Goal: Task Accomplishment & Management: Use online tool/utility

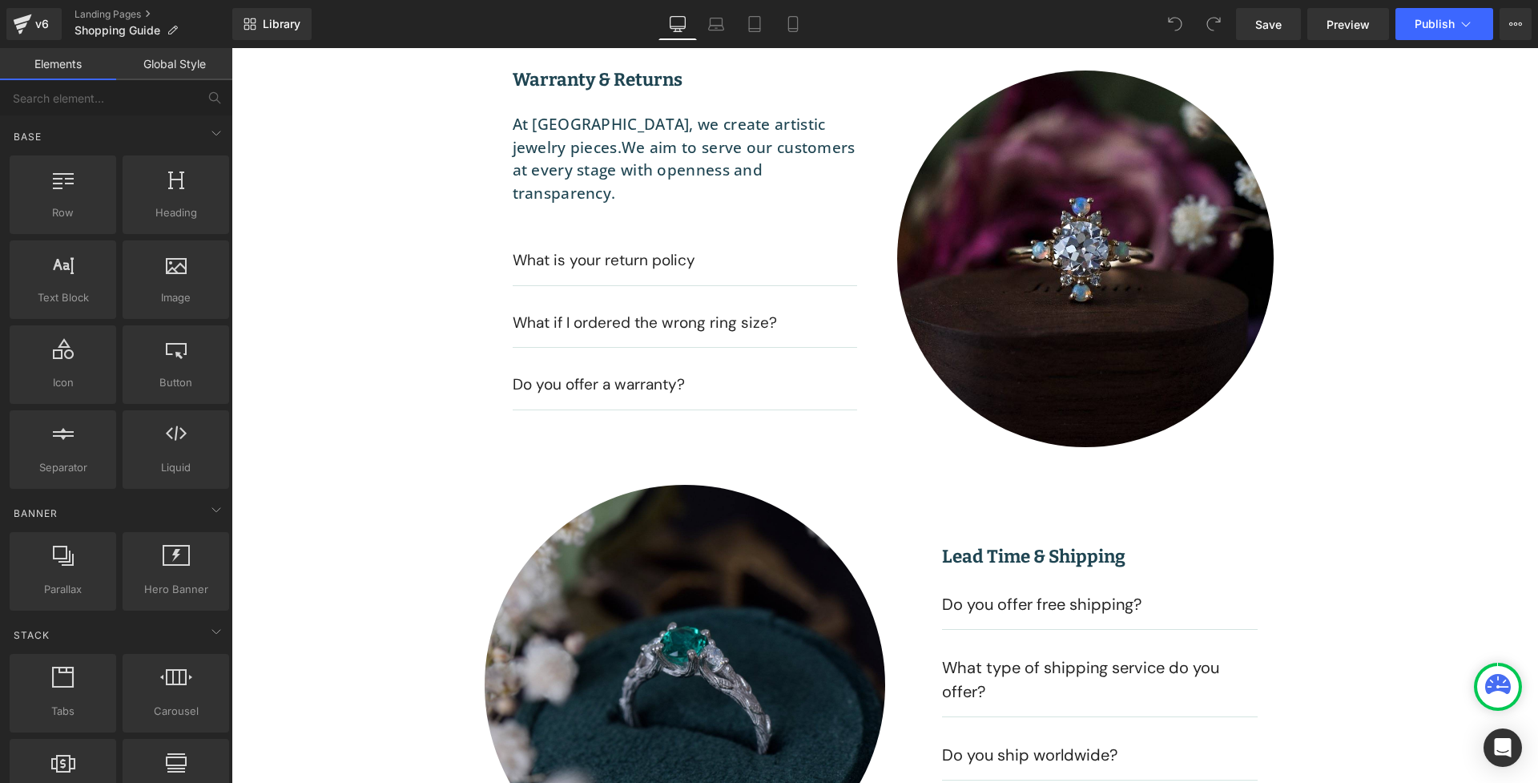
scroll to position [1273, 0]
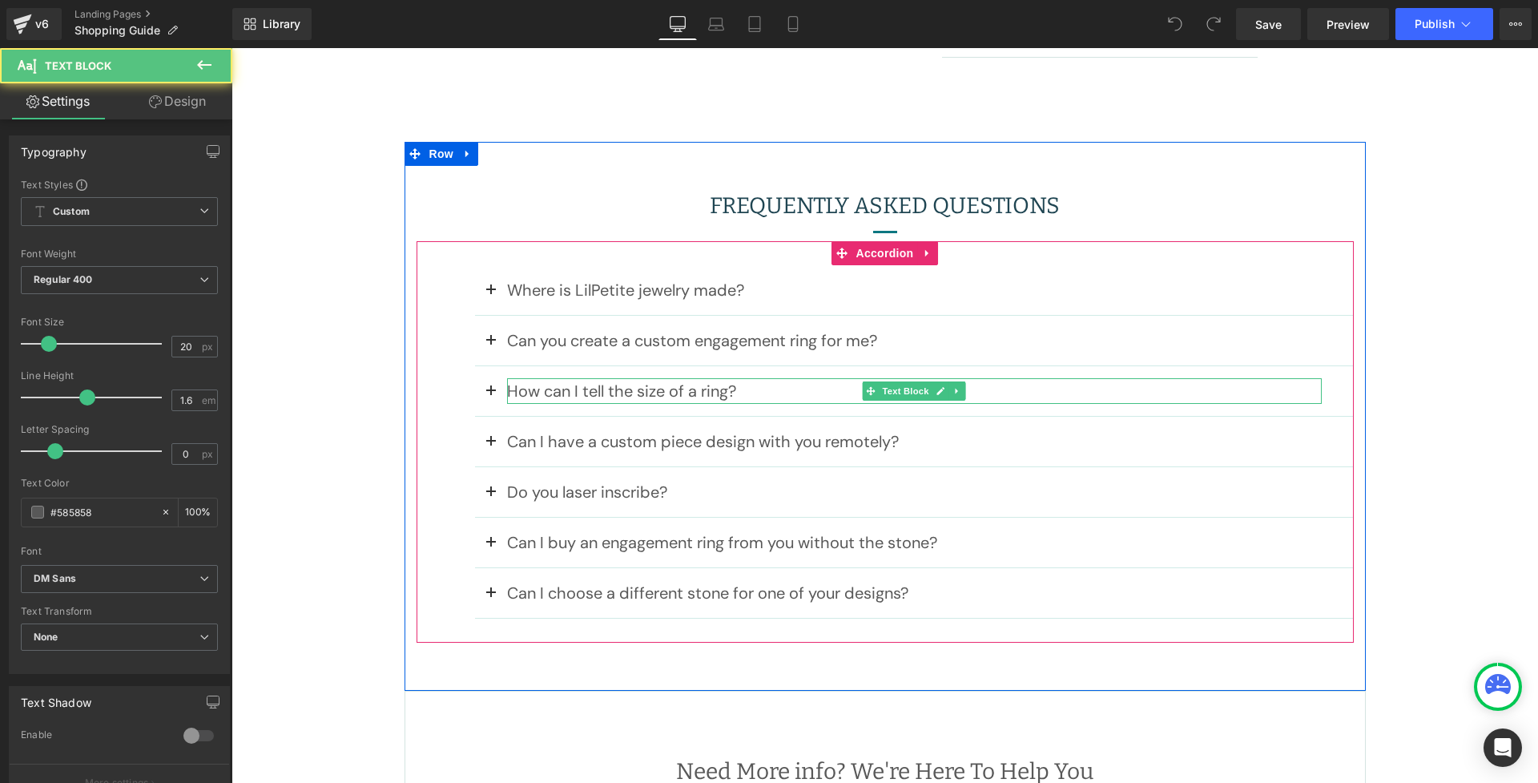
click at [573, 389] on p "How can I tell the size of a ring?" at bounding box center [914, 391] width 815 height 26
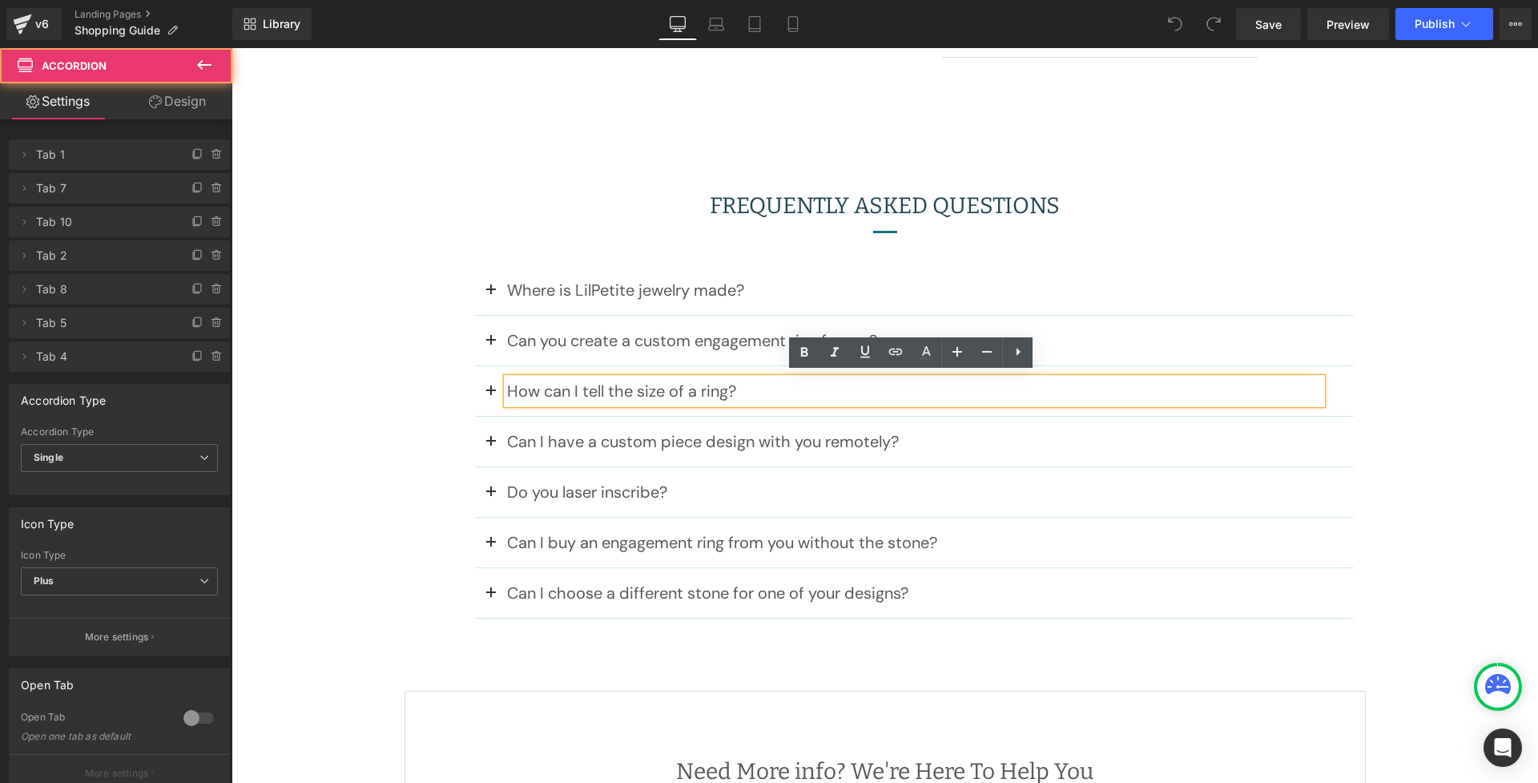
click at [485, 385] on button at bounding box center [491, 391] width 32 height 50
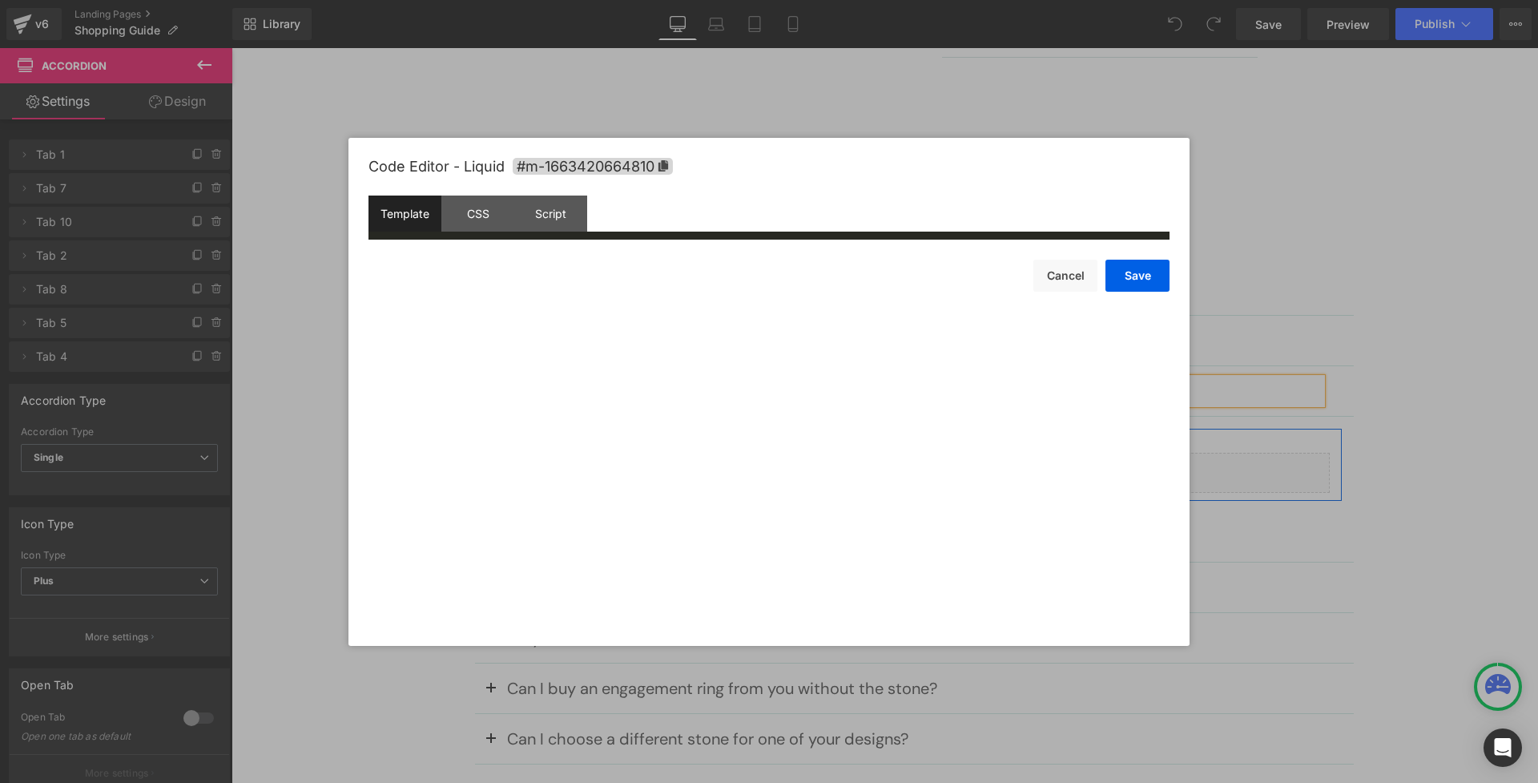
click at [926, 465] on div "Liquid" at bounding box center [914, 473] width 831 height 40
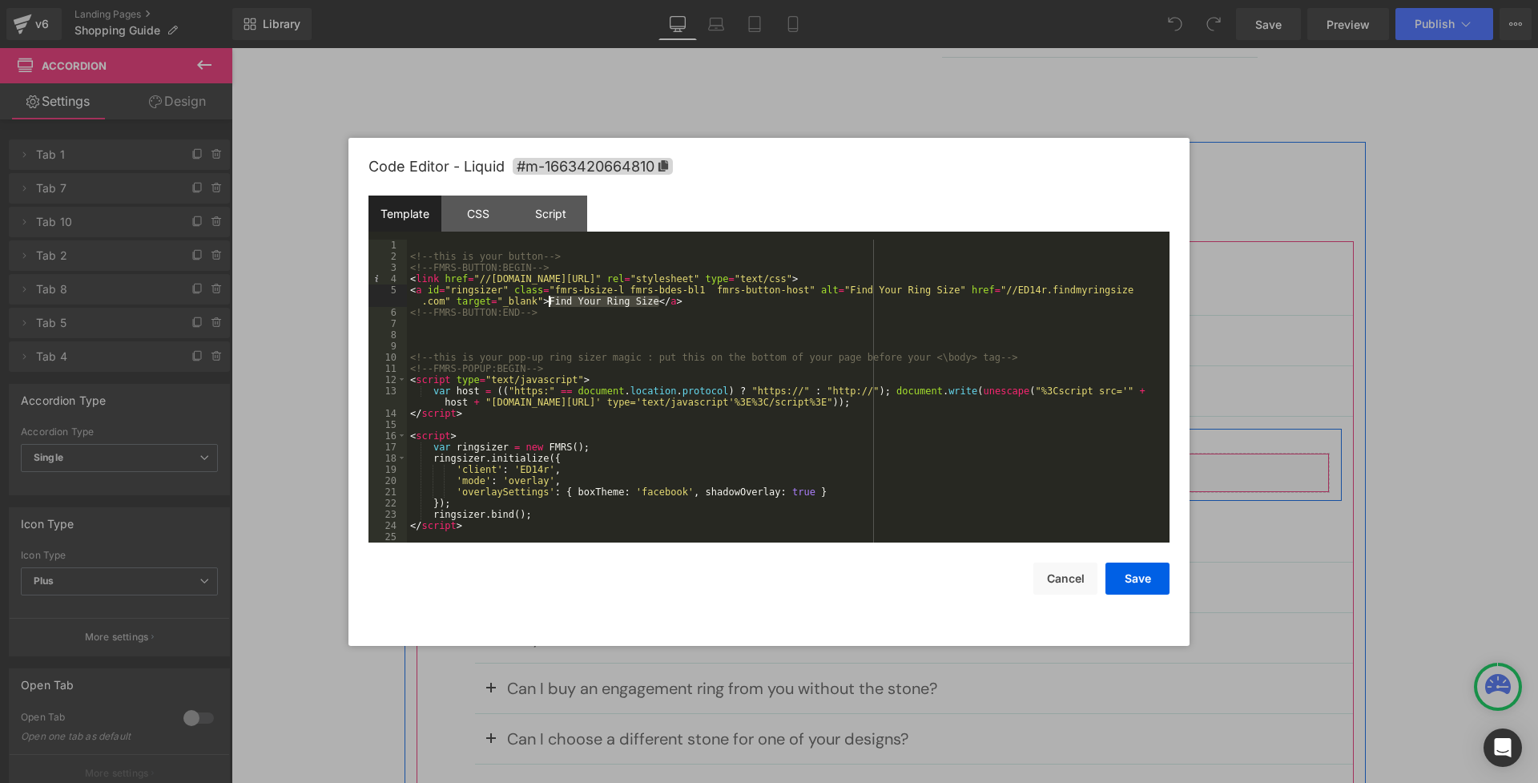
drag, startPoint x: 657, startPoint y: 300, endPoint x: 549, endPoint y: 298, distance: 107.4
click at [549, 298] on div "<!-- this is your button --> <!-- FMRS-BUTTON:BEGIN --> < link href = "//[DOMAI…" at bounding box center [785, 401] width 756 height 325
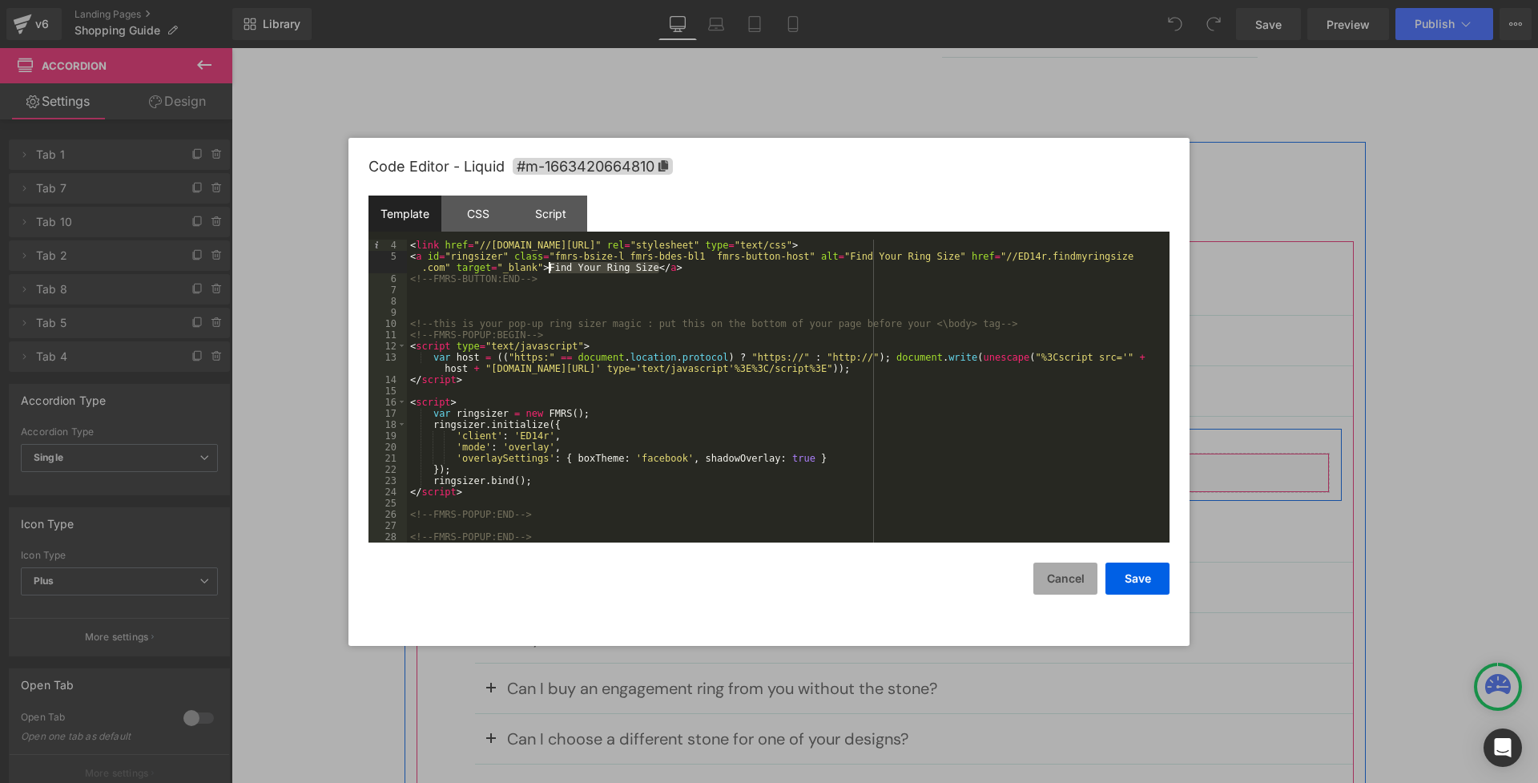
click at [1071, 584] on button "Cancel" at bounding box center [1065, 578] width 64 height 32
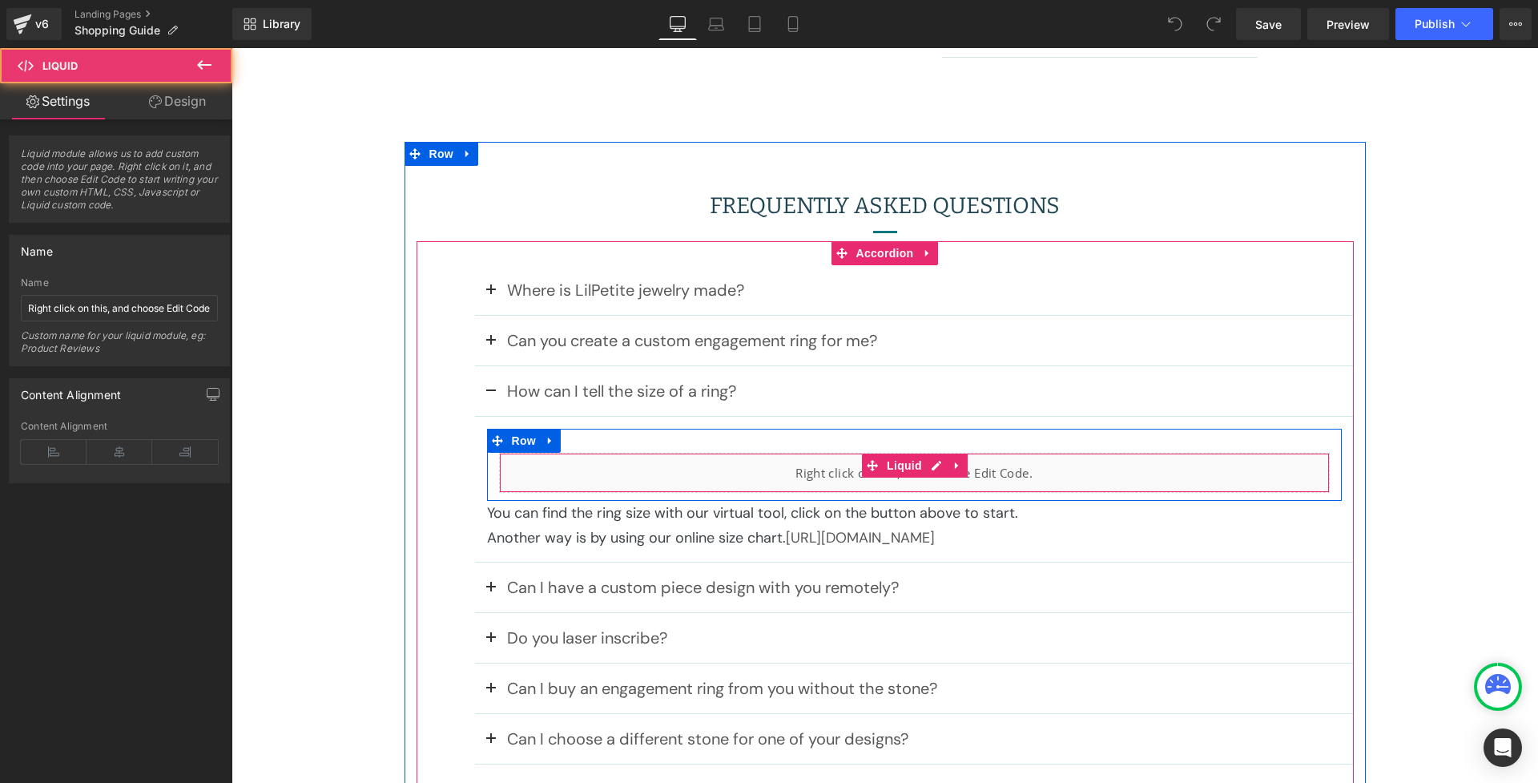
click at [593, 473] on div "Liquid" at bounding box center [914, 473] width 831 height 40
click at [922, 465] on div "Liquid" at bounding box center [914, 473] width 831 height 40
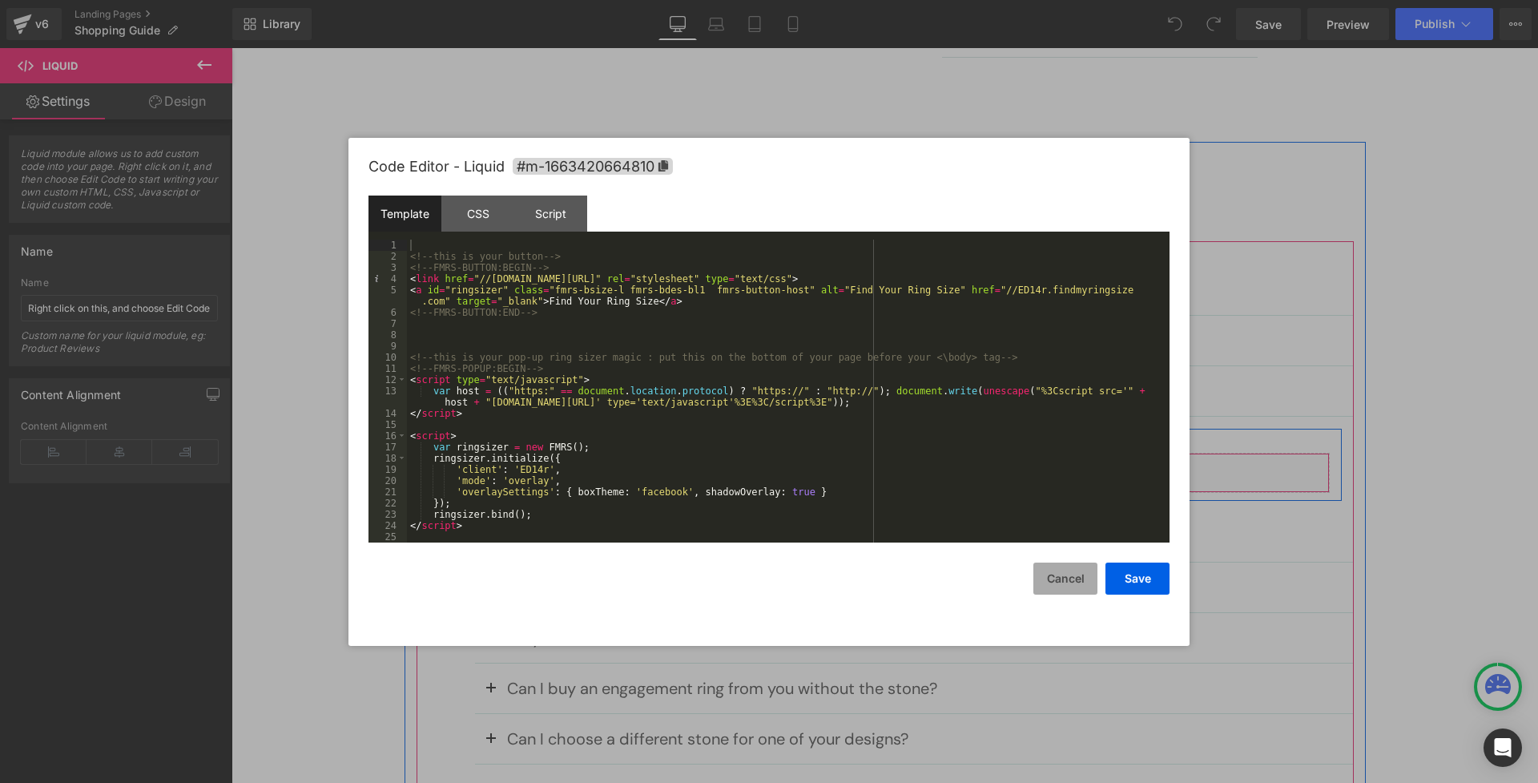
drag, startPoint x: 1062, startPoint y: 582, endPoint x: 1034, endPoint y: 570, distance: 30.5
click at [1062, 582] on button "Cancel" at bounding box center [1065, 578] width 64 height 32
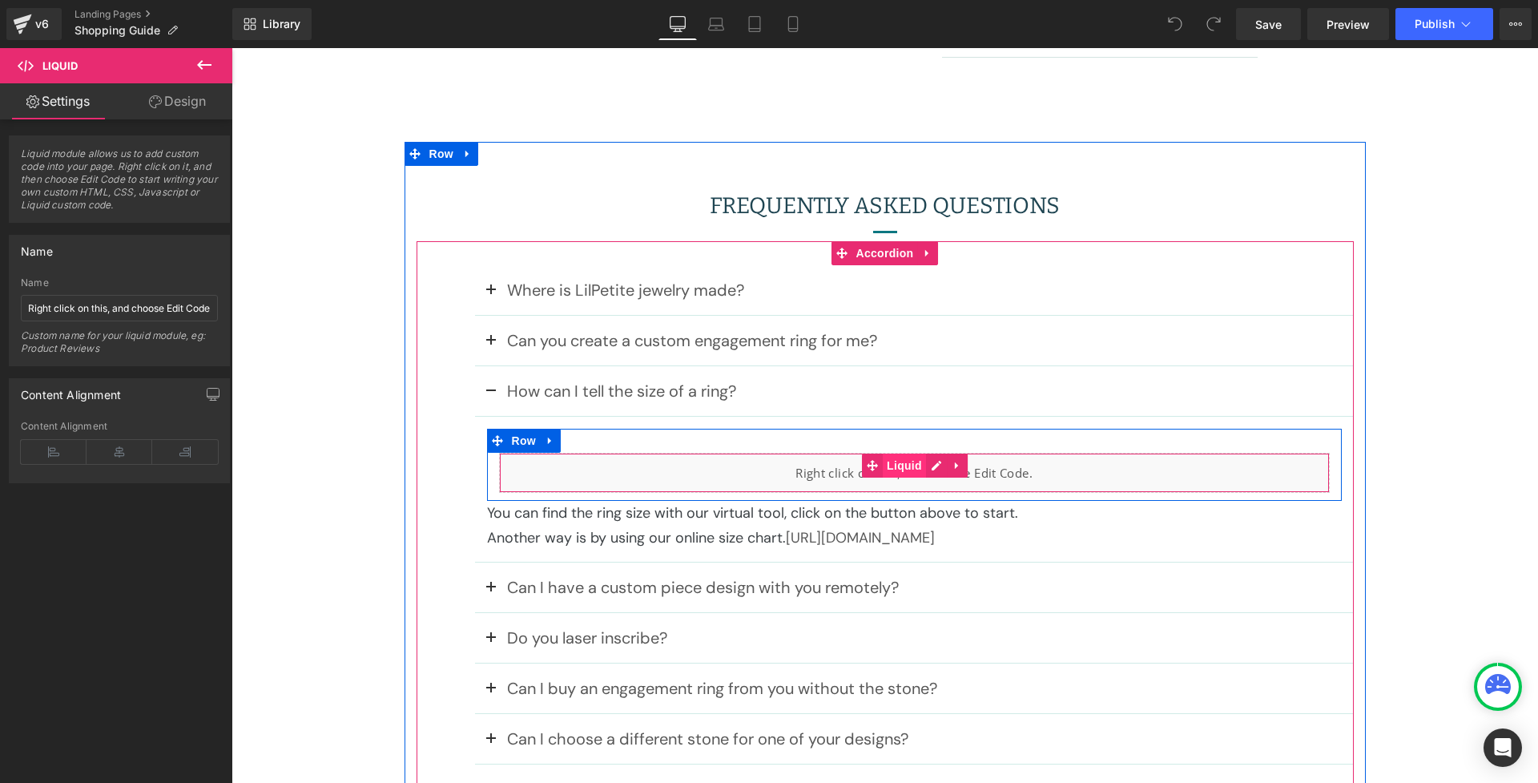
click at [890, 465] on span "Liquid" at bounding box center [904, 465] width 43 height 24
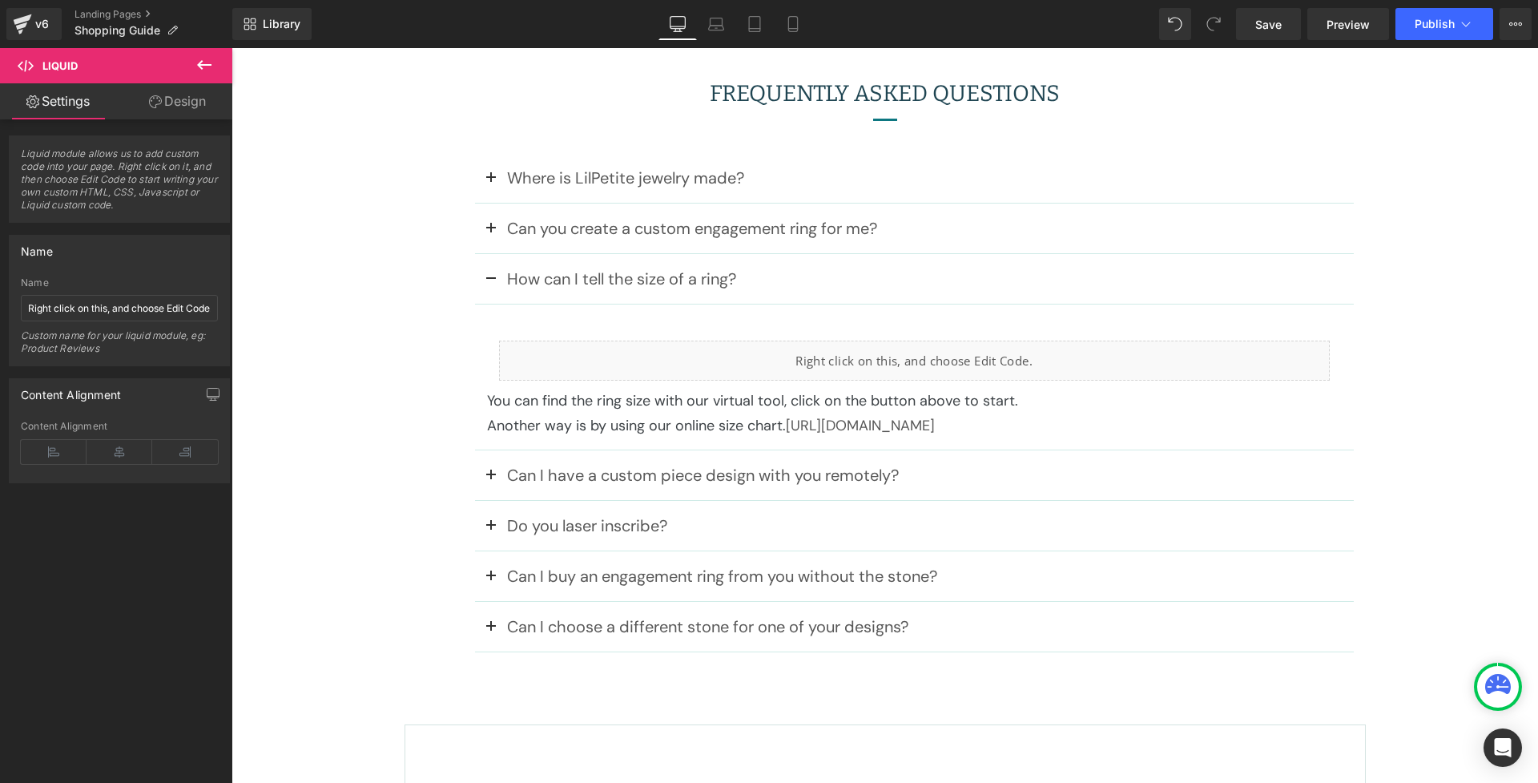
scroll to position [0, 0]
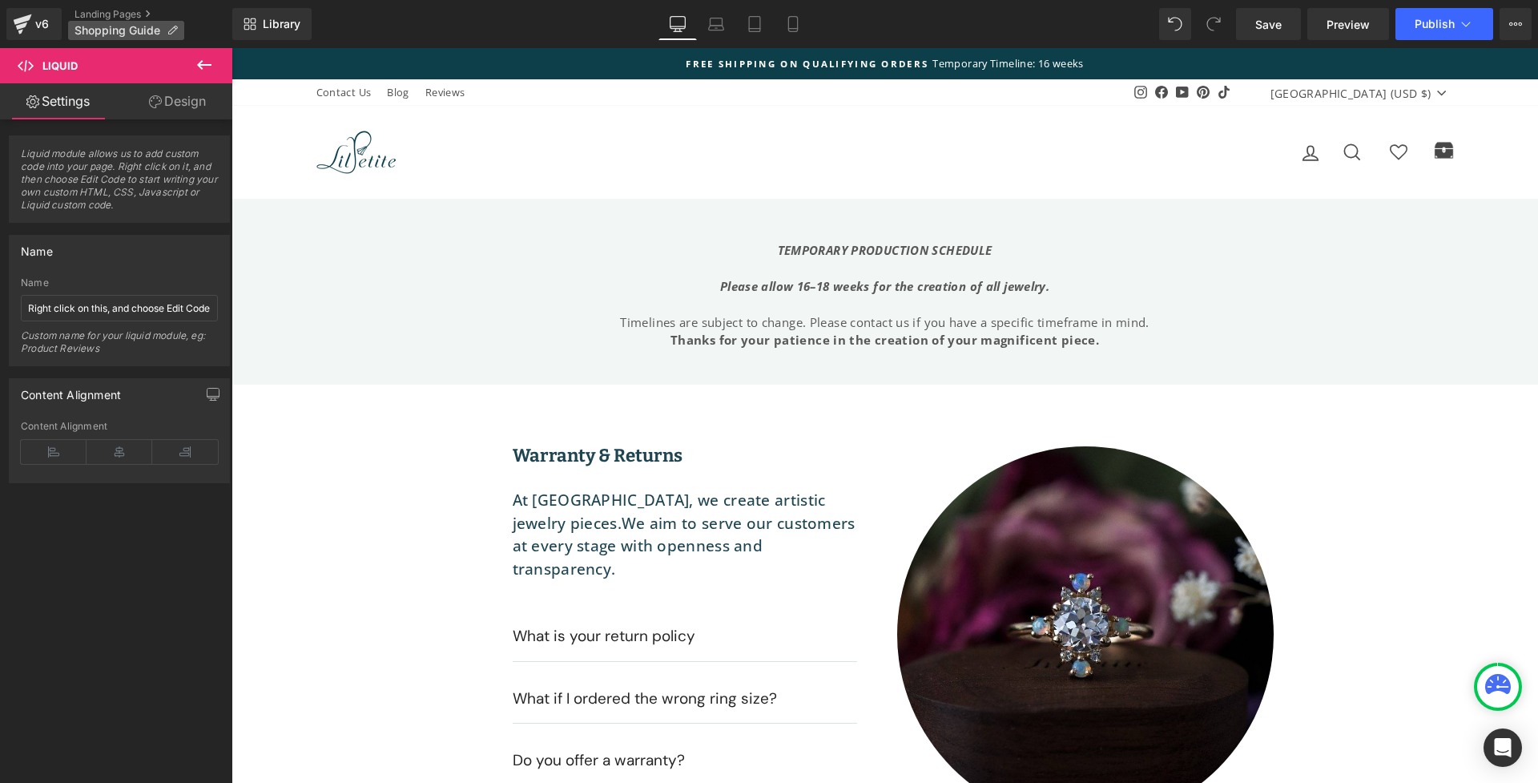
click at [96, 33] on span "Shopping Guide" at bounding box center [117, 30] width 86 height 13
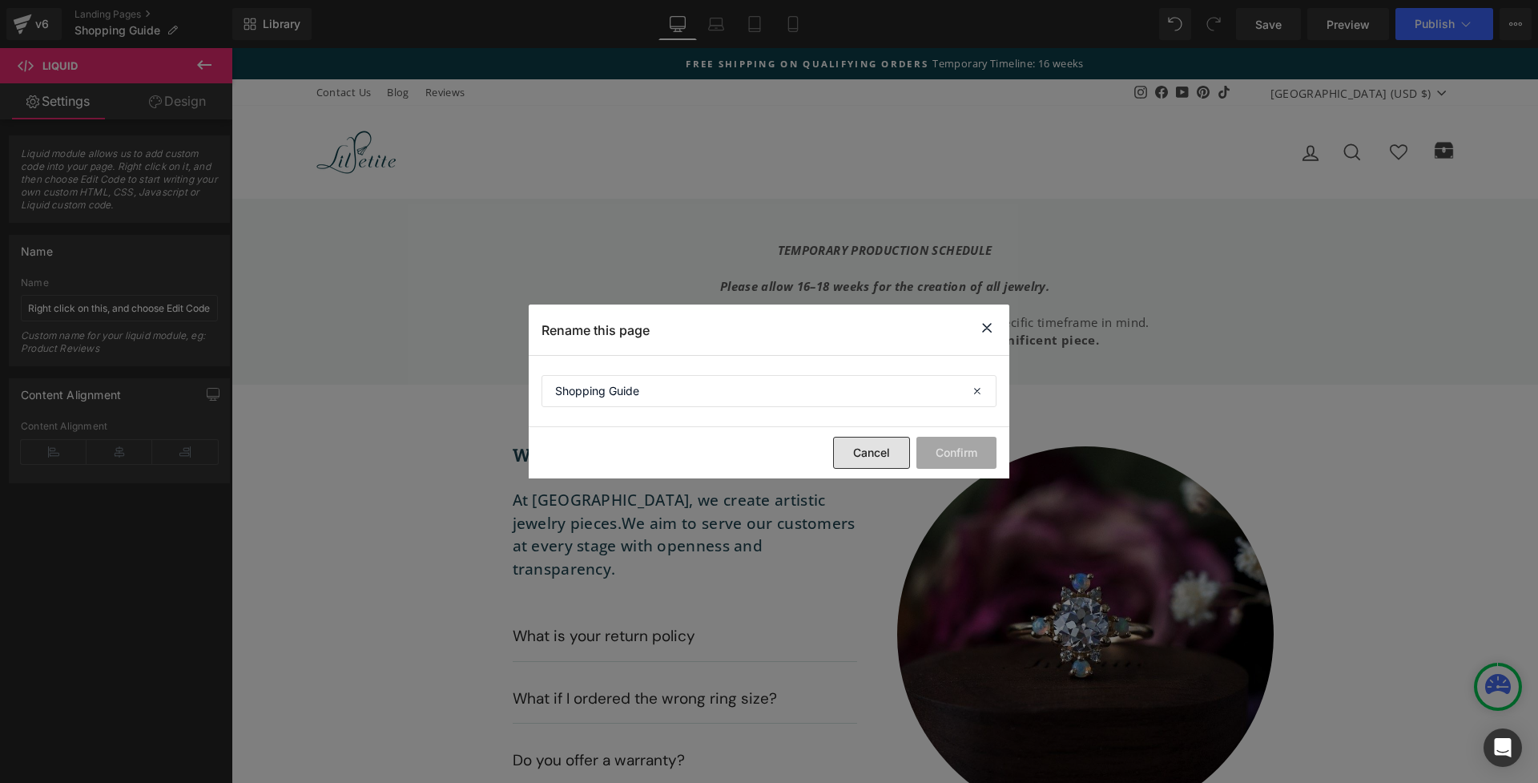
drag, startPoint x: 862, startPoint y: 449, endPoint x: 29, endPoint y: 140, distance: 888.5
click at [862, 449] on button "Cancel" at bounding box center [871, 453] width 77 height 32
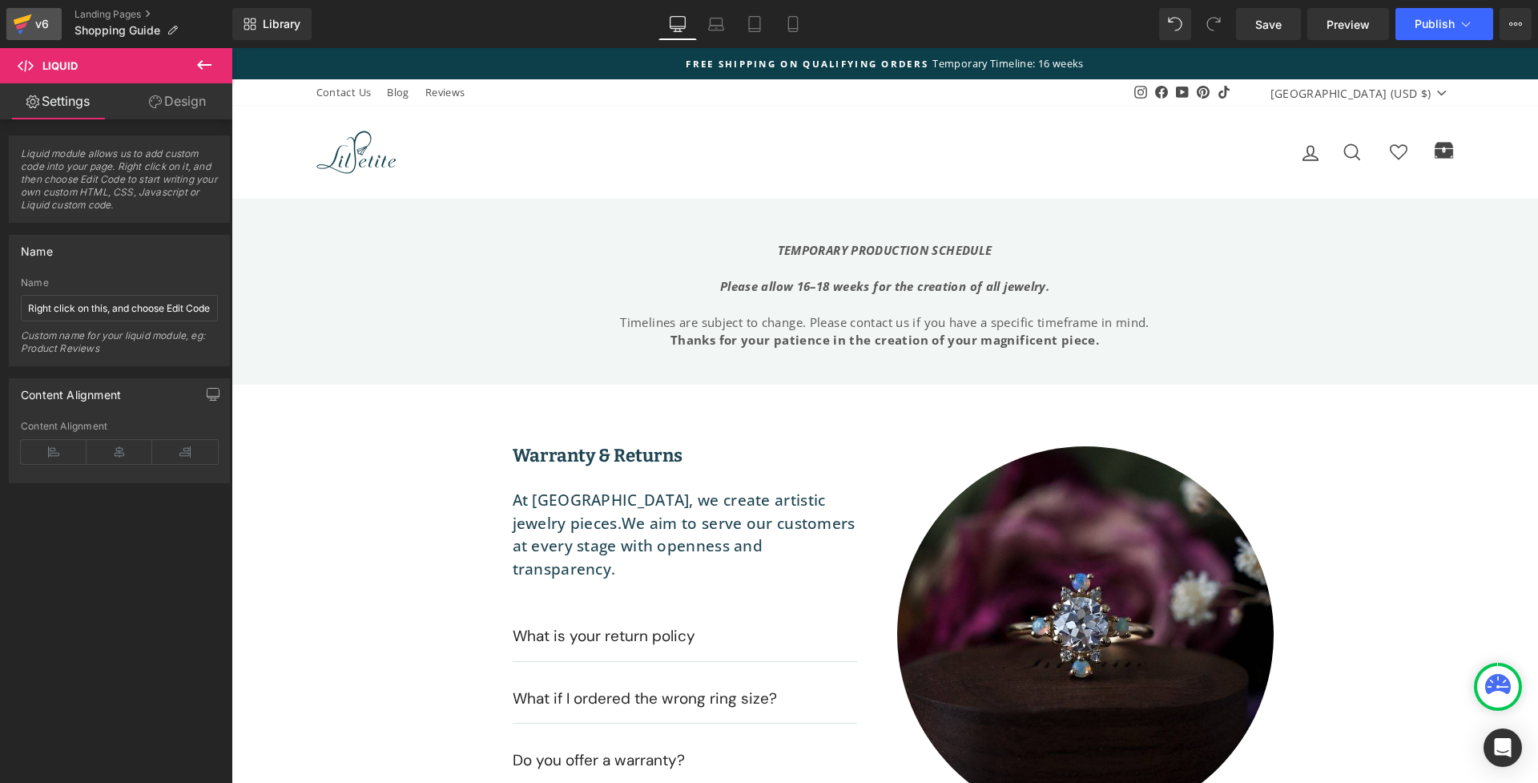
click at [38, 31] on div "v6" at bounding box center [42, 24] width 20 height 21
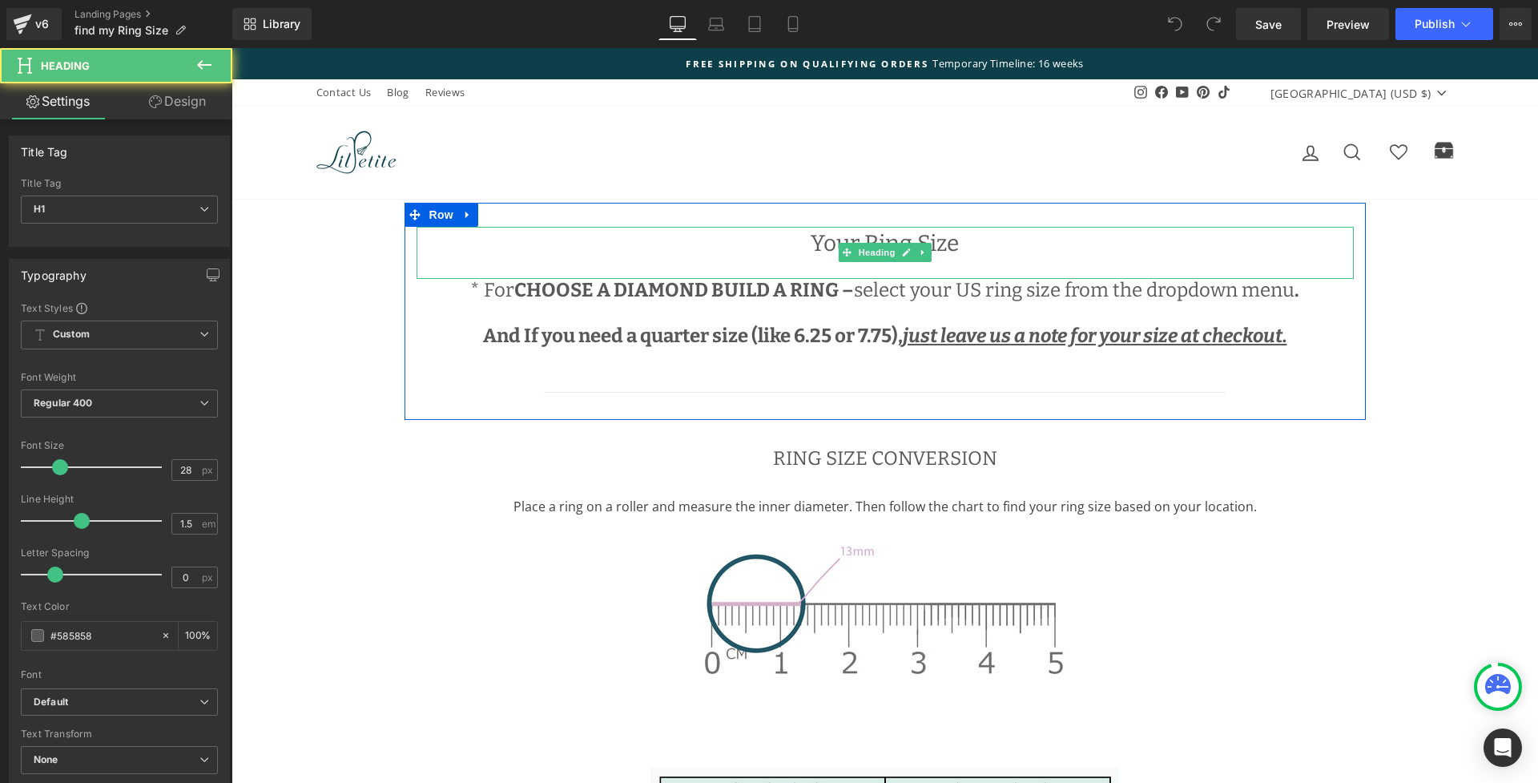
click at [807, 241] on h1 "Your Ring Size" at bounding box center [884, 244] width 937 height 34
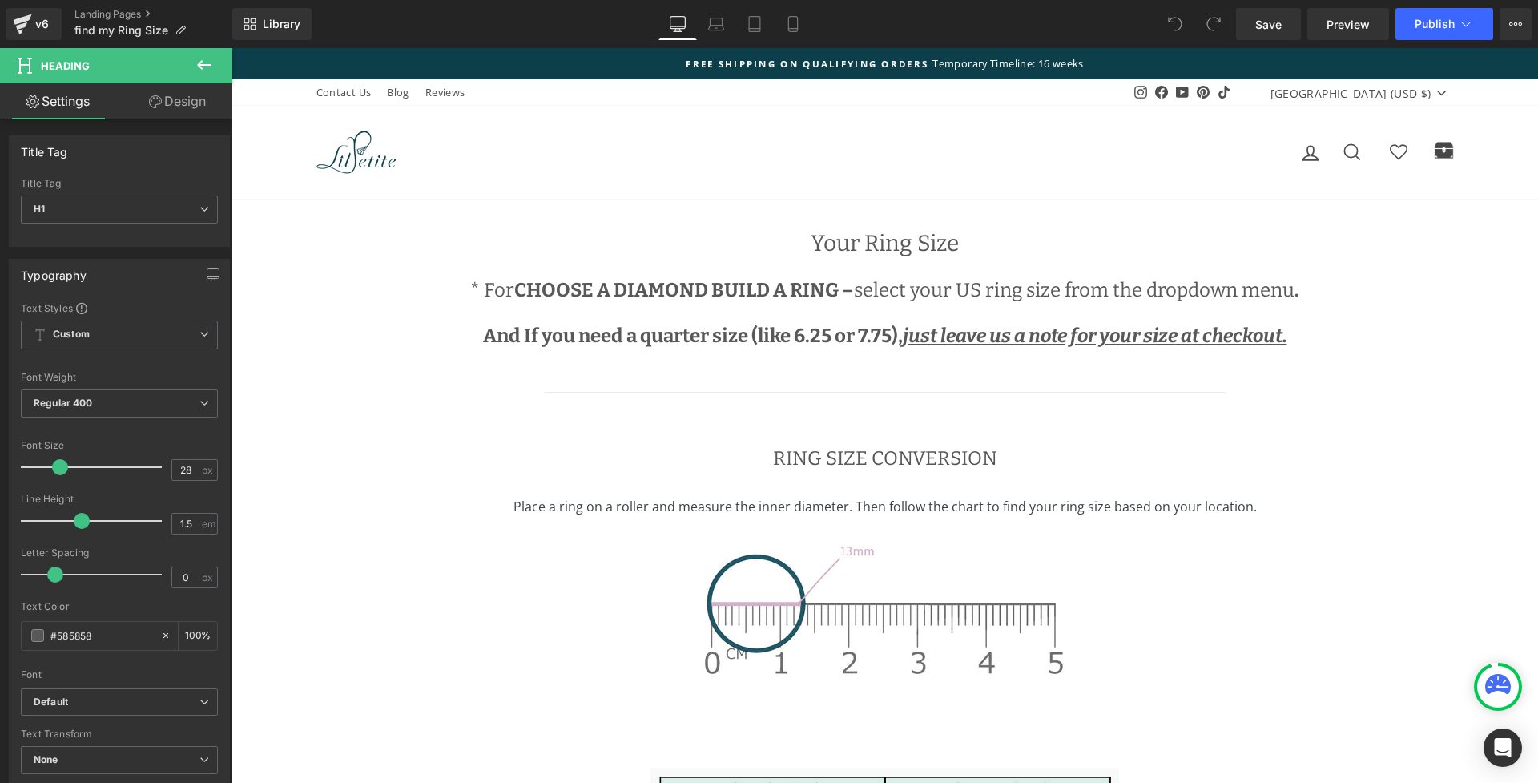
click at [201, 63] on icon at bounding box center [204, 64] width 19 height 19
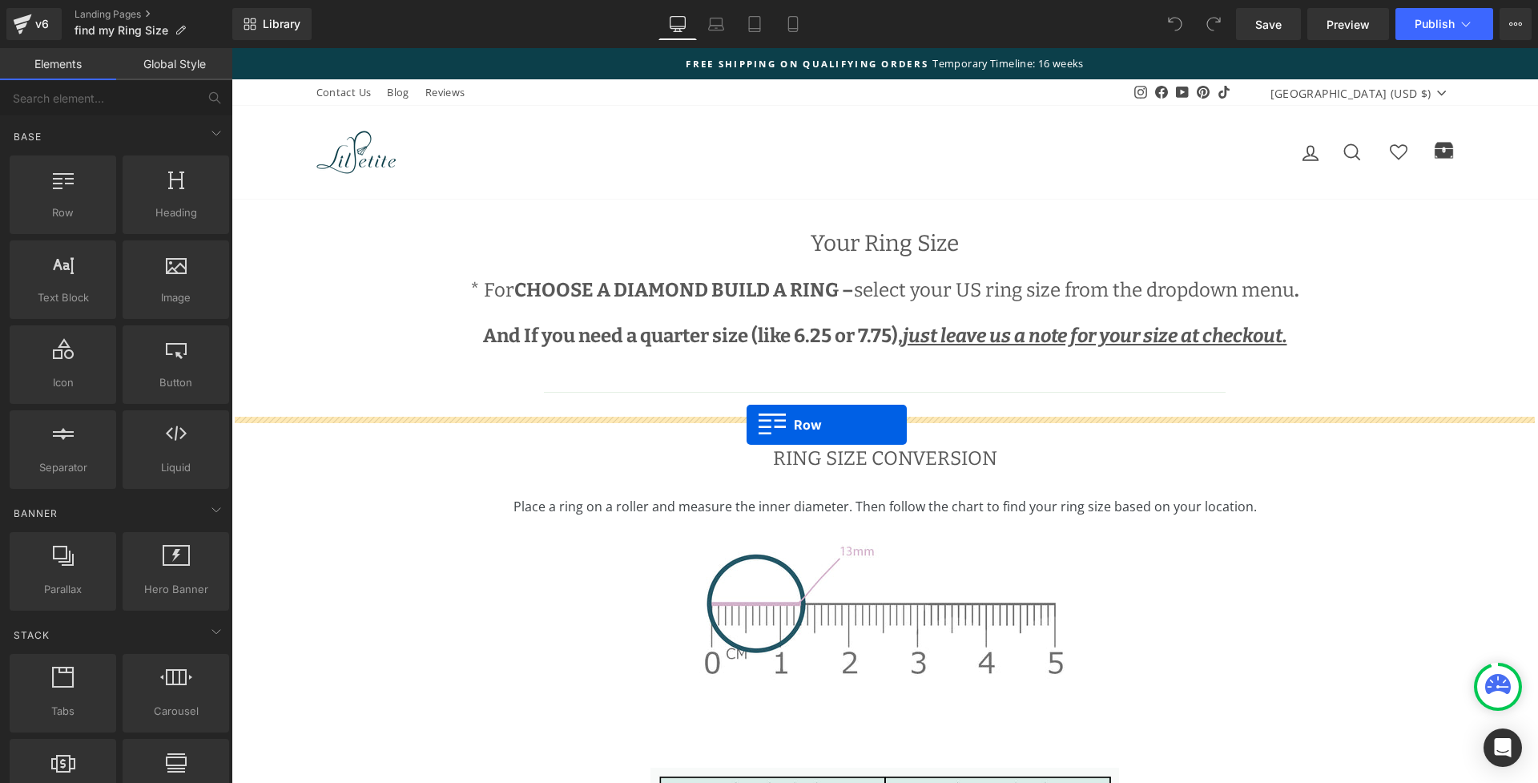
drag, startPoint x: 300, startPoint y: 229, endPoint x: 746, endPoint y: 424, distance: 487.8
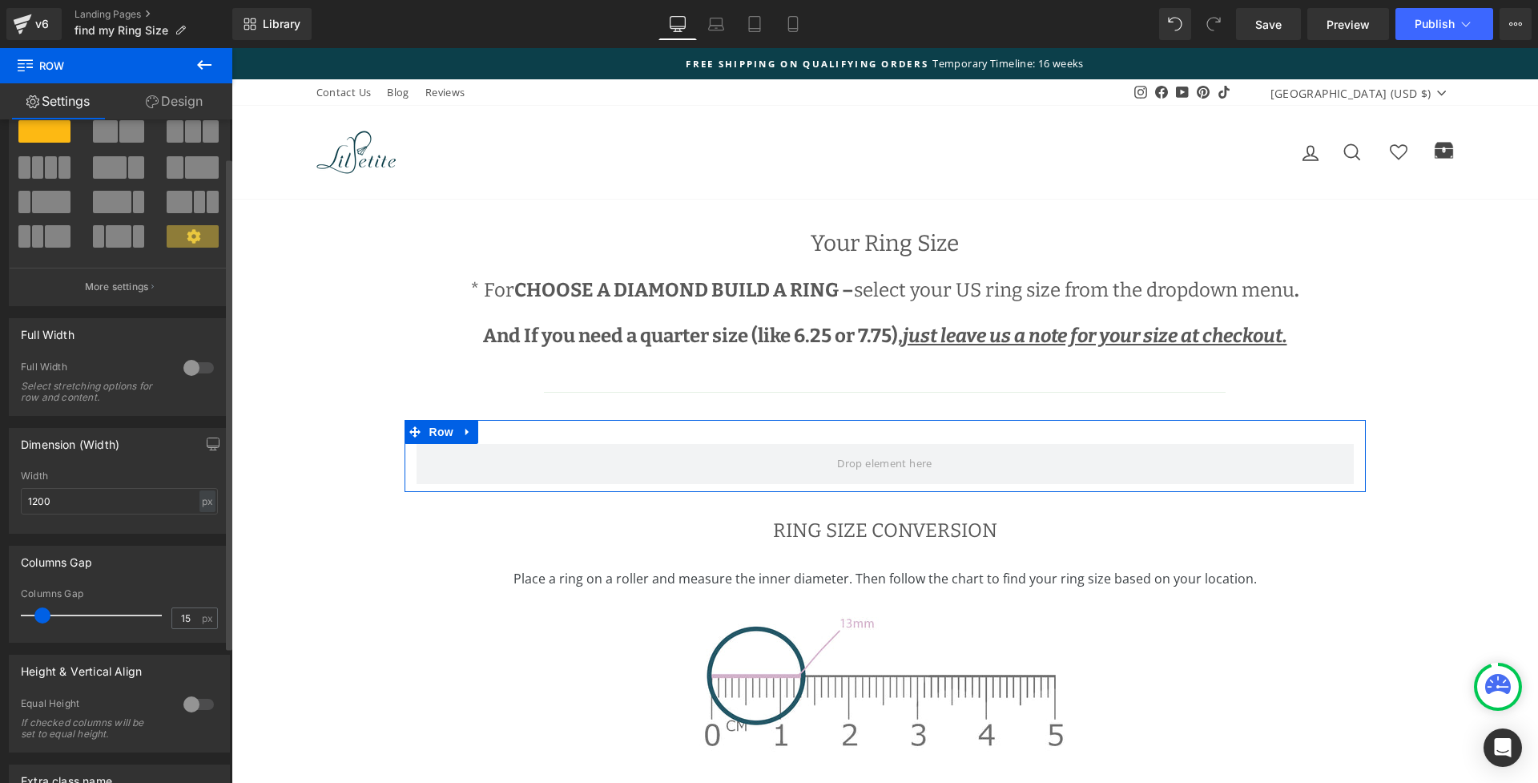
scroll to position [51, 0]
click at [70, 496] on input "1200" at bounding box center [119, 502] width 197 height 26
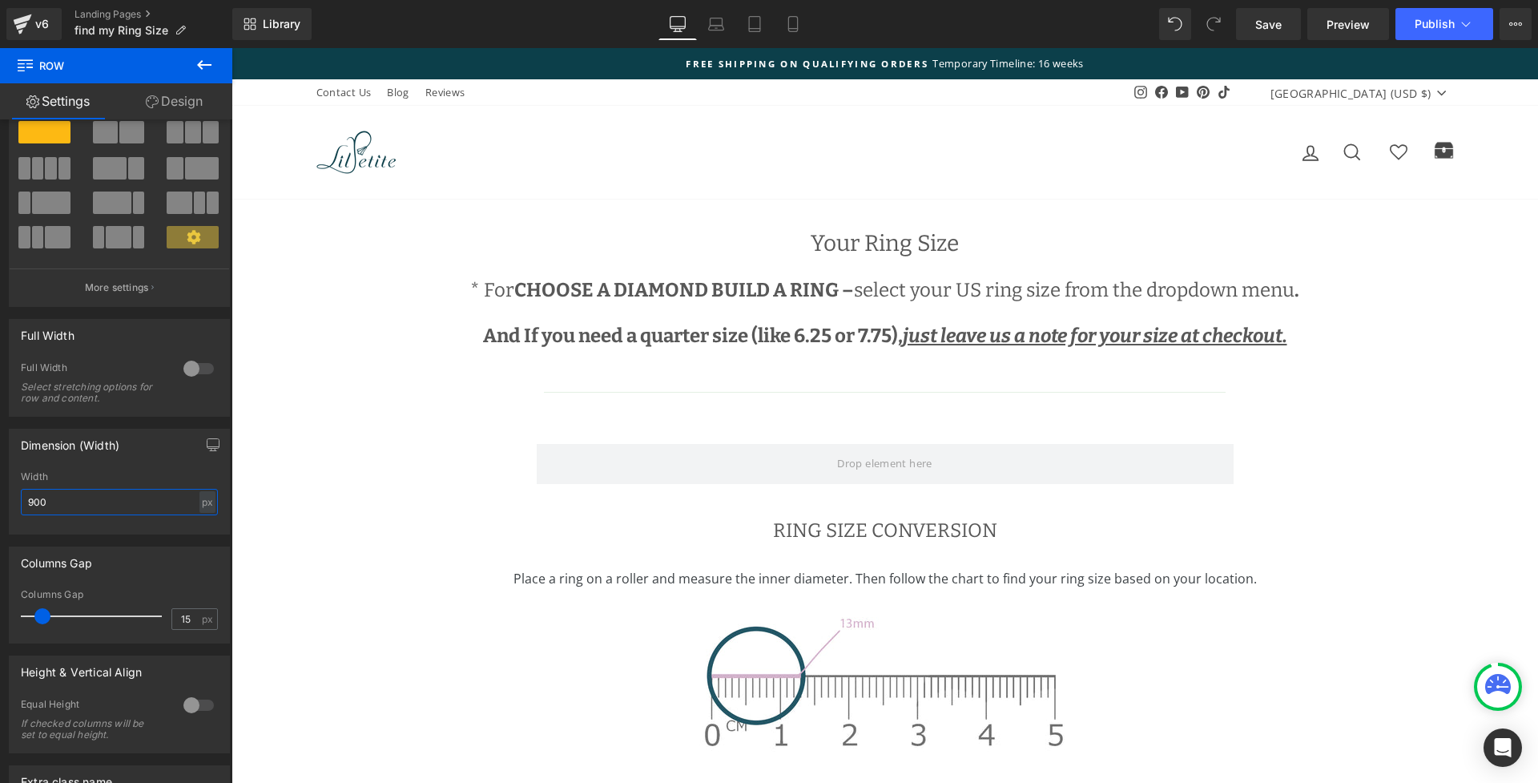
type input "900"
click at [198, 50] on button at bounding box center [204, 65] width 56 height 35
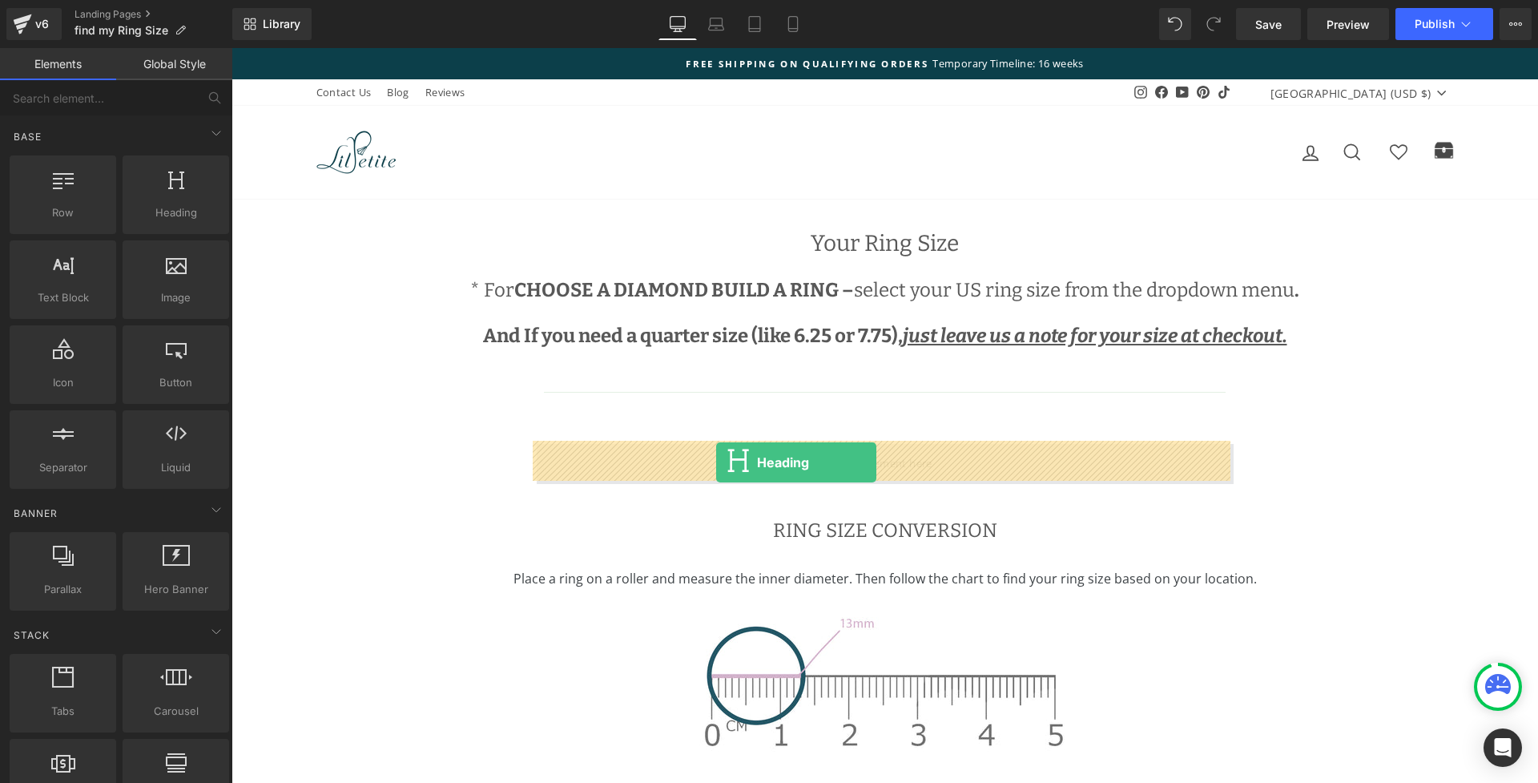
drag, startPoint x: 388, startPoint y: 261, endPoint x: 716, endPoint y: 462, distance: 384.4
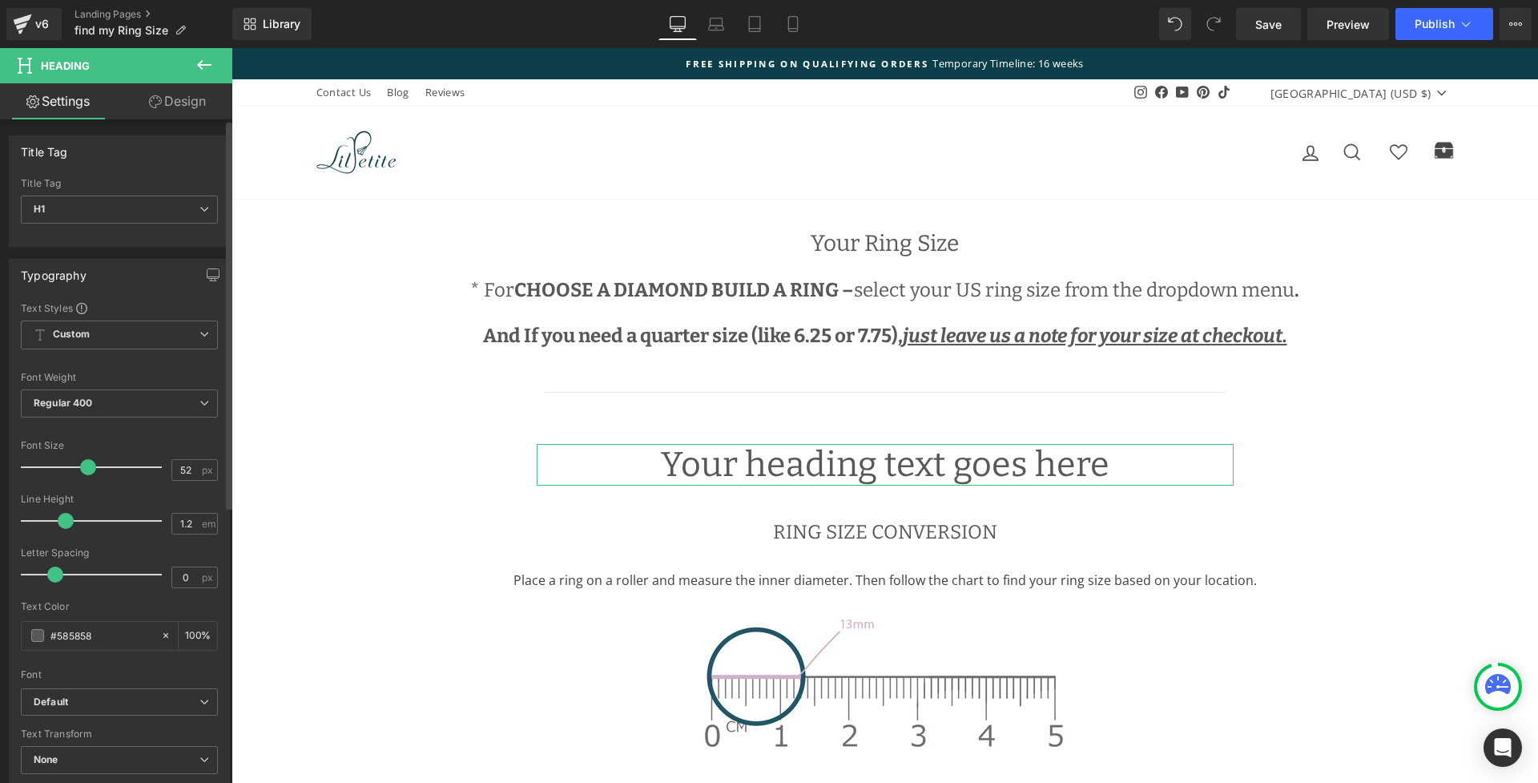
drag, startPoint x: 56, startPoint y: 461, endPoint x: 95, endPoint y: 467, distance: 39.0
click at [94, 466] on span at bounding box center [88, 467] width 16 height 16
type input "33"
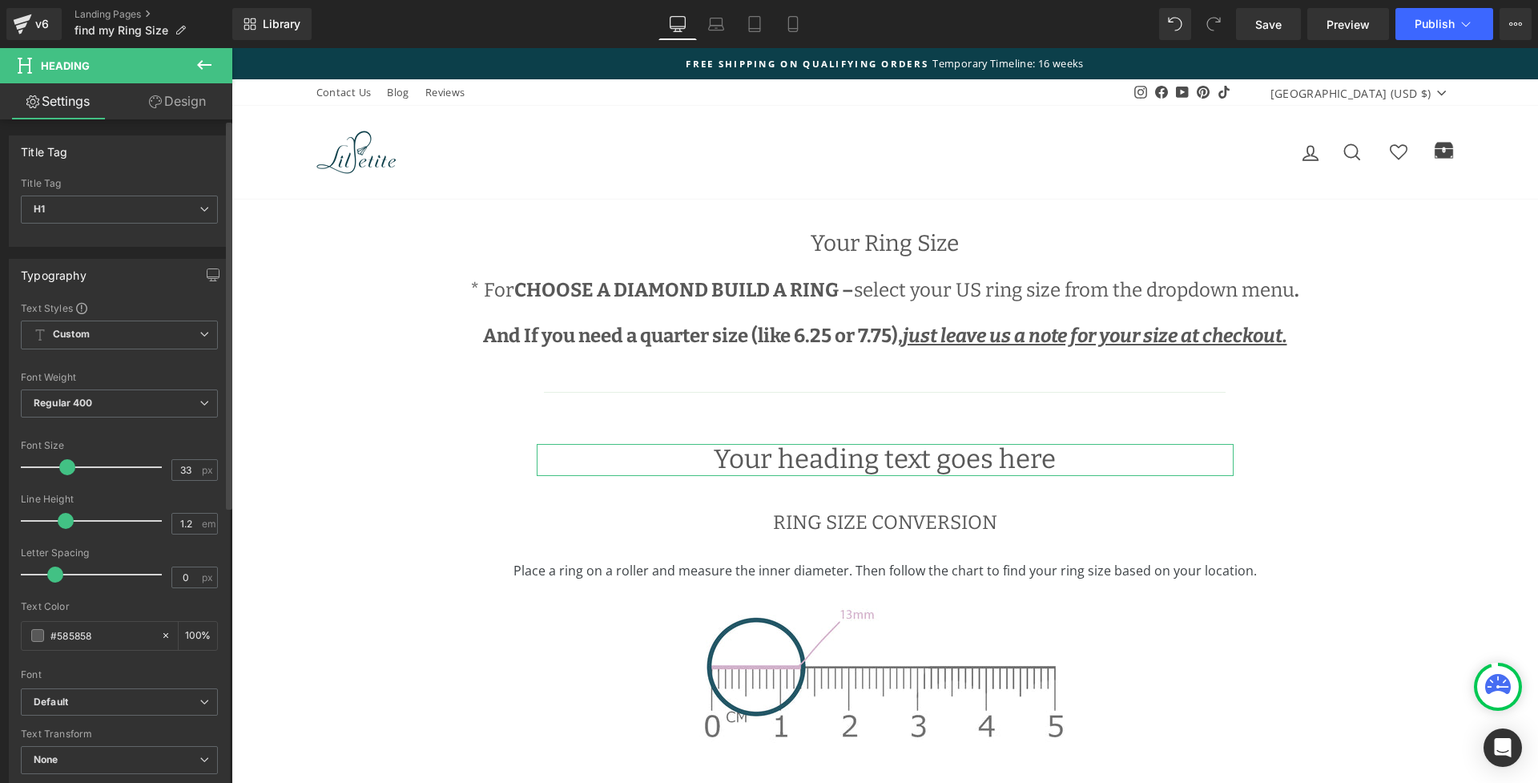
drag, startPoint x: 74, startPoint y: 465, endPoint x: 65, endPoint y: 465, distance: 8.8
click at [65, 465] on div at bounding box center [95, 467] width 133 height 32
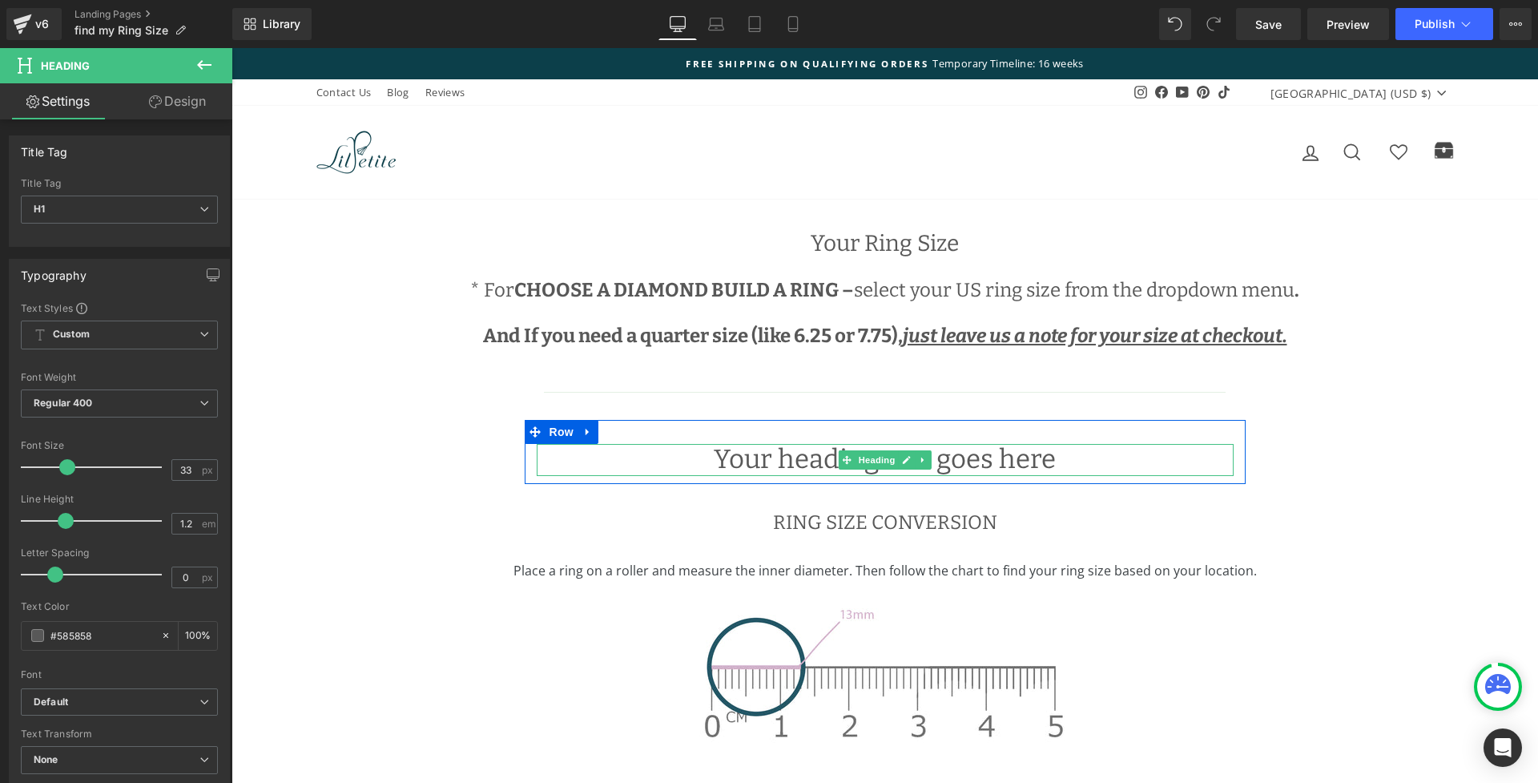
click at [903, 457] on icon at bounding box center [907, 460] width 8 height 8
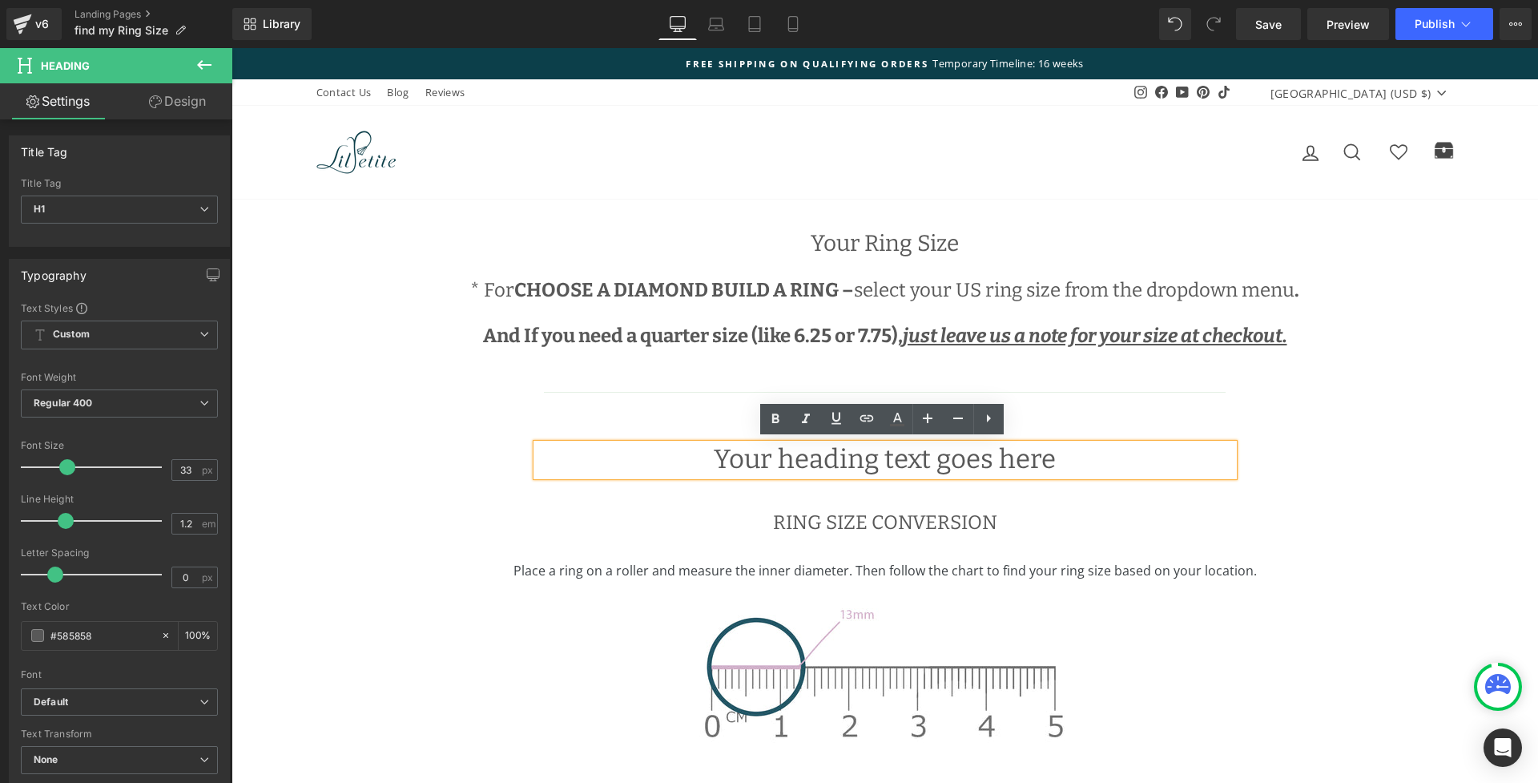
click at [683, 455] on h1 "Your heading text goes here" at bounding box center [885, 460] width 697 height 32
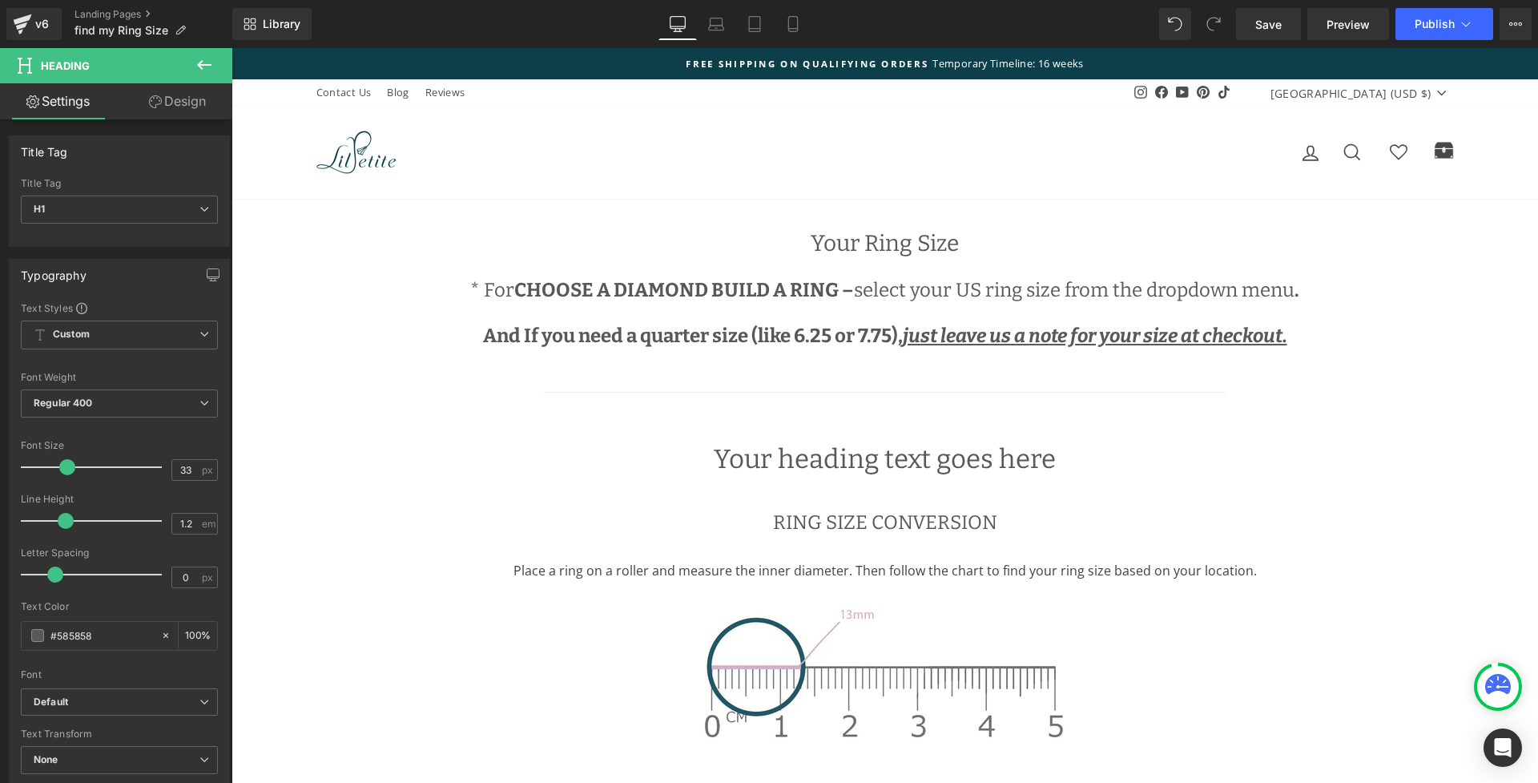
click at [209, 67] on icon at bounding box center [204, 64] width 19 height 19
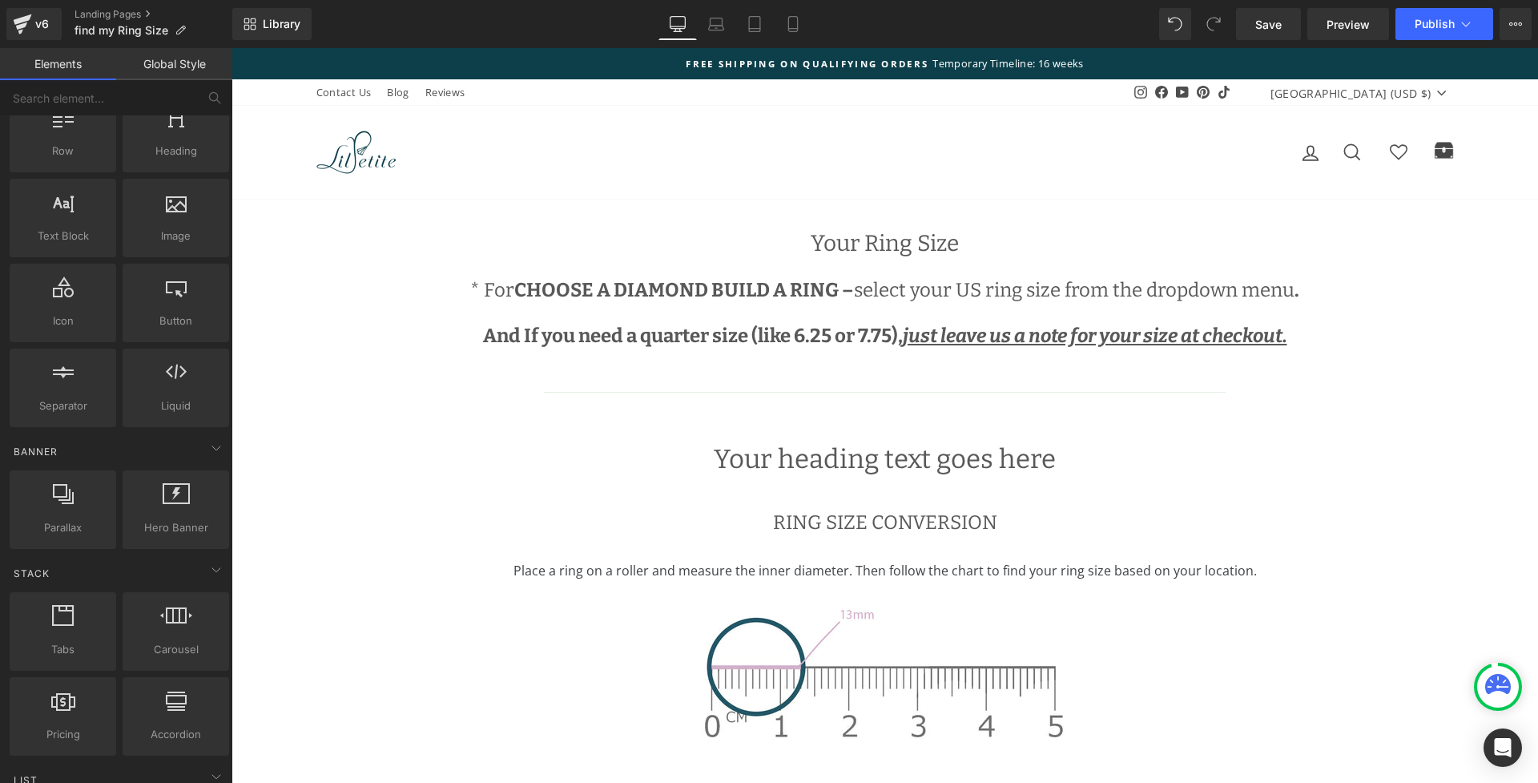
scroll to position [70, 0]
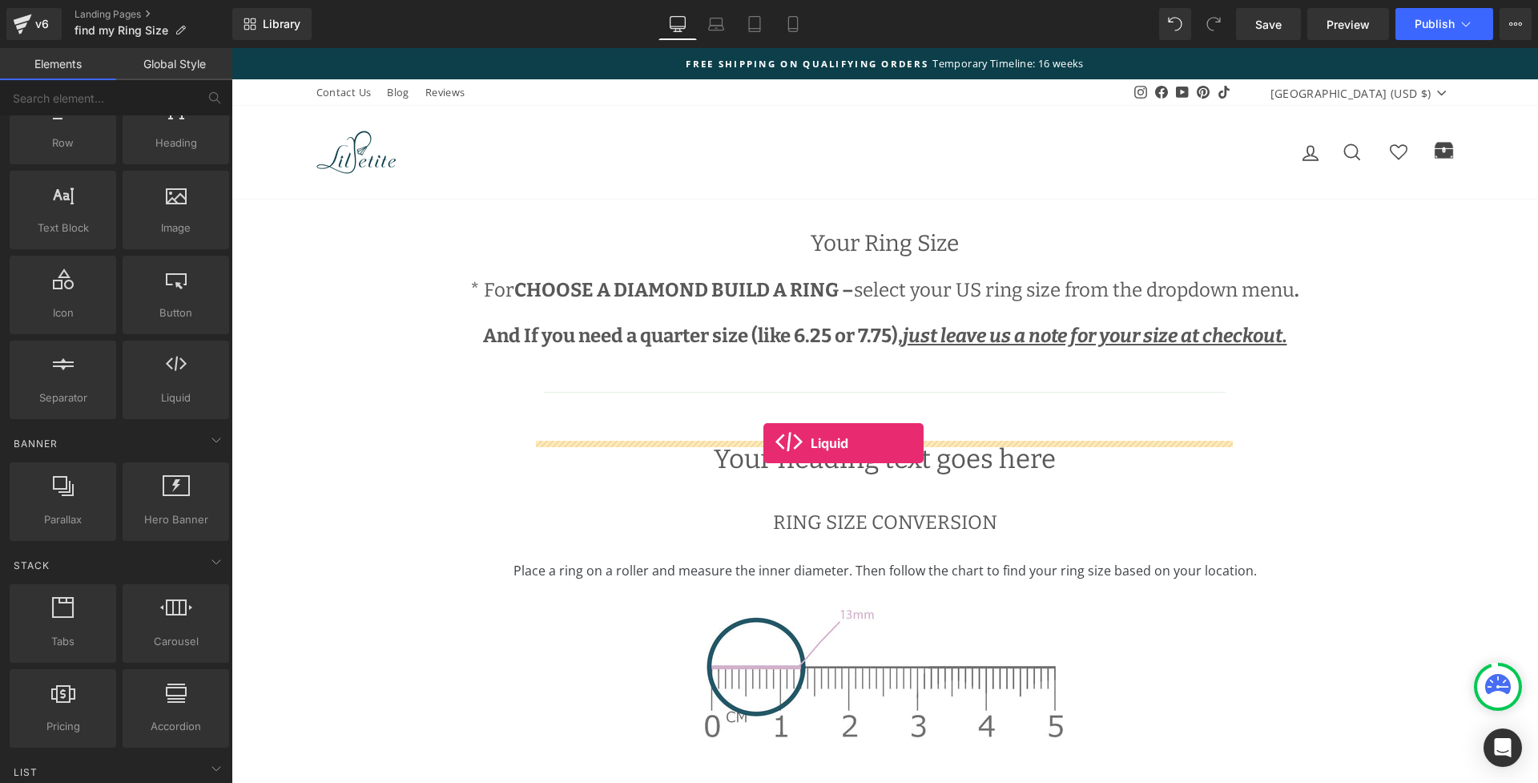
drag, startPoint x: 399, startPoint y: 417, endPoint x: 763, endPoint y: 443, distance: 365.3
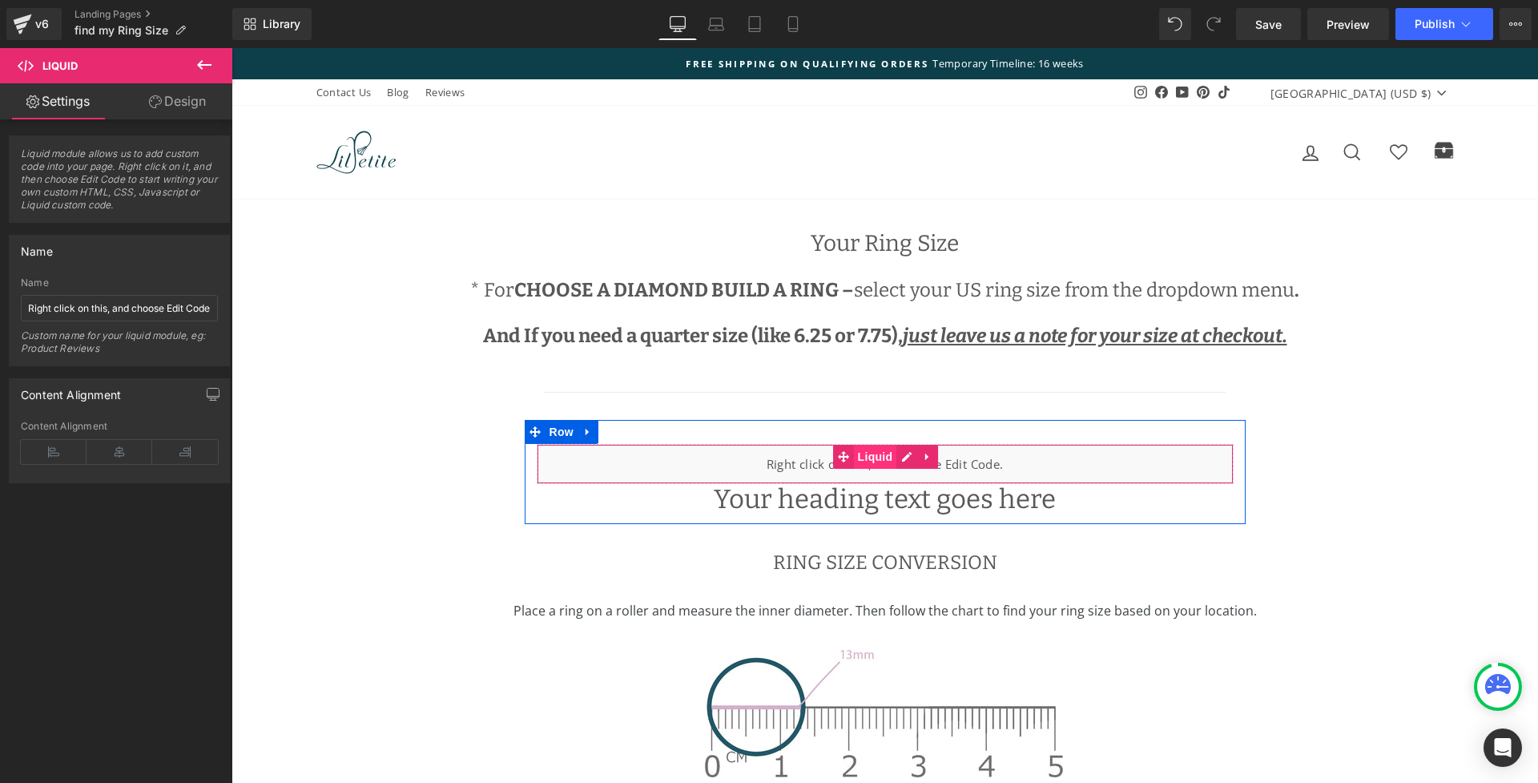
click at [890, 453] on span "Liquid" at bounding box center [875, 457] width 43 height 24
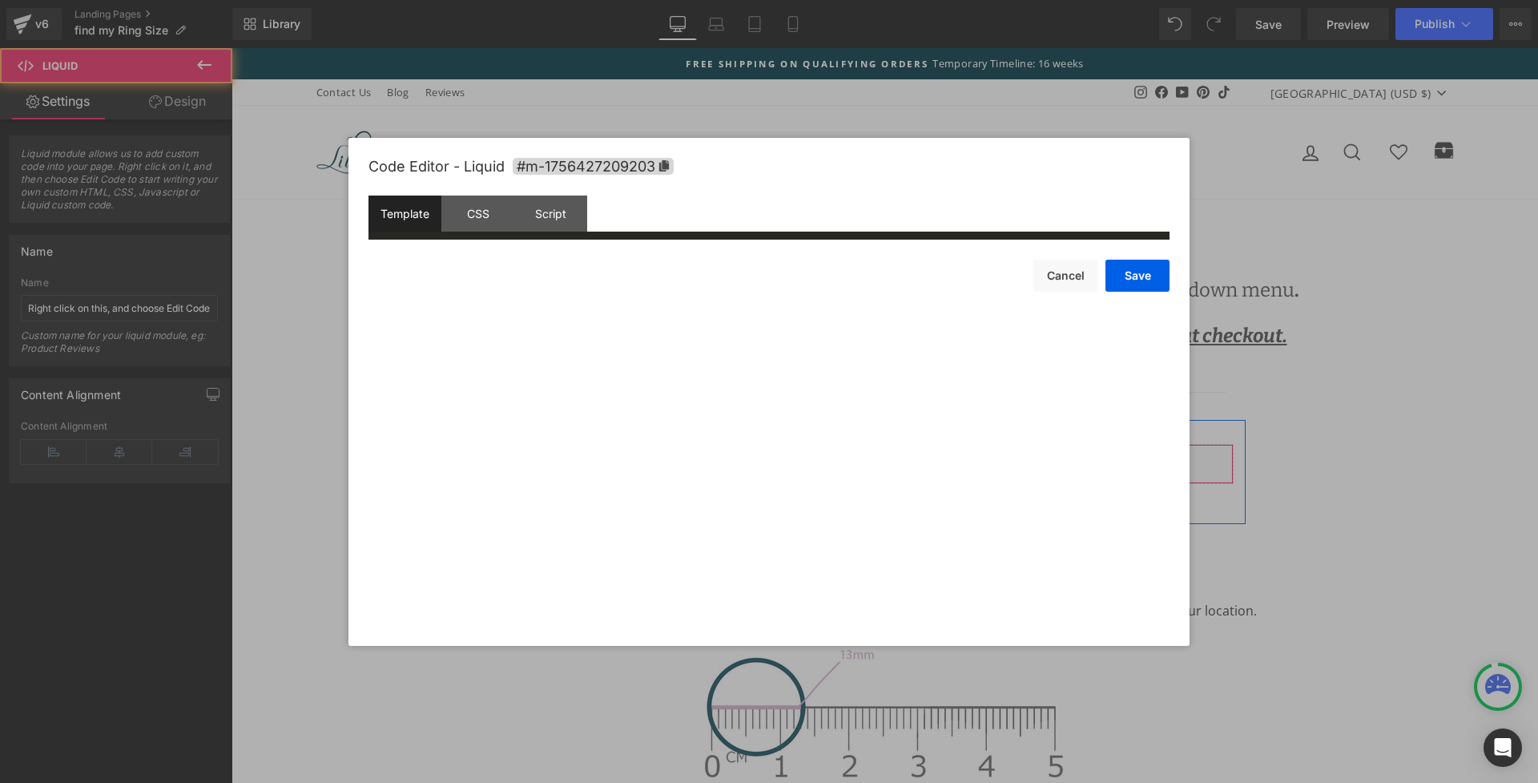
click at [899, 454] on div "Liquid" at bounding box center [885, 464] width 697 height 40
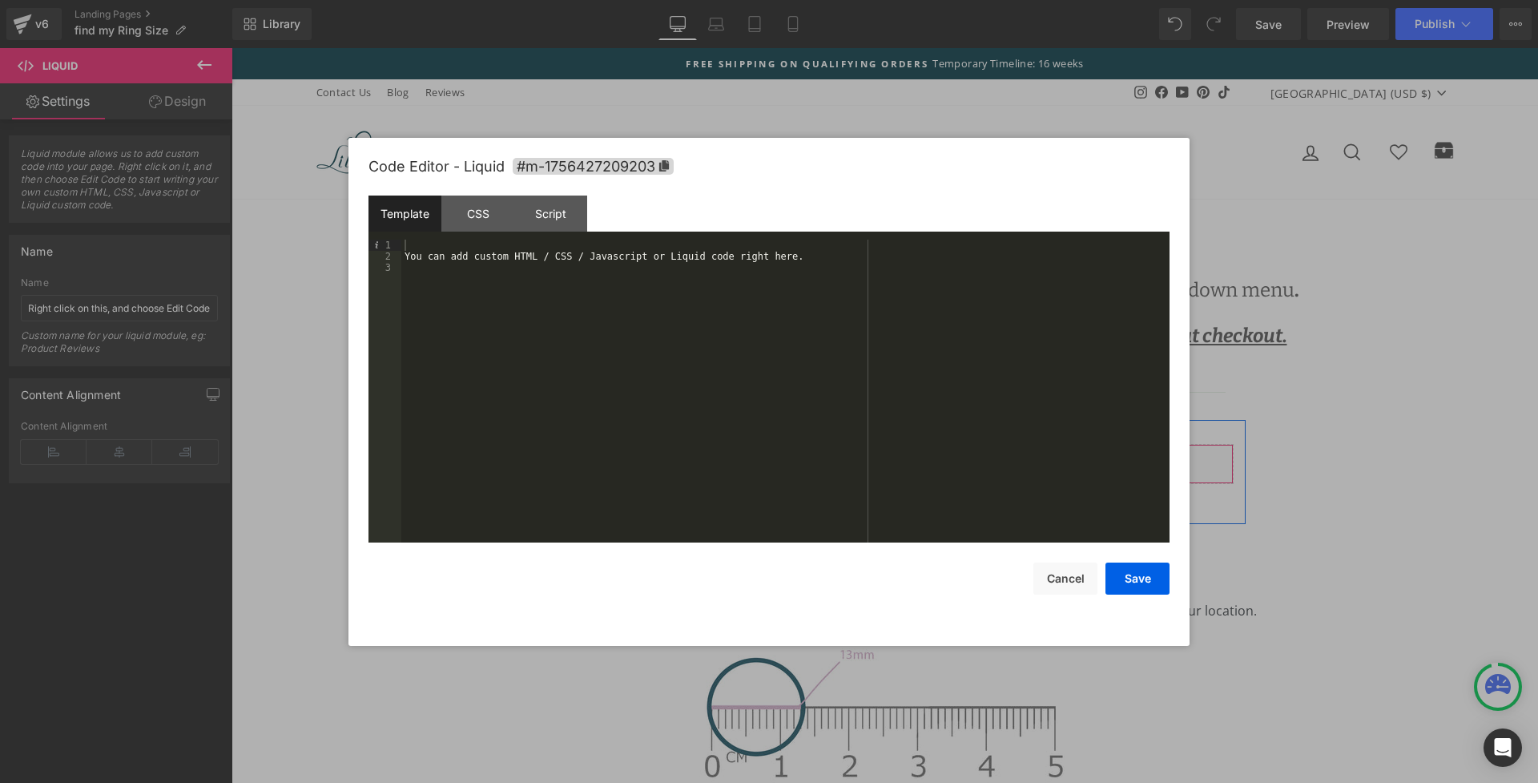
click at [518, 260] on div "You can add custom HTML / CSS / Javascript or Liquid code right here." at bounding box center [785, 401] width 768 height 325
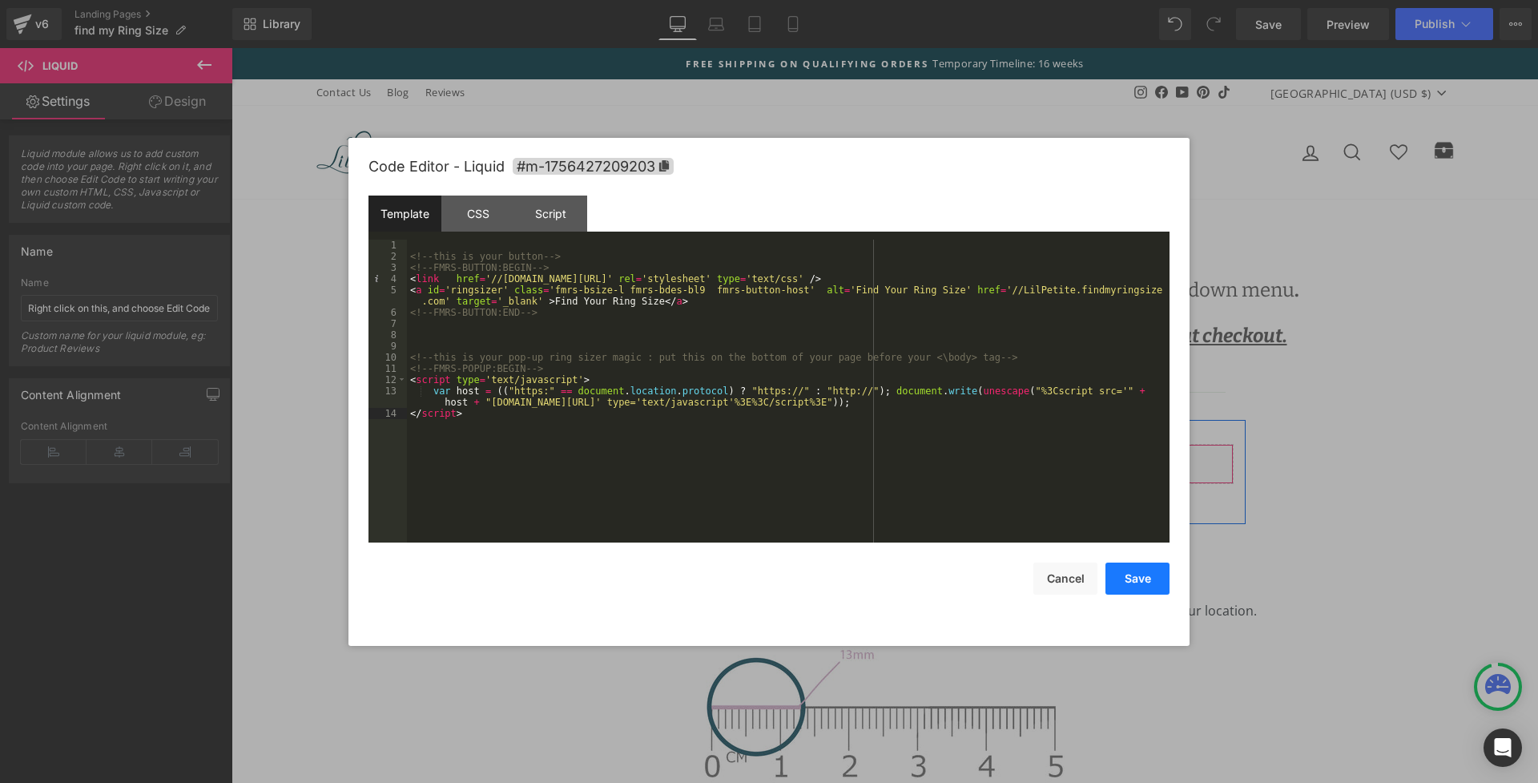
click at [1137, 575] on button "Save" at bounding box center [1137, 578] width 64 height 32
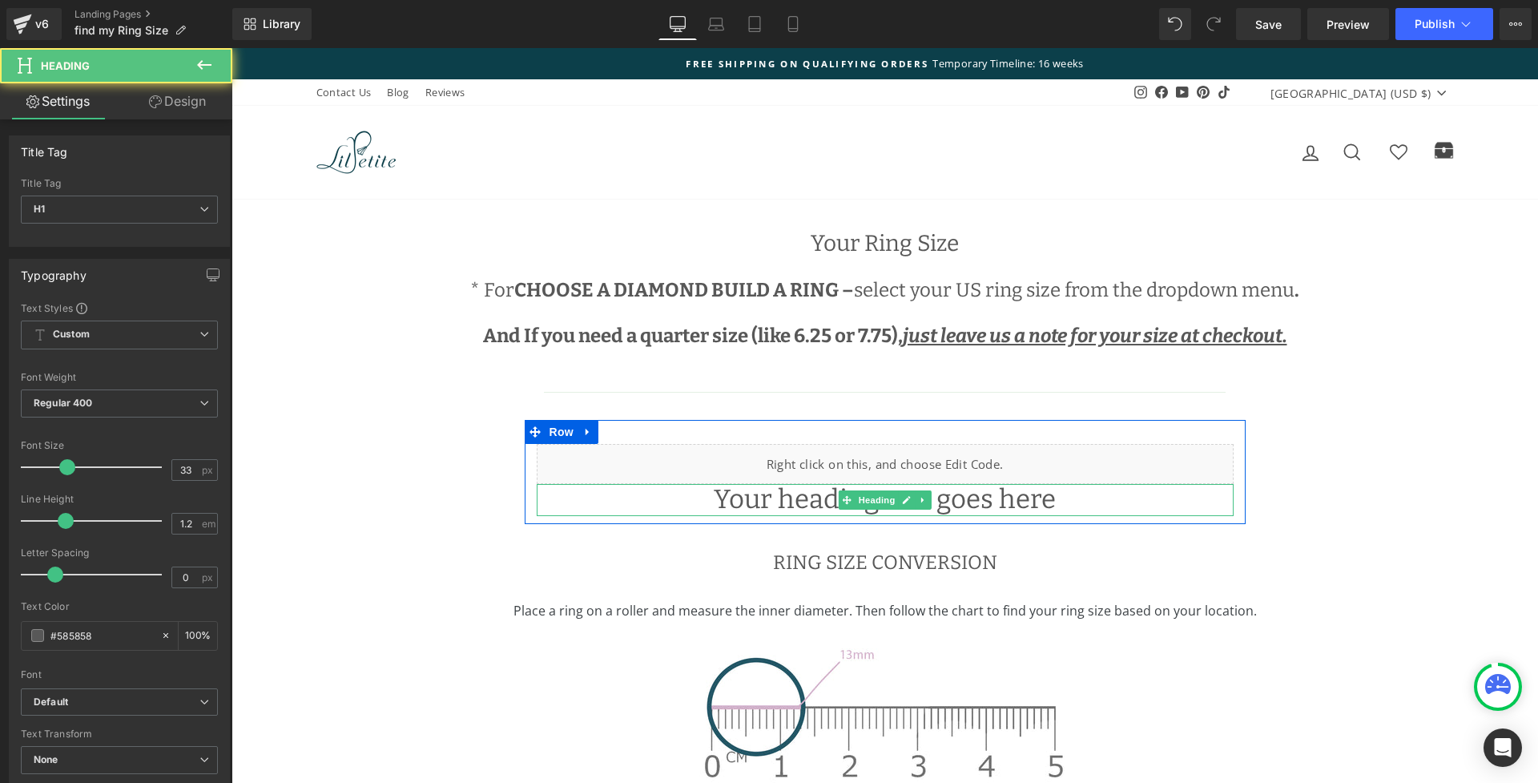
click at [803, 500] on h1 "Your heading text goes here" at bounding box center [885, 500] width 697 height 32
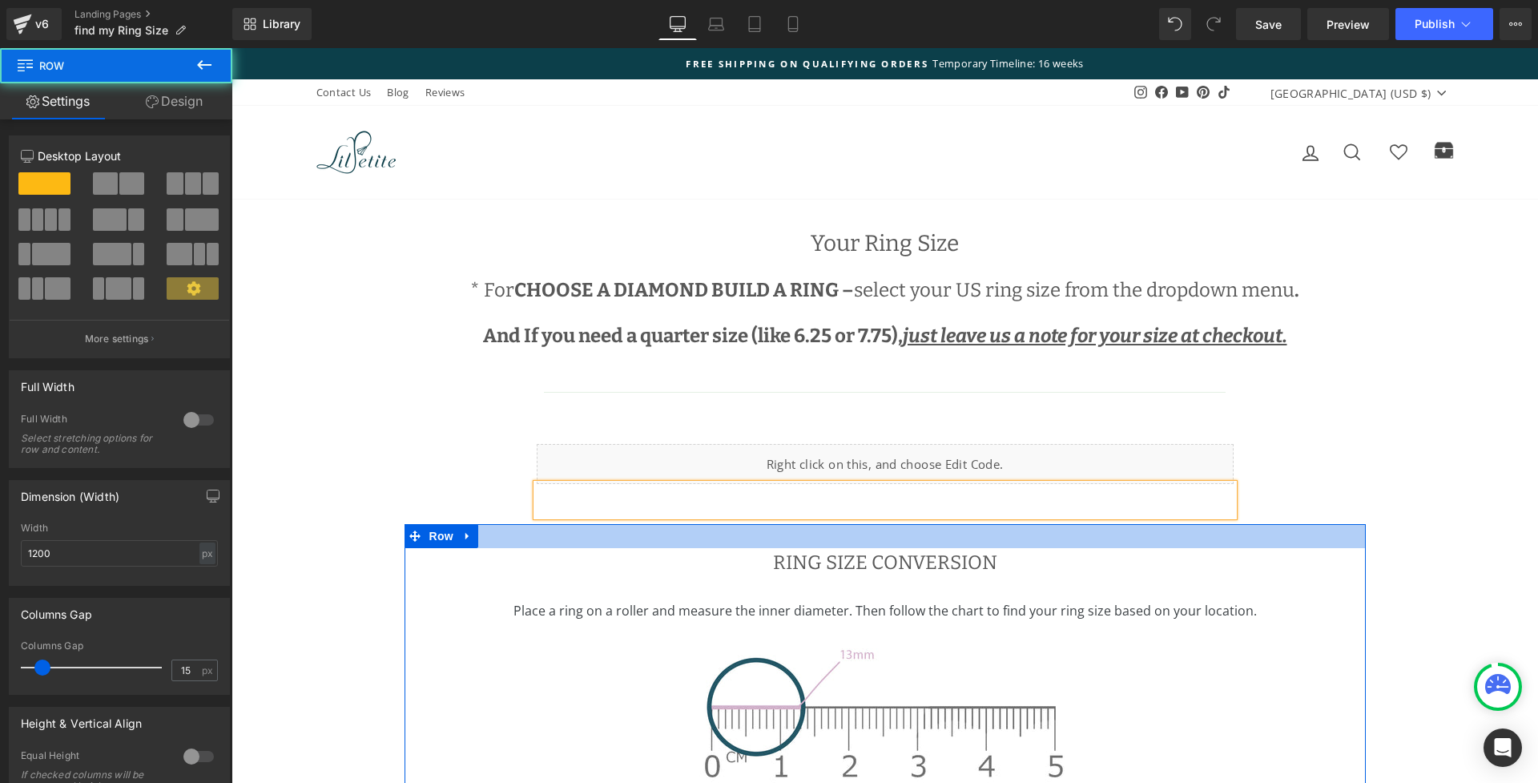
click at [550, 544] on div at bounding box center [884, 536] width 961 height 24
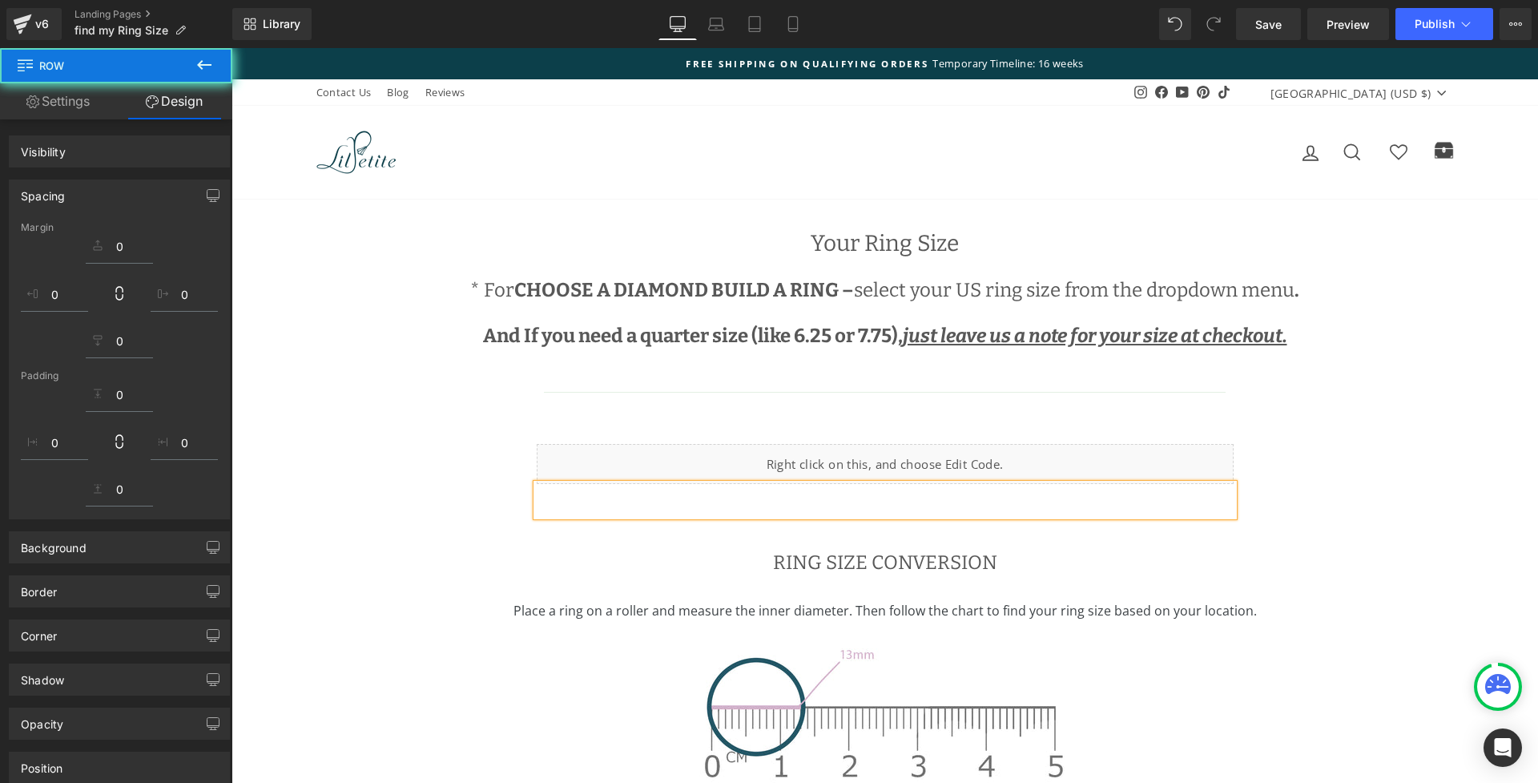
click at [575, 496] on h1 at bounding box center [885, 500] width 697 height 32
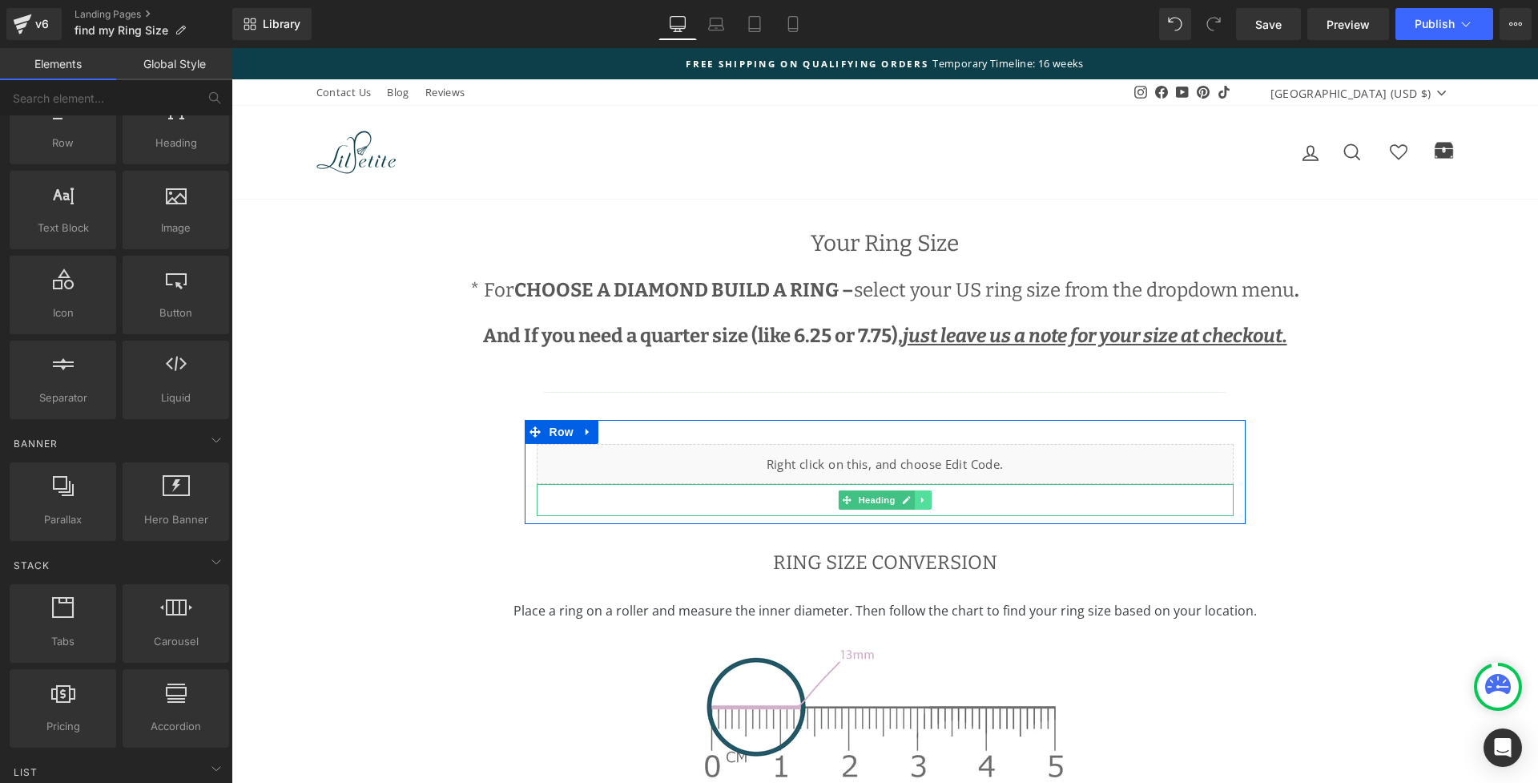
click at [922, 498] on icon at bounding box center [923, 500] width 9 height 10
click at [927, 497] on icon at bounding box center [931, 499] width 9 height 9
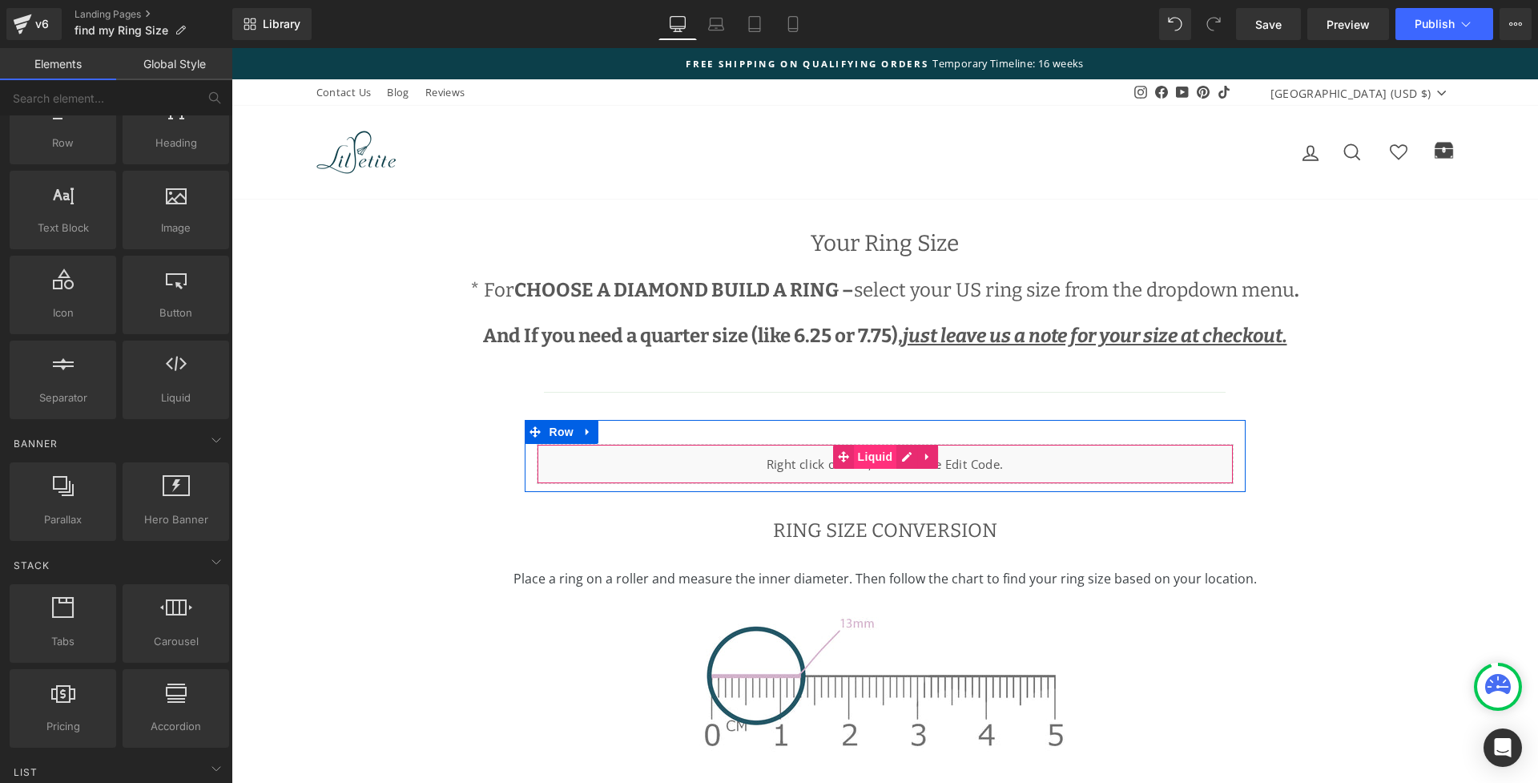
click at [879, 456] on span "Liquid" at bounding box center [875, 457] width 43 height 24
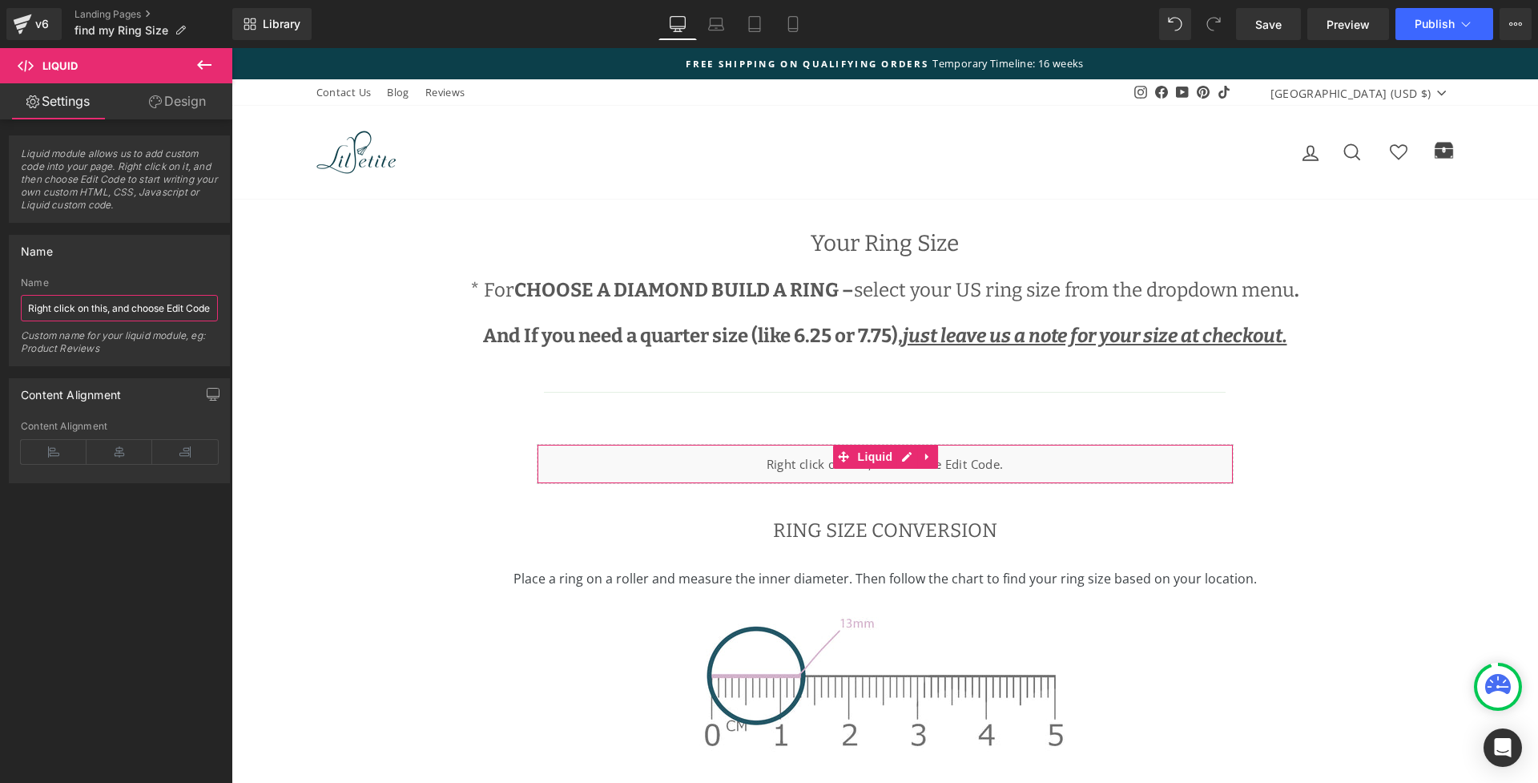
click at [94, 310] on input "Right click on this, and choose Edit Code." at bounding box center [119, 308] width 197 height 26
click at [94, 309] on input "Right click on this, and choose Edit Code." at bounding box center [119, 308] width 197 height 26
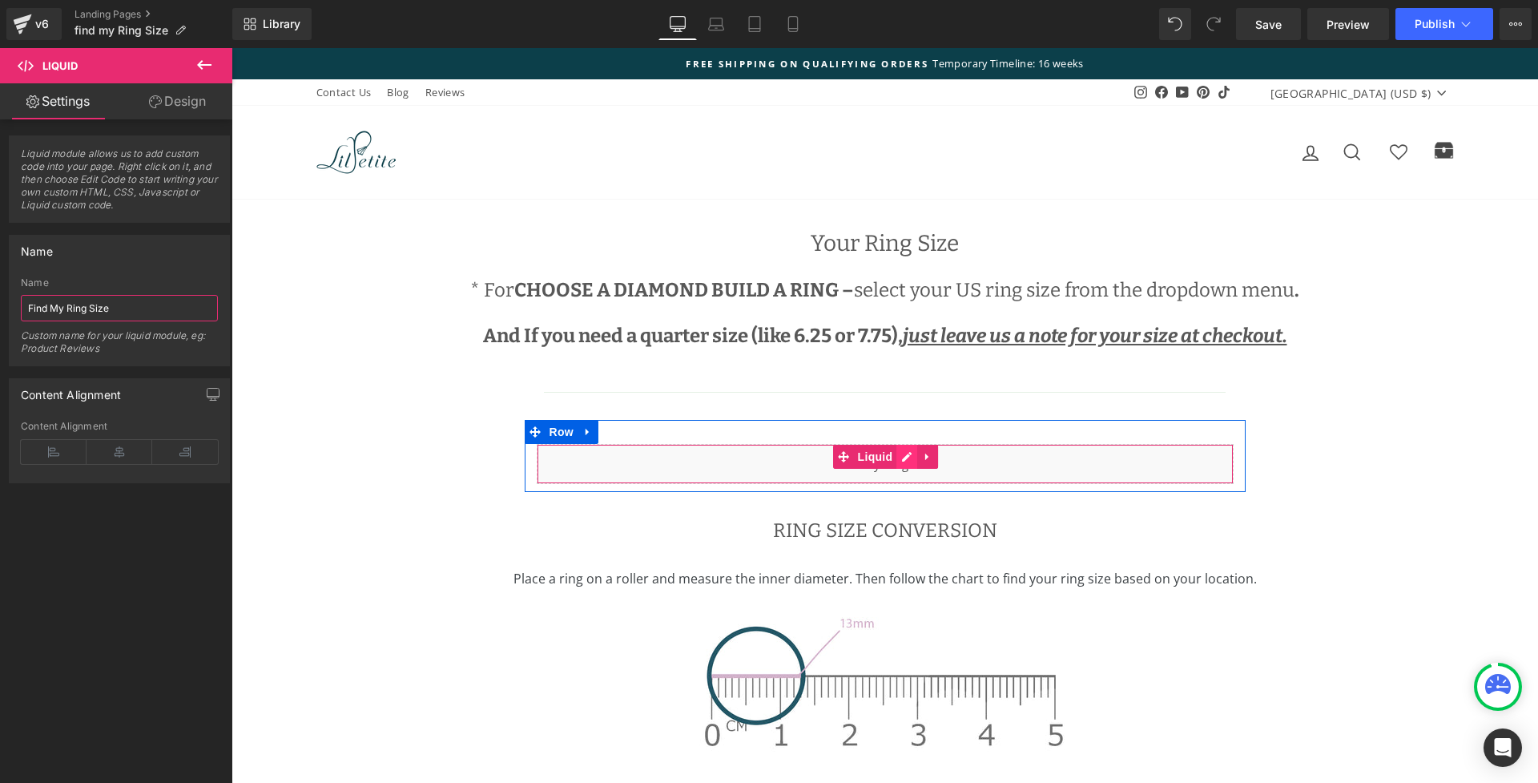
click at [899, 457] on div "Liquid" at bounding box center [885, 464] width 697 height 40
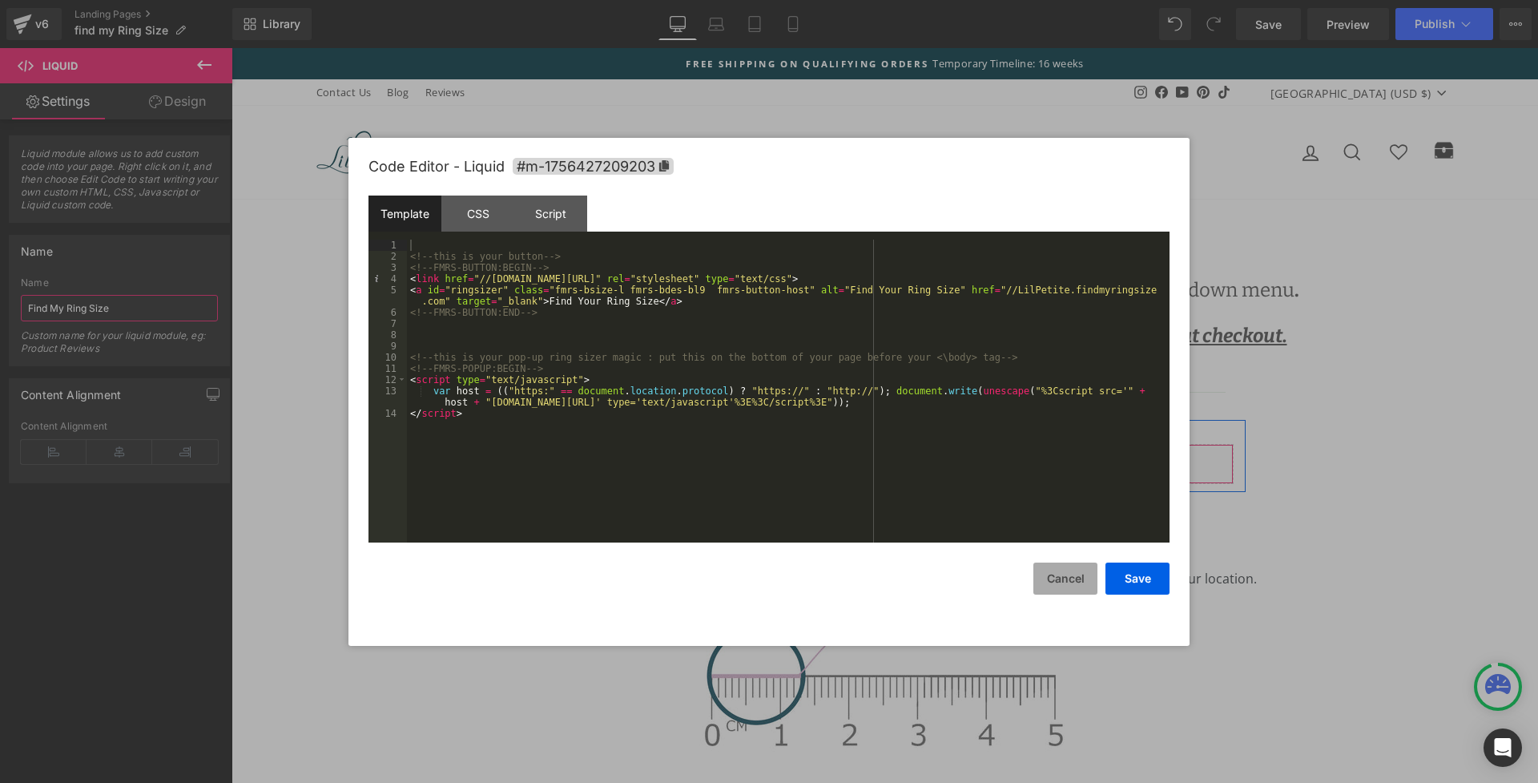
type input "Find My Ring Size"
click at [1063, 578] on button "Cancel" at bounding box center [1065, 578] width 64 height 32
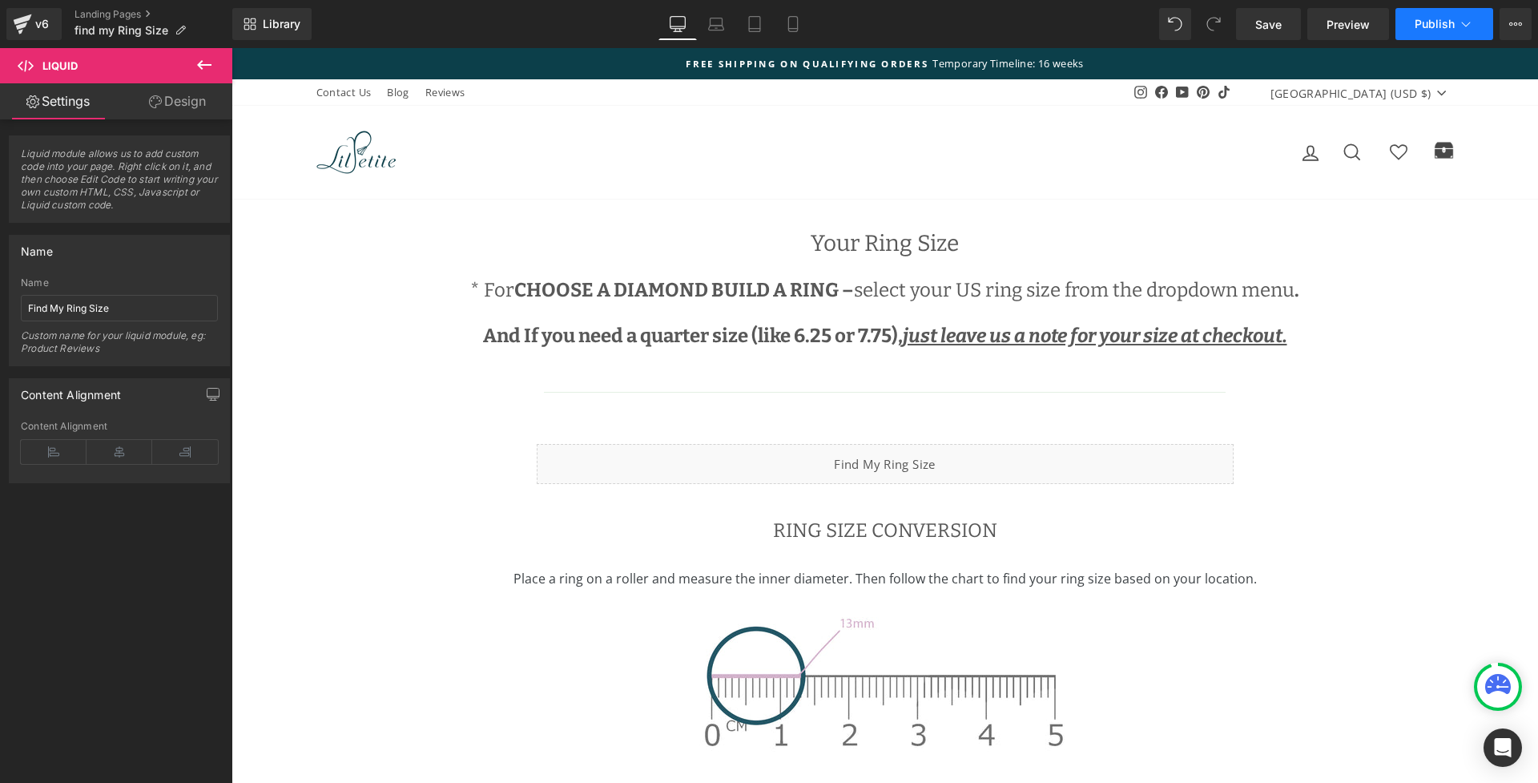
click at [1444, 26] on span "Publish" at bounding box center [1434, 24] width 40 height 13
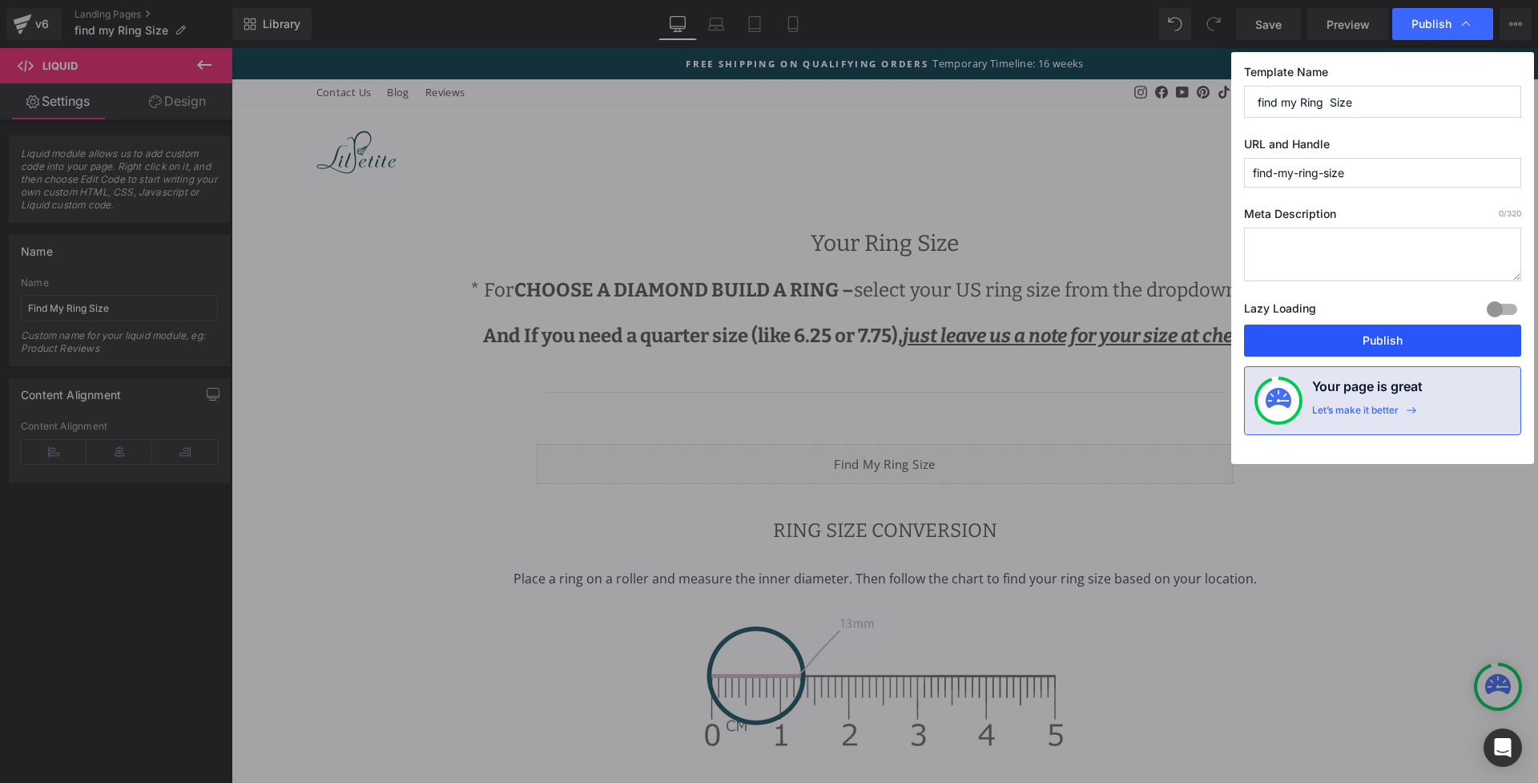
drag, startPoint x: 1349, startPoint y: 340, endPoint x: 1117, endPoint y: 292, distance: 236.4
click at [1349, 340] on button "Publish" at bounding box center [1382, 340] width 277 height 32
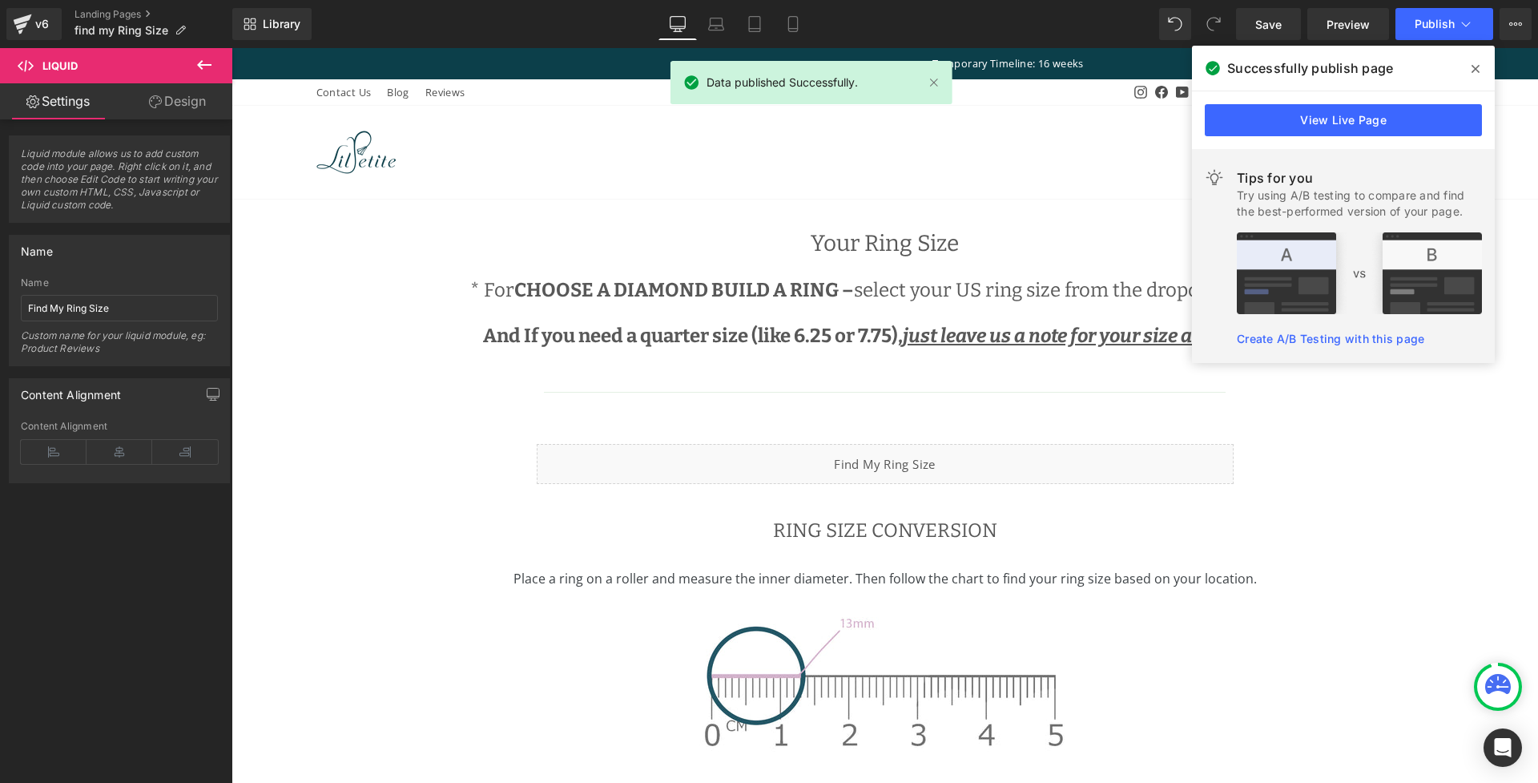
click at [1471, 69] on icon at bounding box center [1475, 68] width 8 height 13
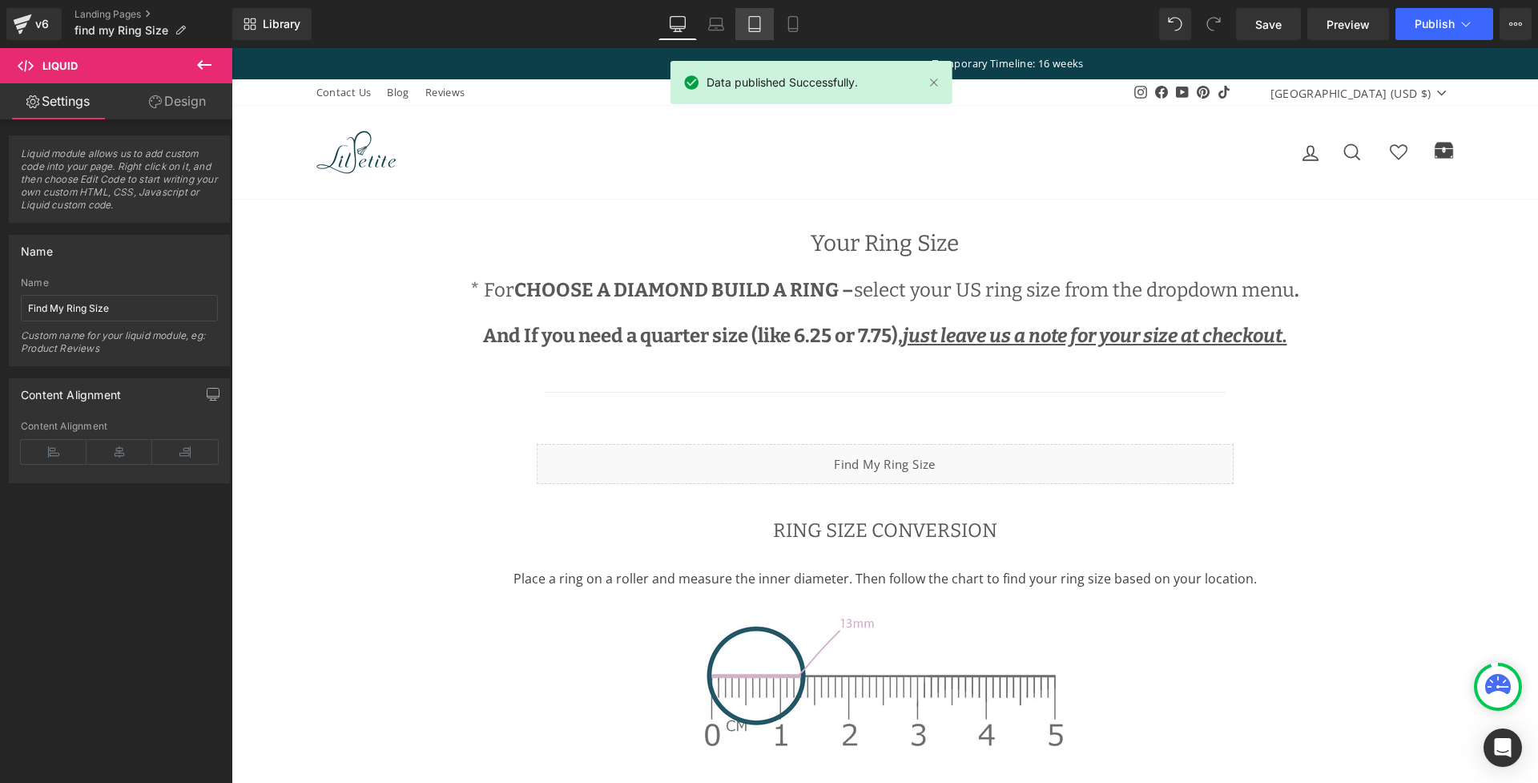
click at [751, 29] on icon at bounding box center [754, 29] width 11 height 0
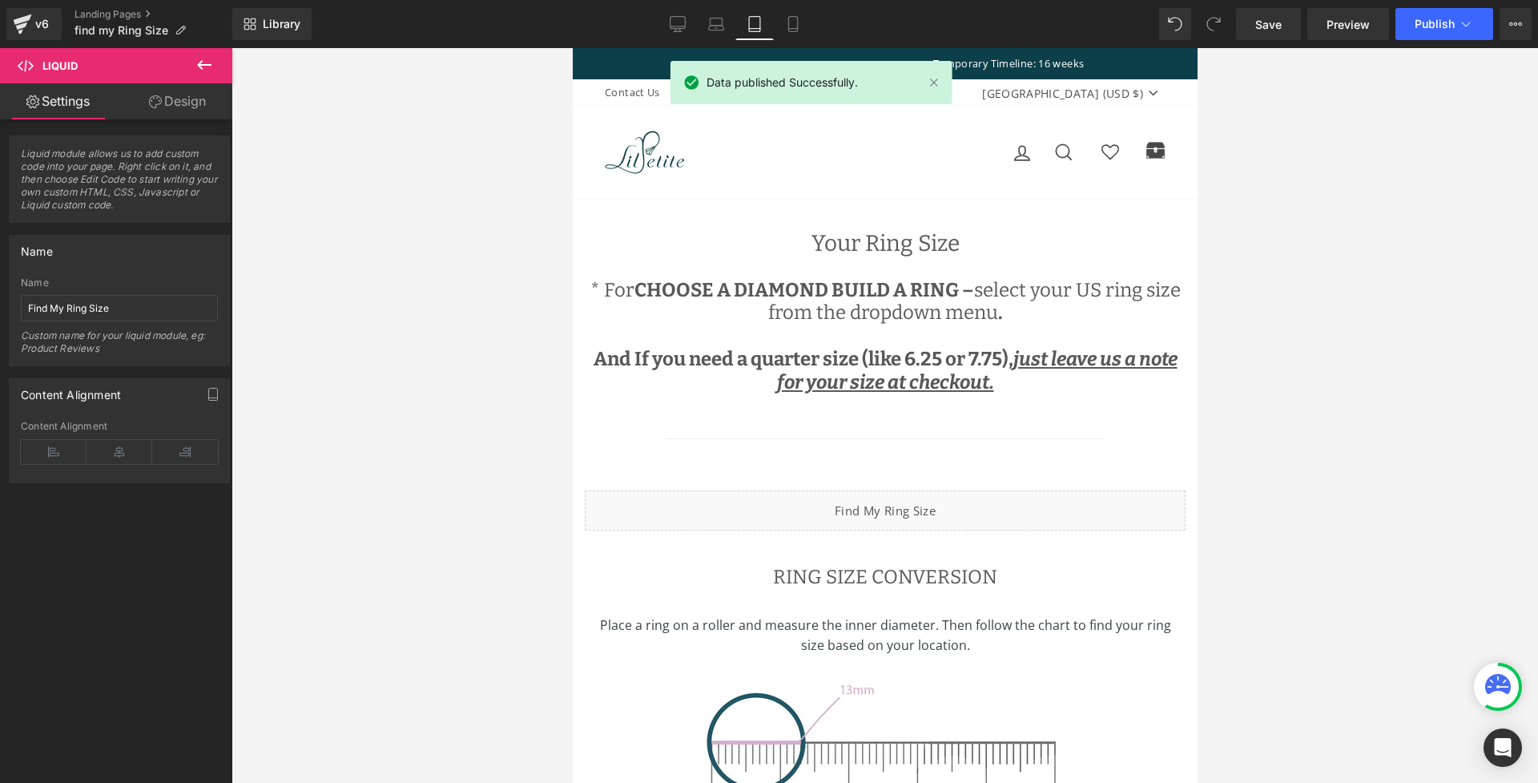
scroll to position [190, 0]
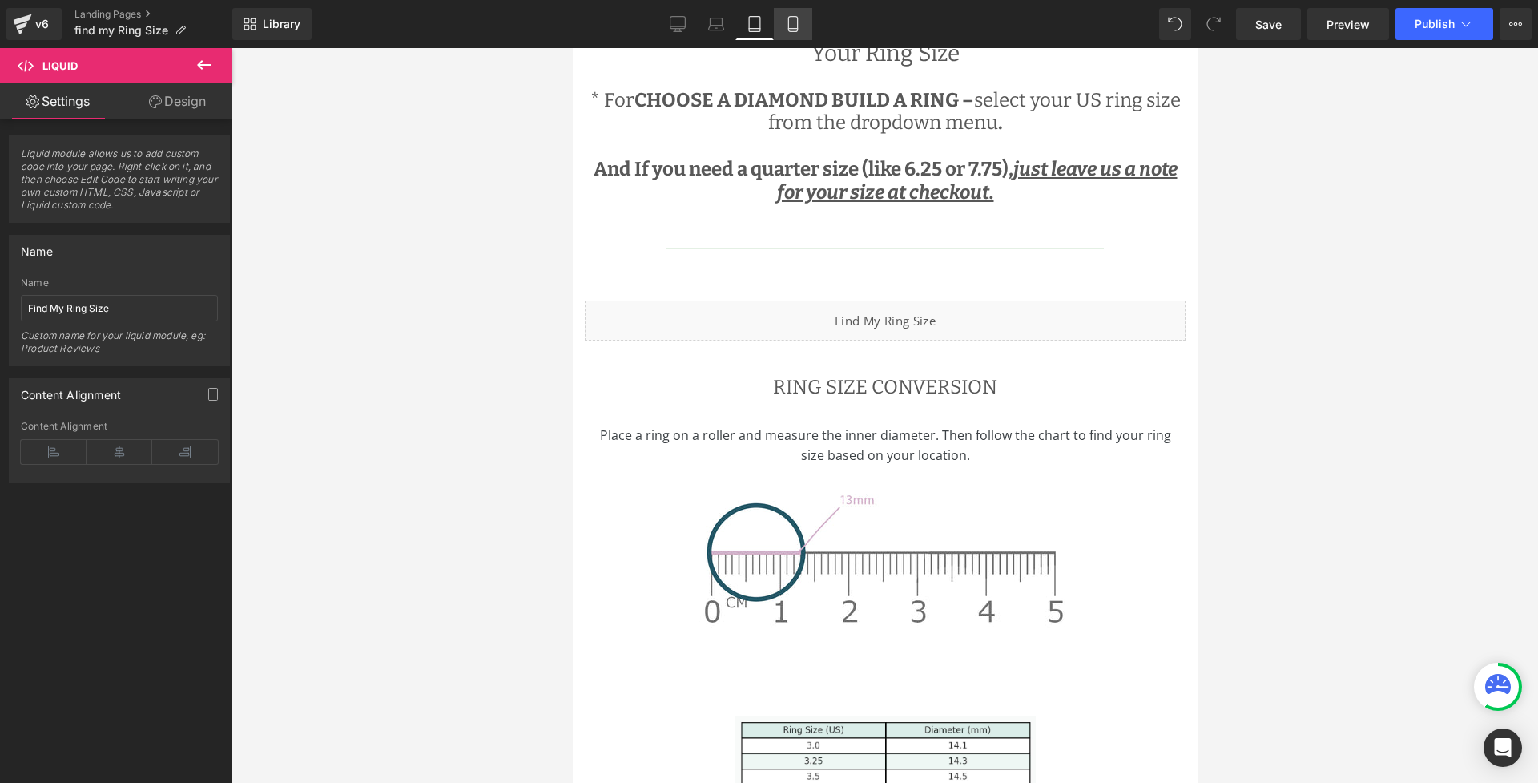
click at [793, 26] on icon at bounding box center [793, 24] width 16 height 16
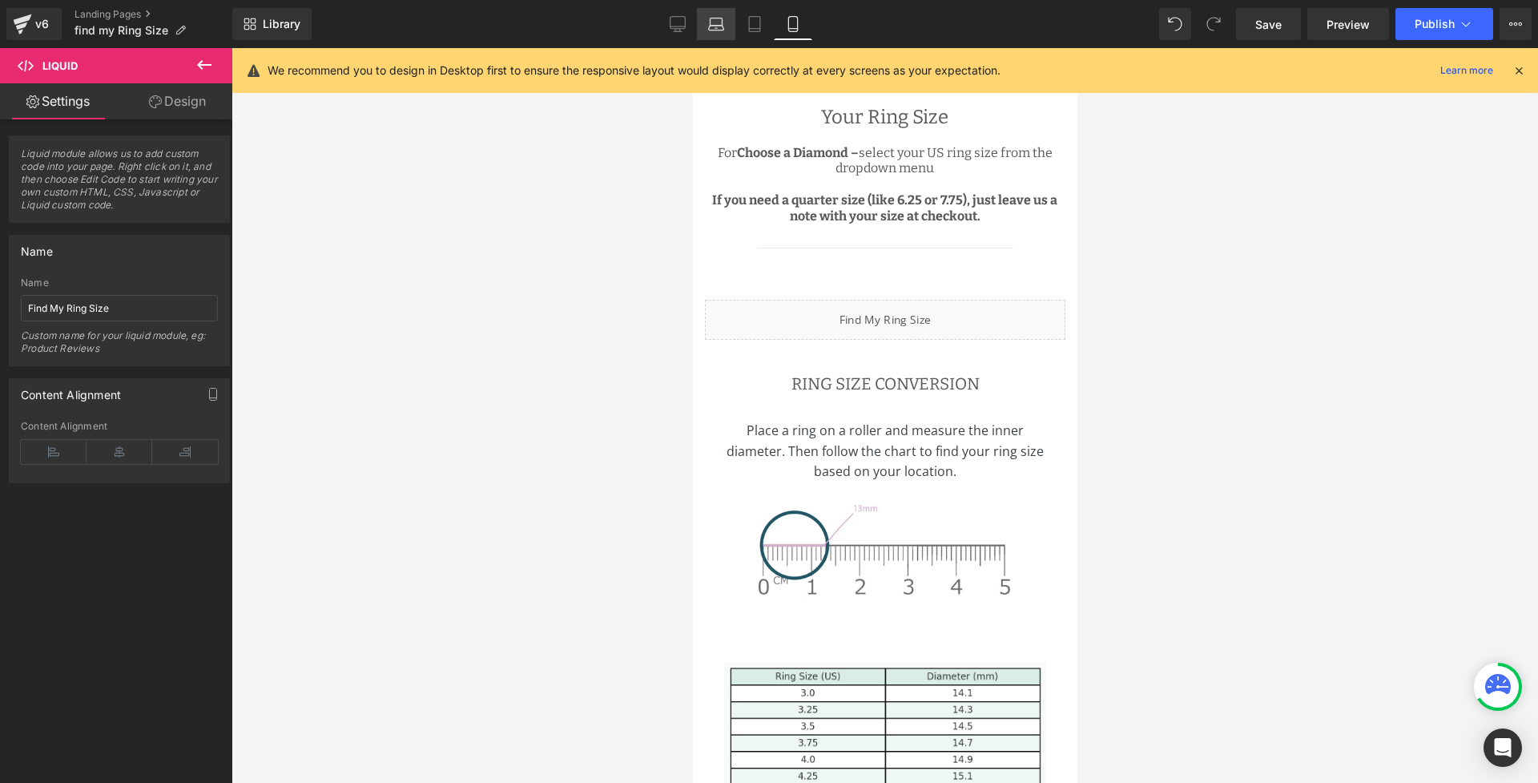
click at [715, 25] on icon at bounding box center [716, 24] width 16 height 16
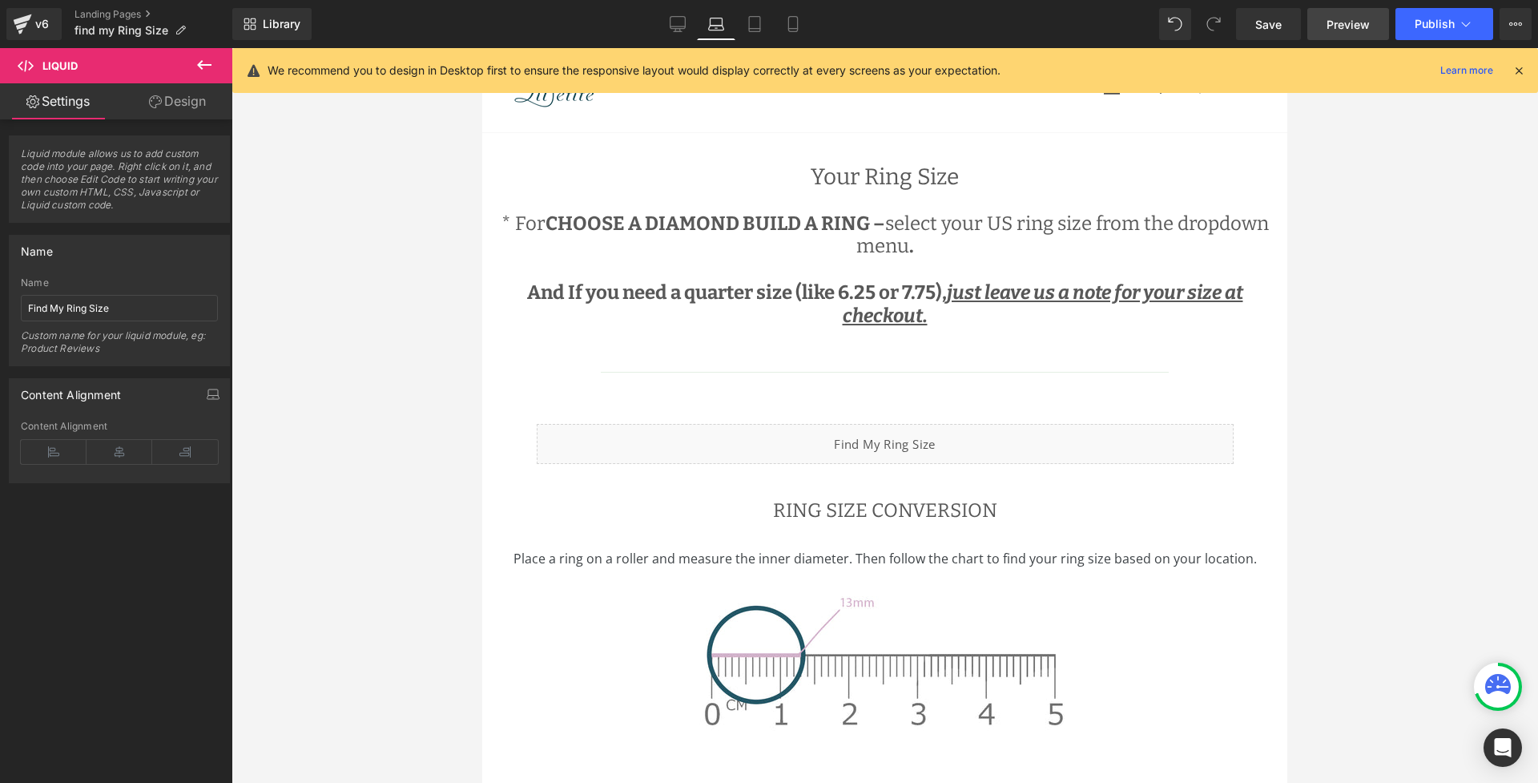
scroll to position [189, 0]
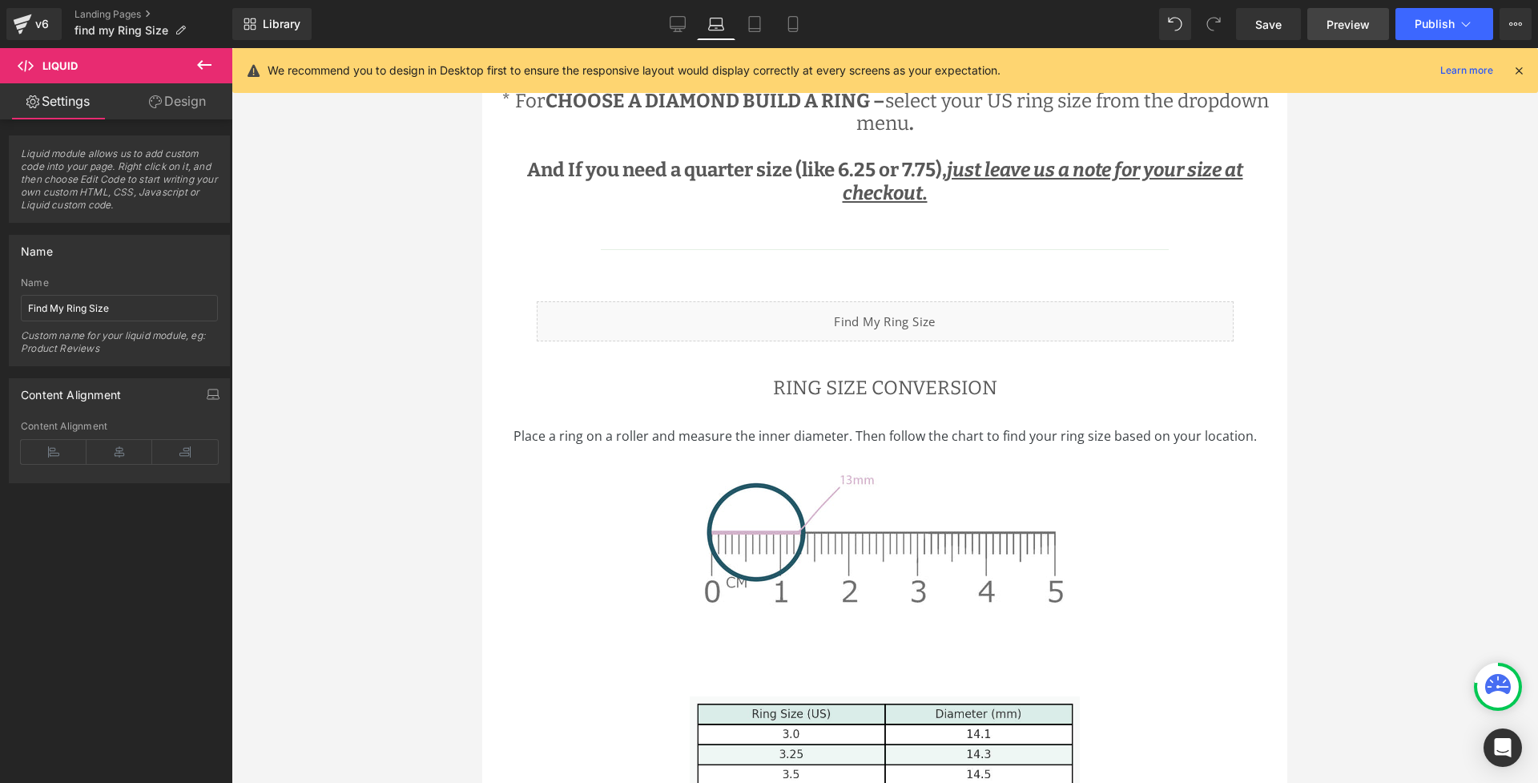
click at [1350, 30] on span "Preview" at bounding box center [1347, 24] width 43 height 17
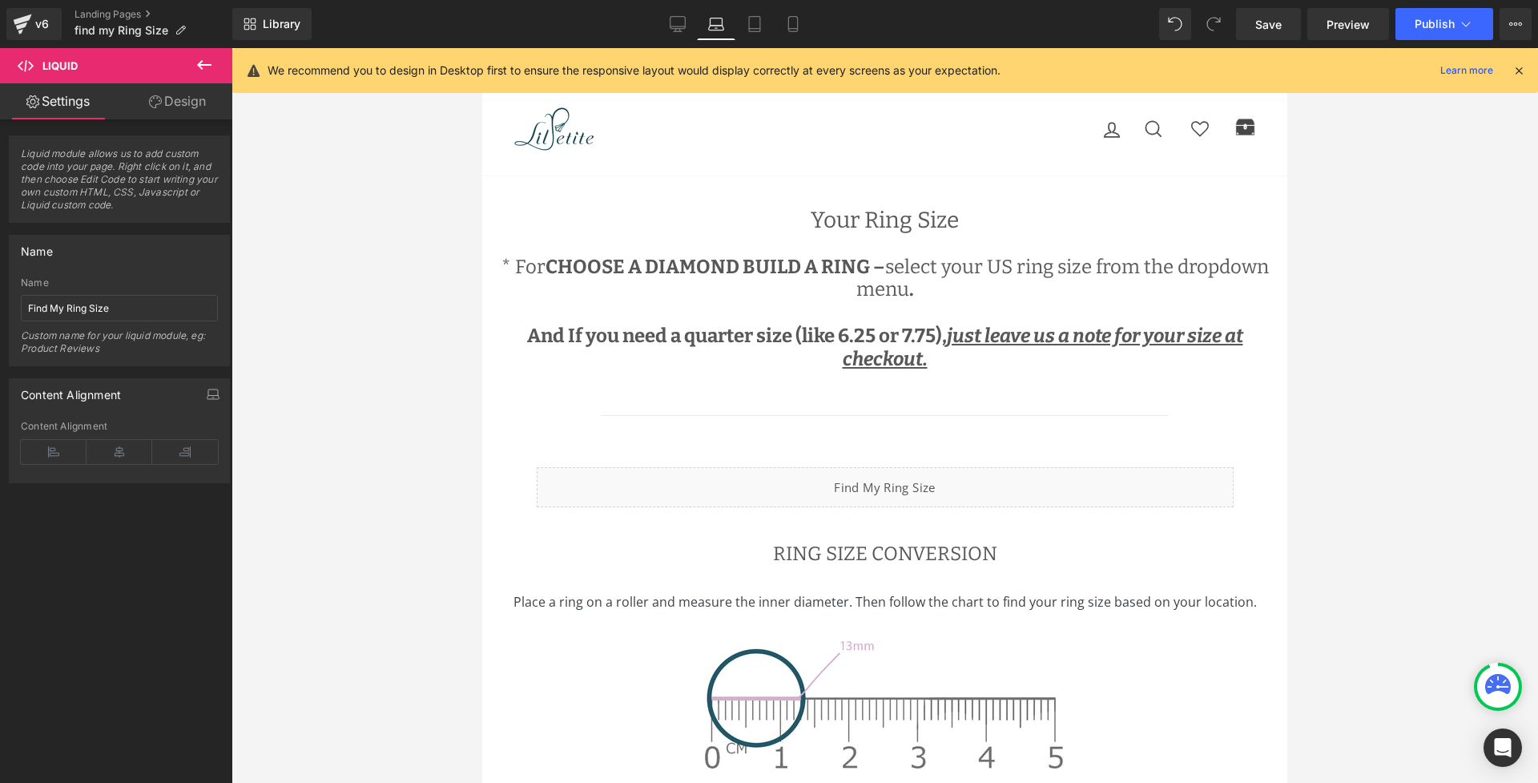
scroll to position [18, 0]
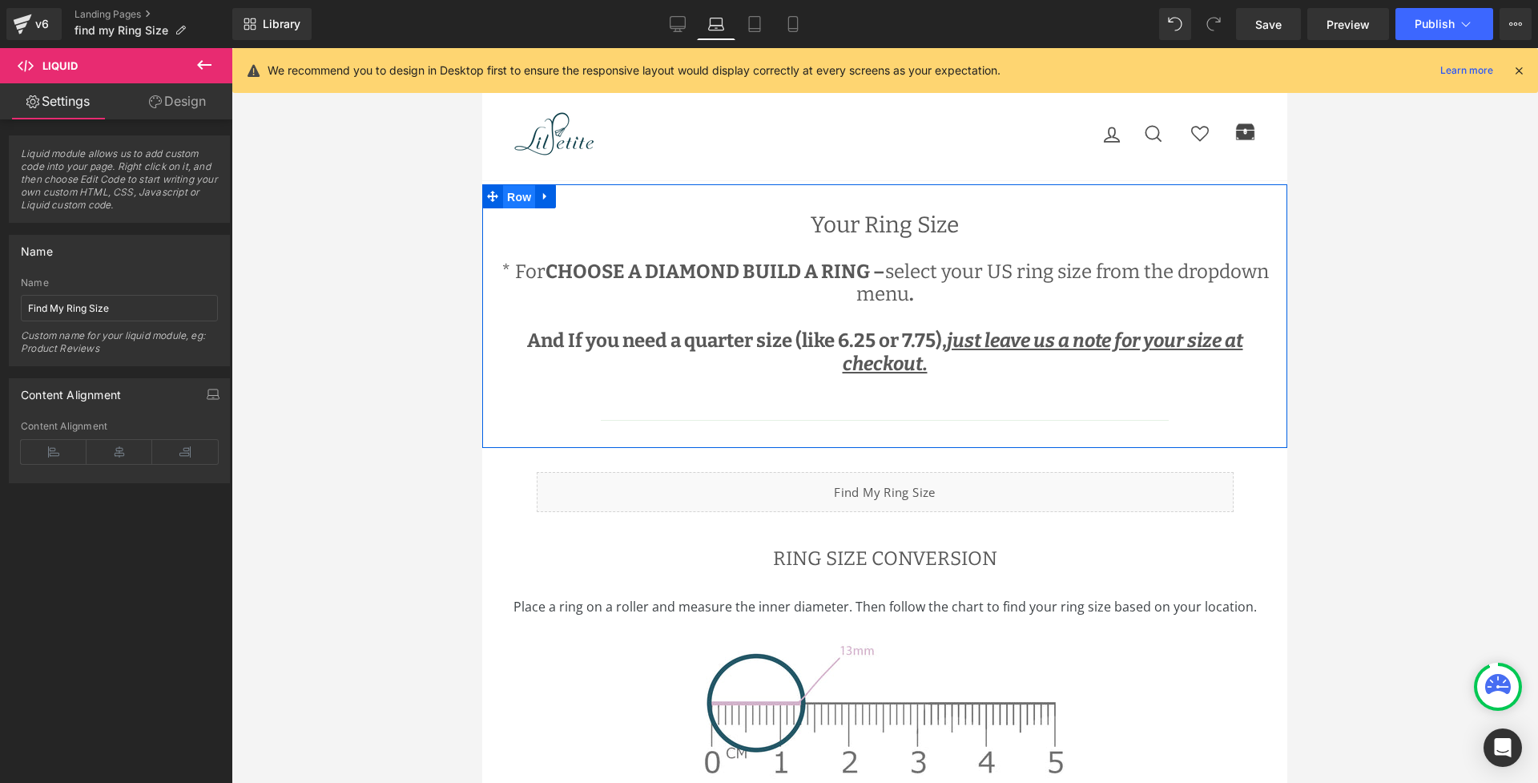
click at [525, 197] on span "Row" at bounding box center [519, 197] width 32 height 24
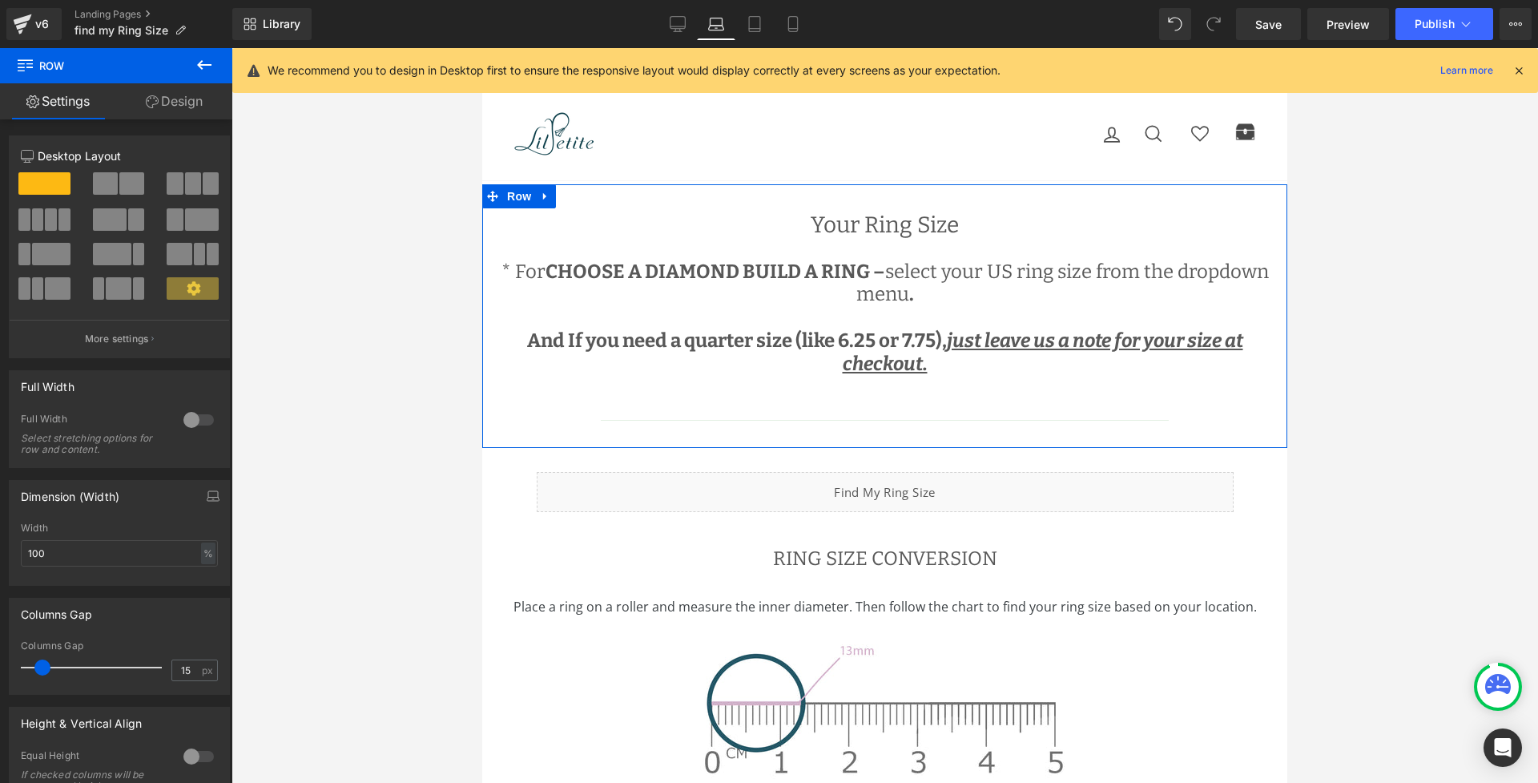
scroll to position [0, 0]
click at [527, 195] on span "Row" at bounding box center [519, 197] width 32 height 24
click at [164, 97] on link "Design" at bounding box center [174, 101] width 116 height 36
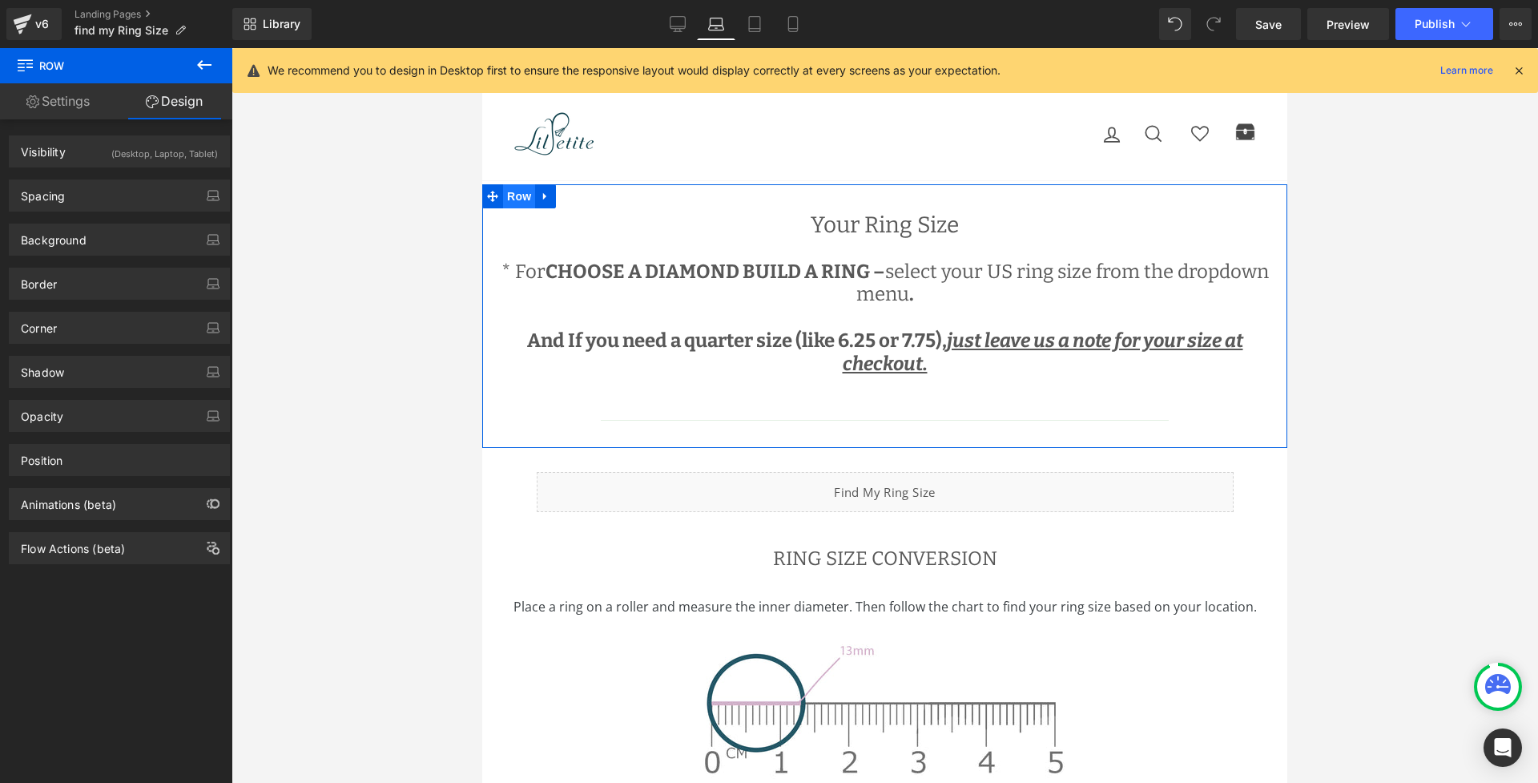
click at [522, 200] on span "Row" at bounding box center [519, 196] width 32 height 24
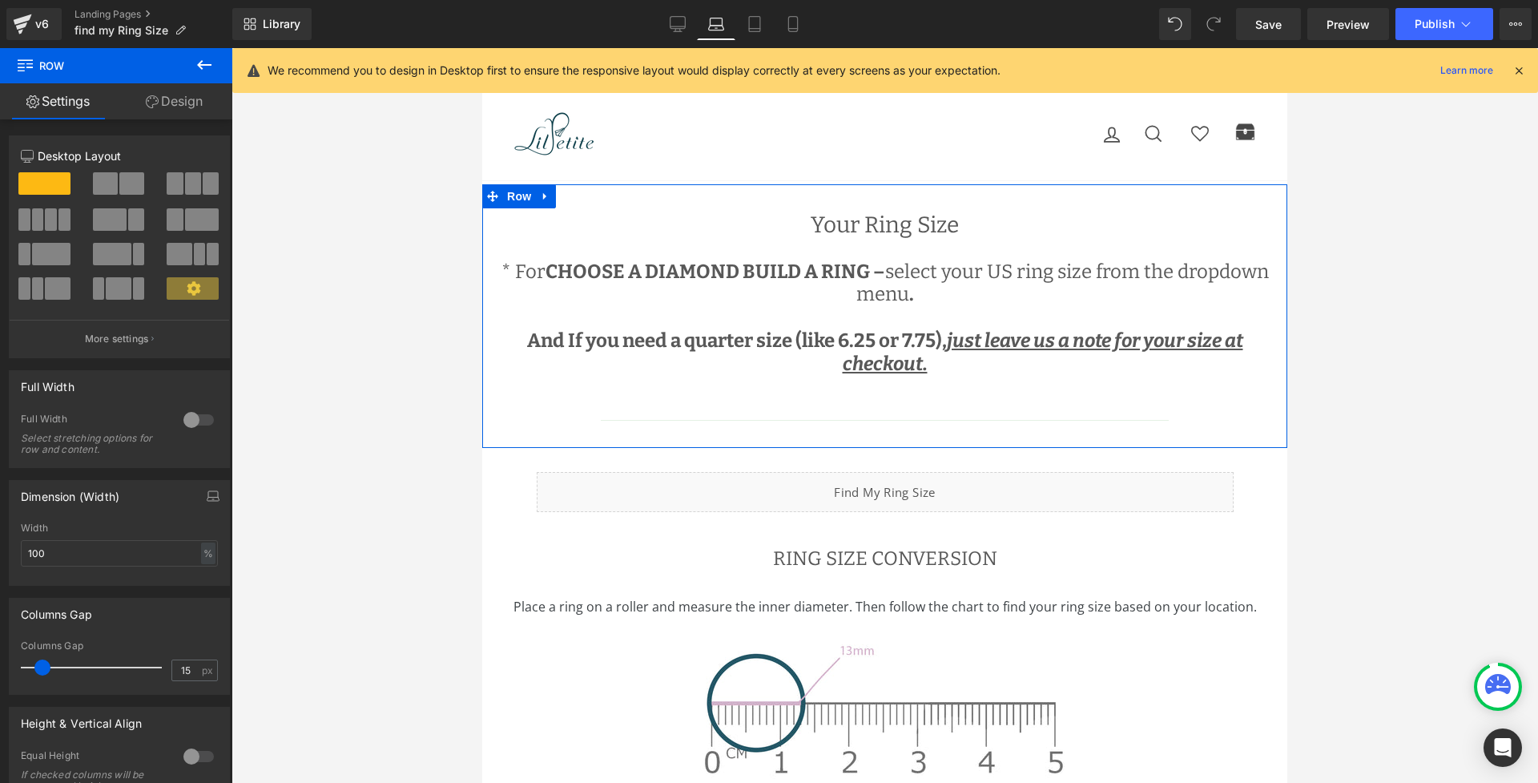
click at [174, 107] on link "Design" at bounding box center [174, 101] width 116 height 36
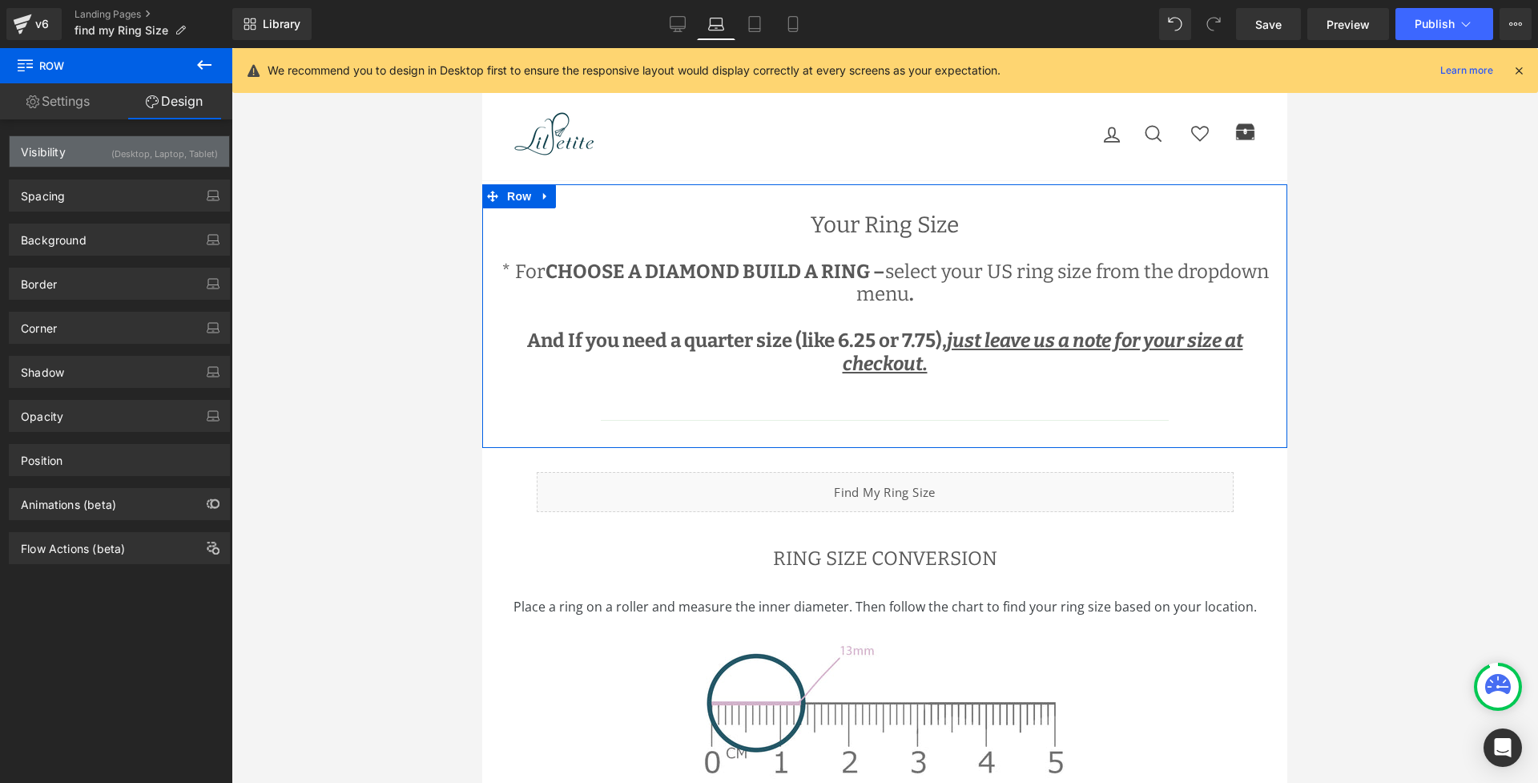
click at [90, 160] on div "Visibility (Desktop, Laptop, Tablet)" at bounding box center [119, 151] width 219 height 30
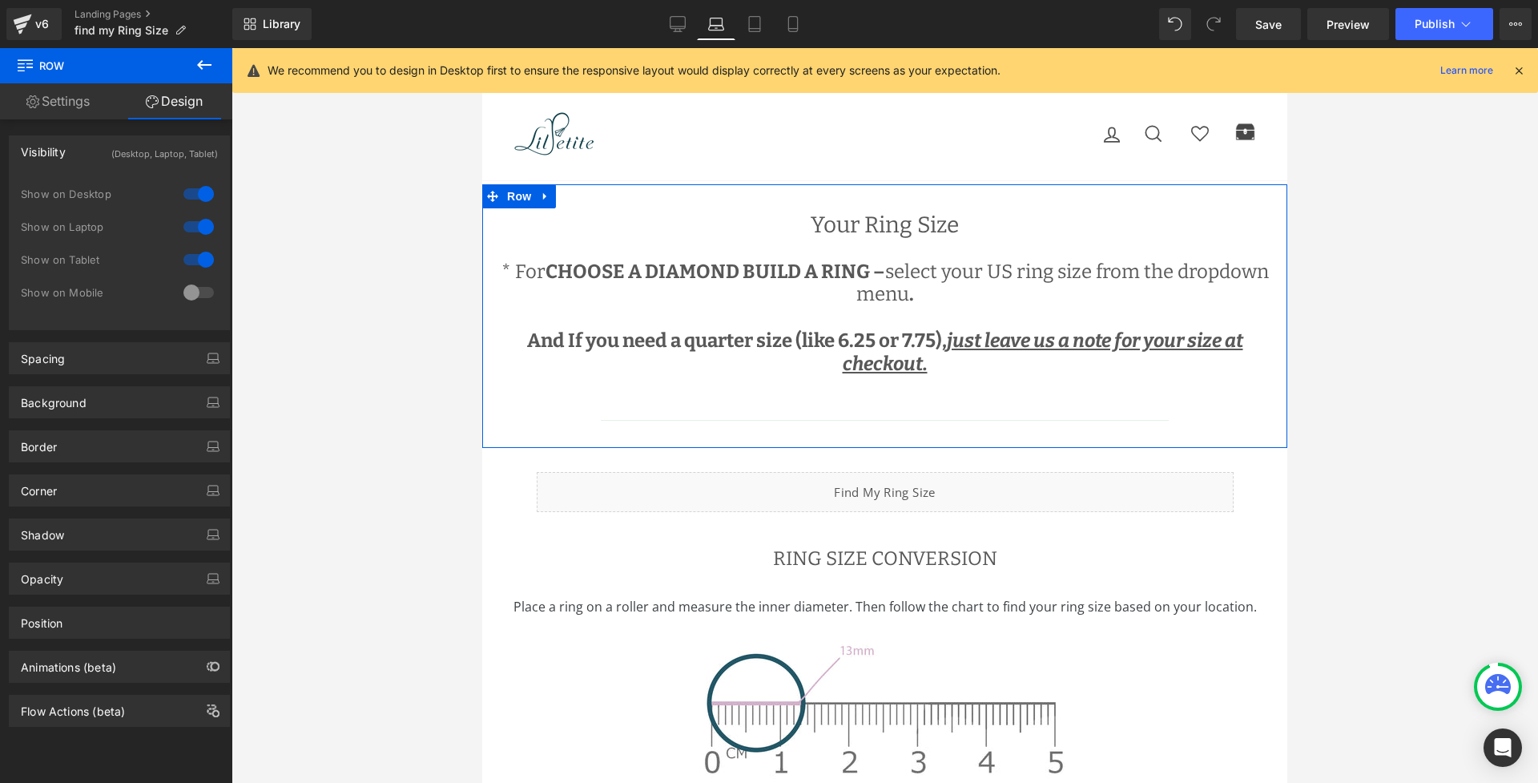
click at [196, 260] on div at bounding box center [198, 260] width 38 height 26
click at [196, 224] on div at bounding box center [198, 227] width 38 height 26
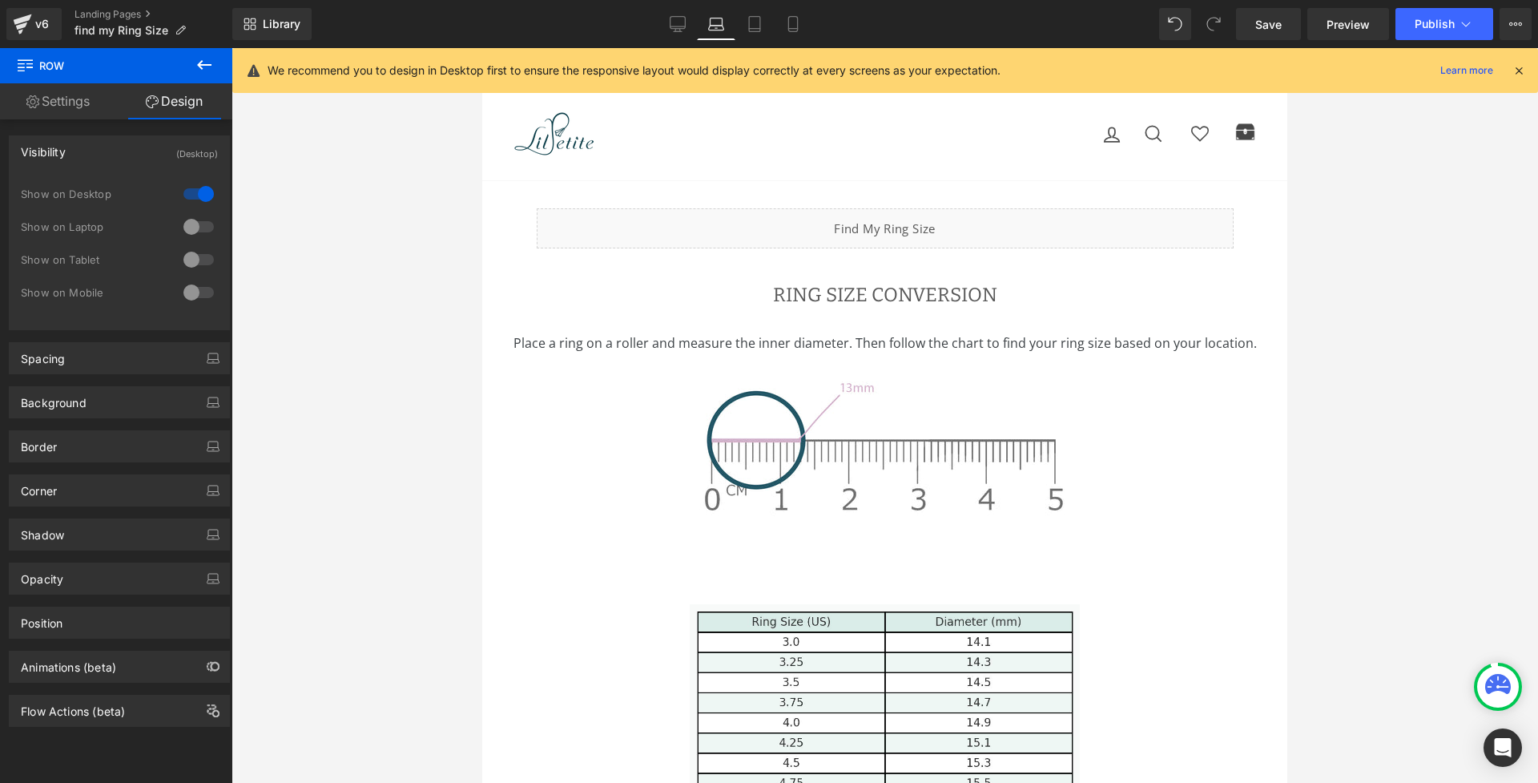
click at [198, 195] on div at bounding box center [198, 194] width 38 height 26
click at [197, 193] on div at bounding box center [198, 194] width 38 height 26
click at [364, 246] on div at bounding box center [884, 415] width 1306 height 734
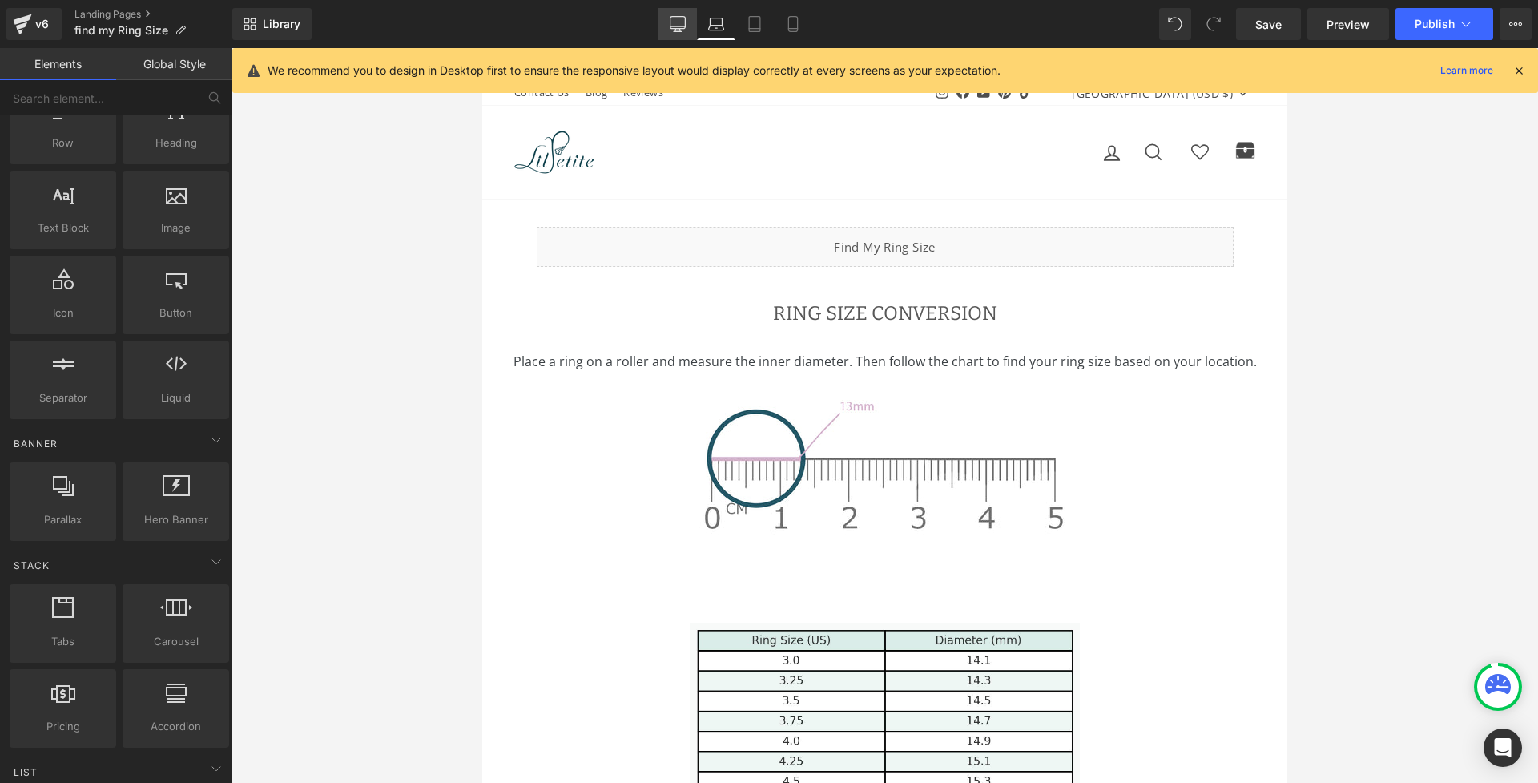
click at [675, 28] on icon at bounding box center [677, 23] width 15 height 12
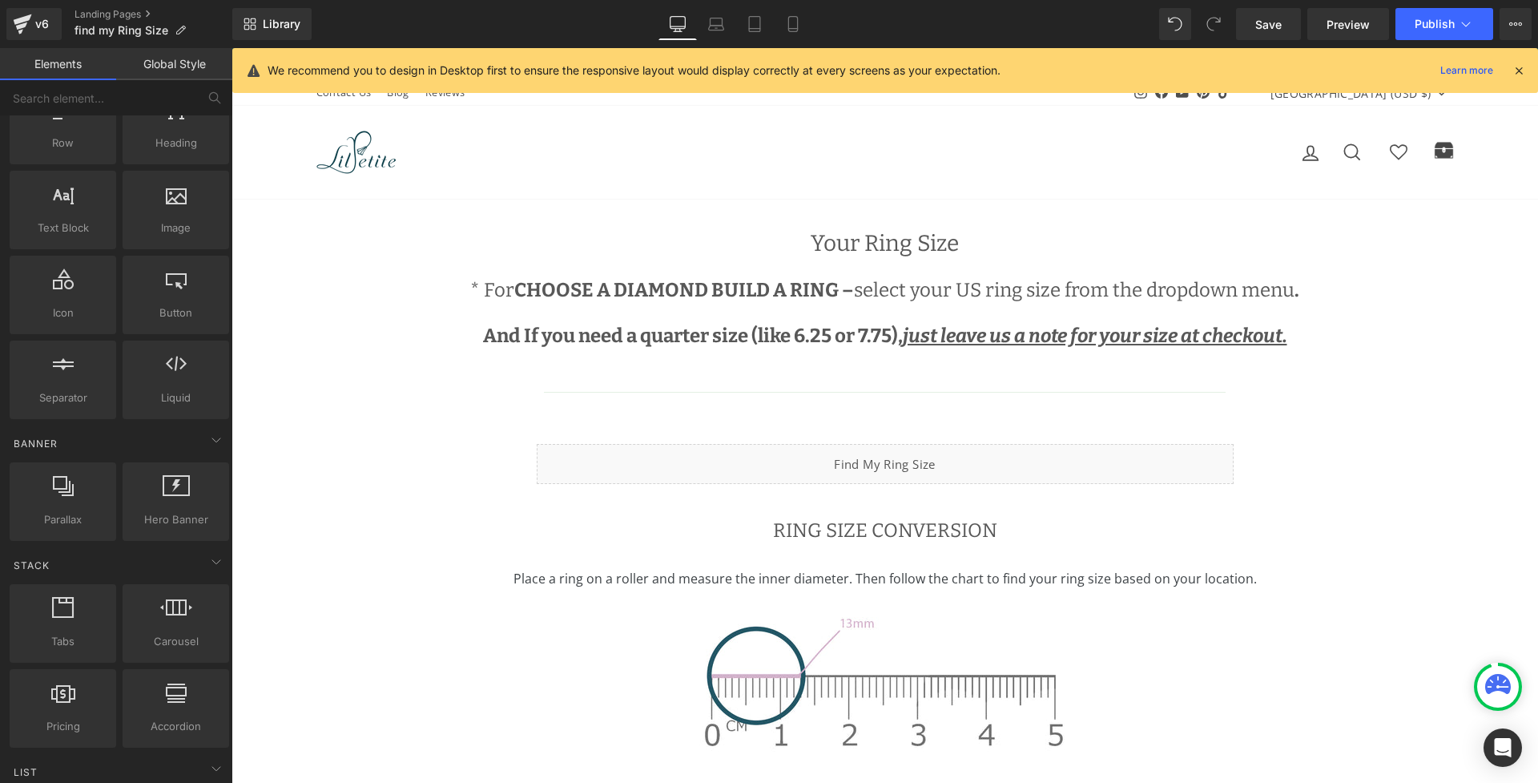
scroll to position [151, 0]
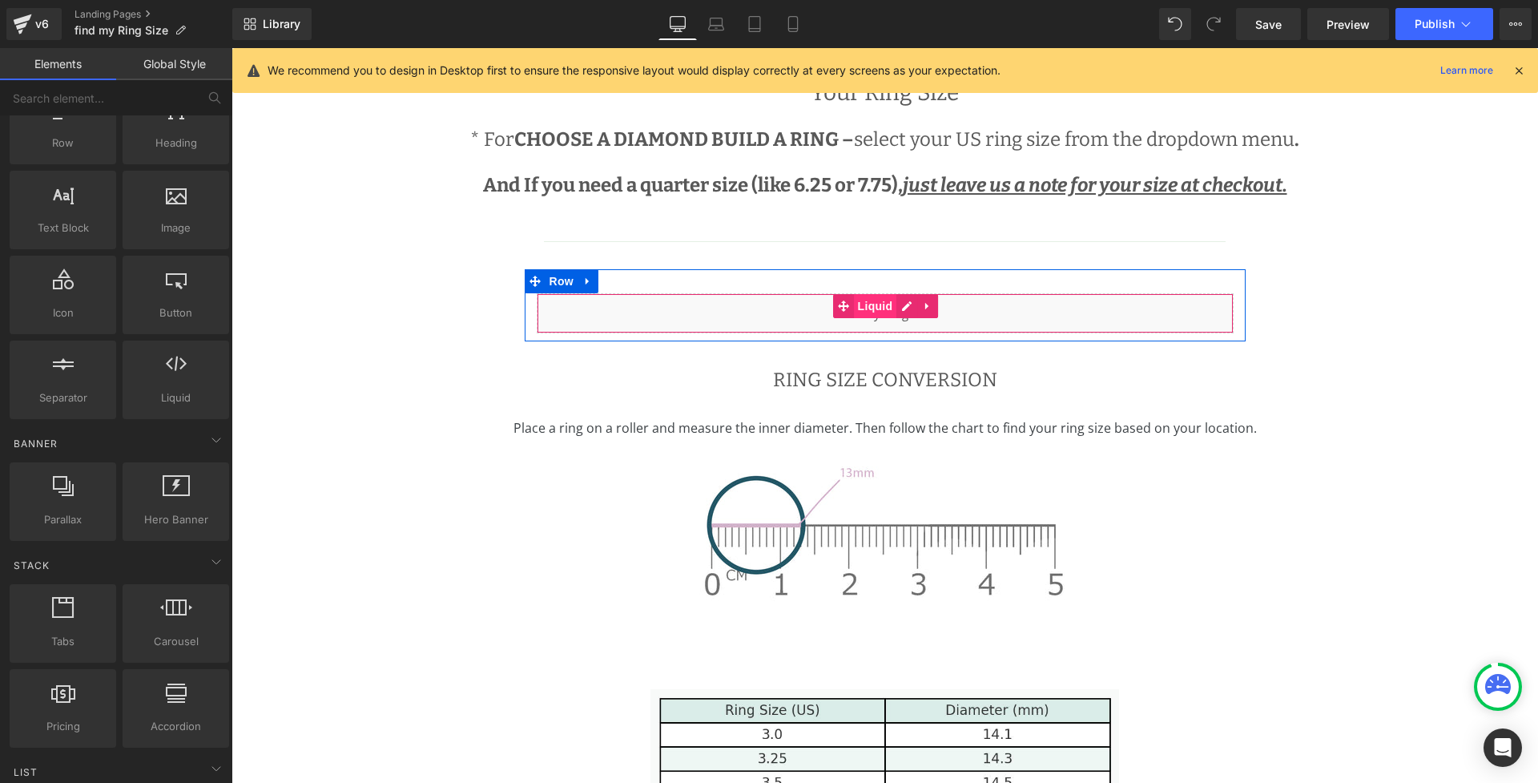
click at [873, 307] on span "Liquid" at bounding box center [875, 306] width 43 height 24
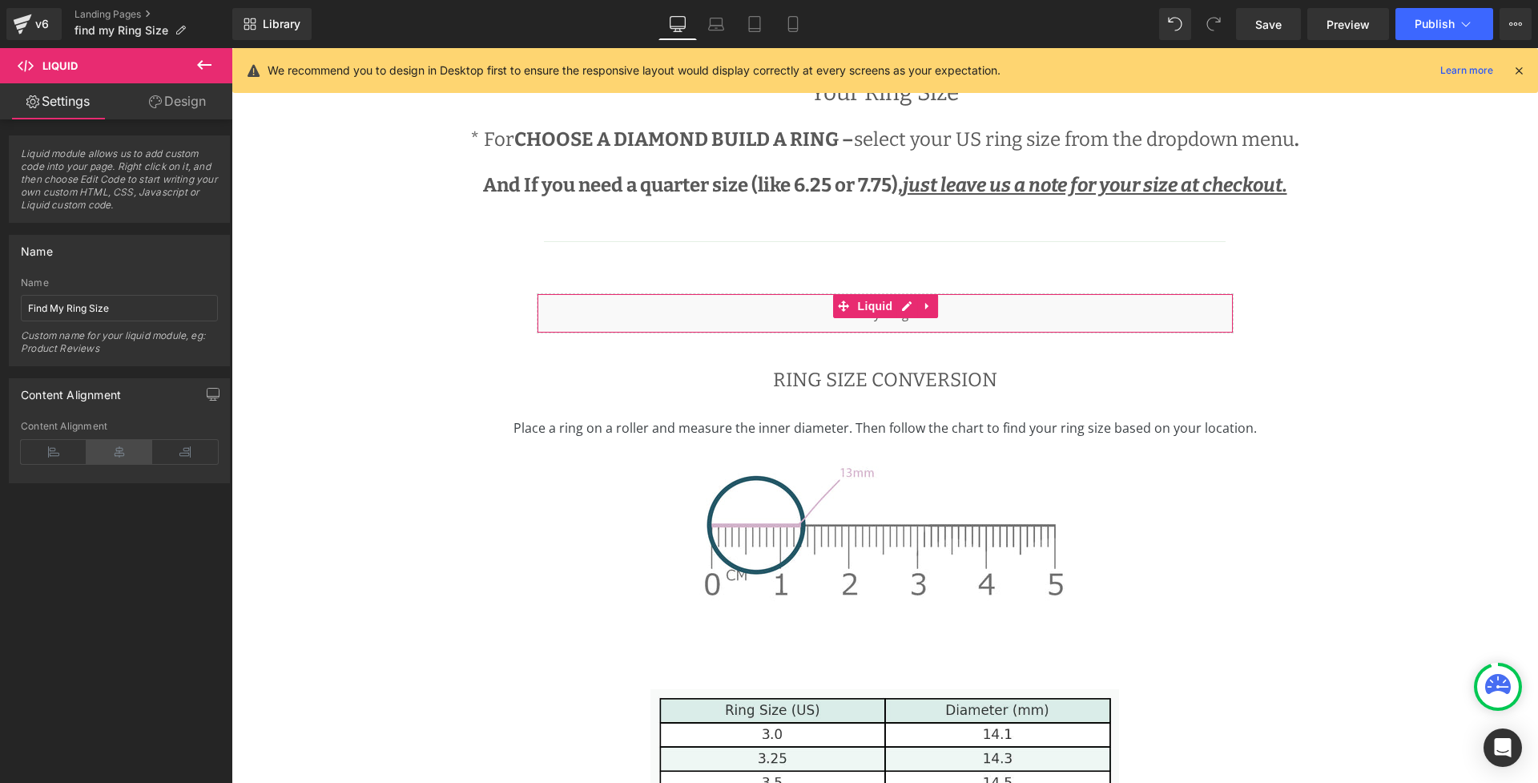
click at [127, 453] on icon at bounding box center [120, 452] width 66 height 24
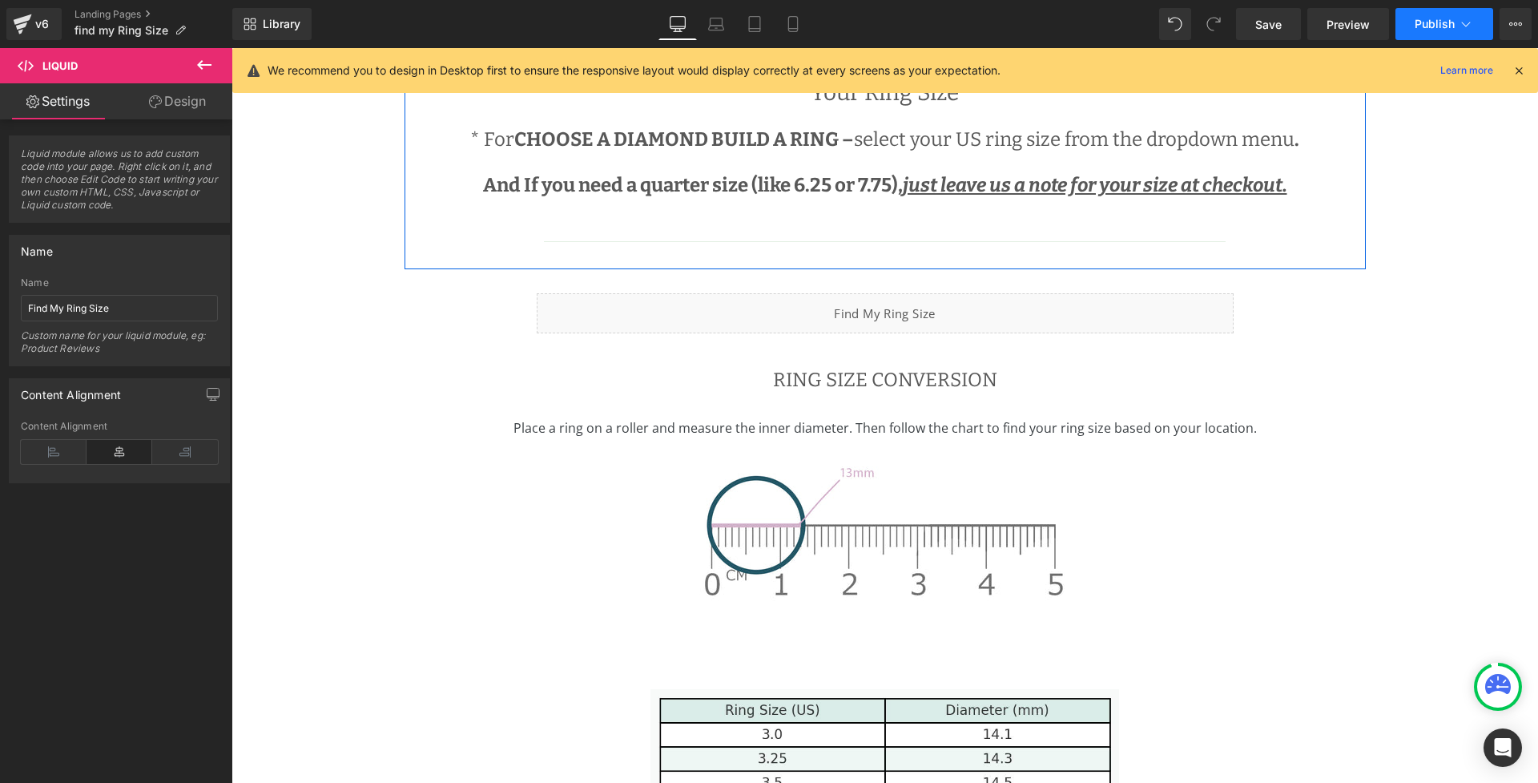
click at [1426, 25] on span "Publish" at bounding box center [1434, 24] width 40 height 13
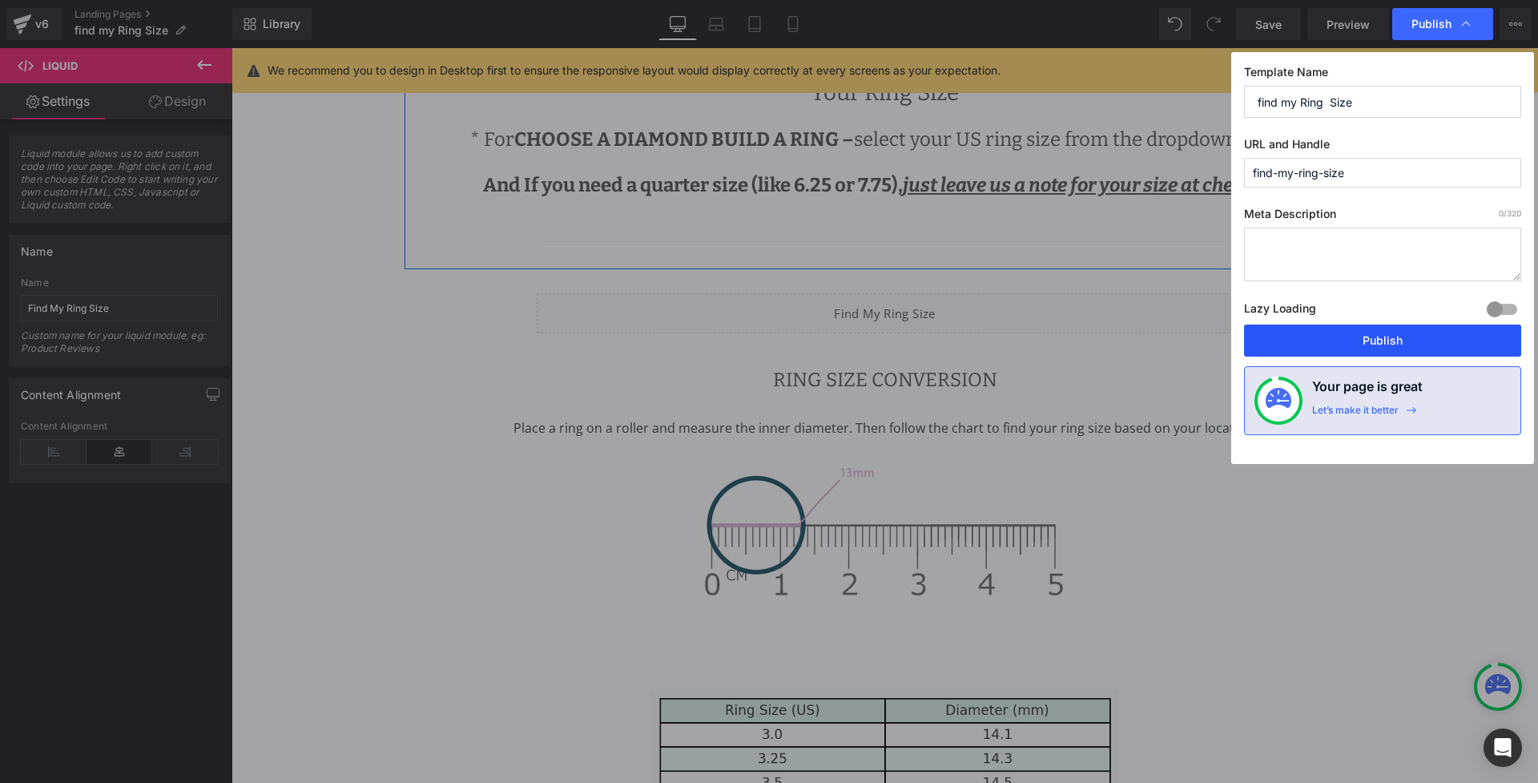
click at [1316, 343] on button "Publish" at bounding box center [1382, 340] width 277 height 32
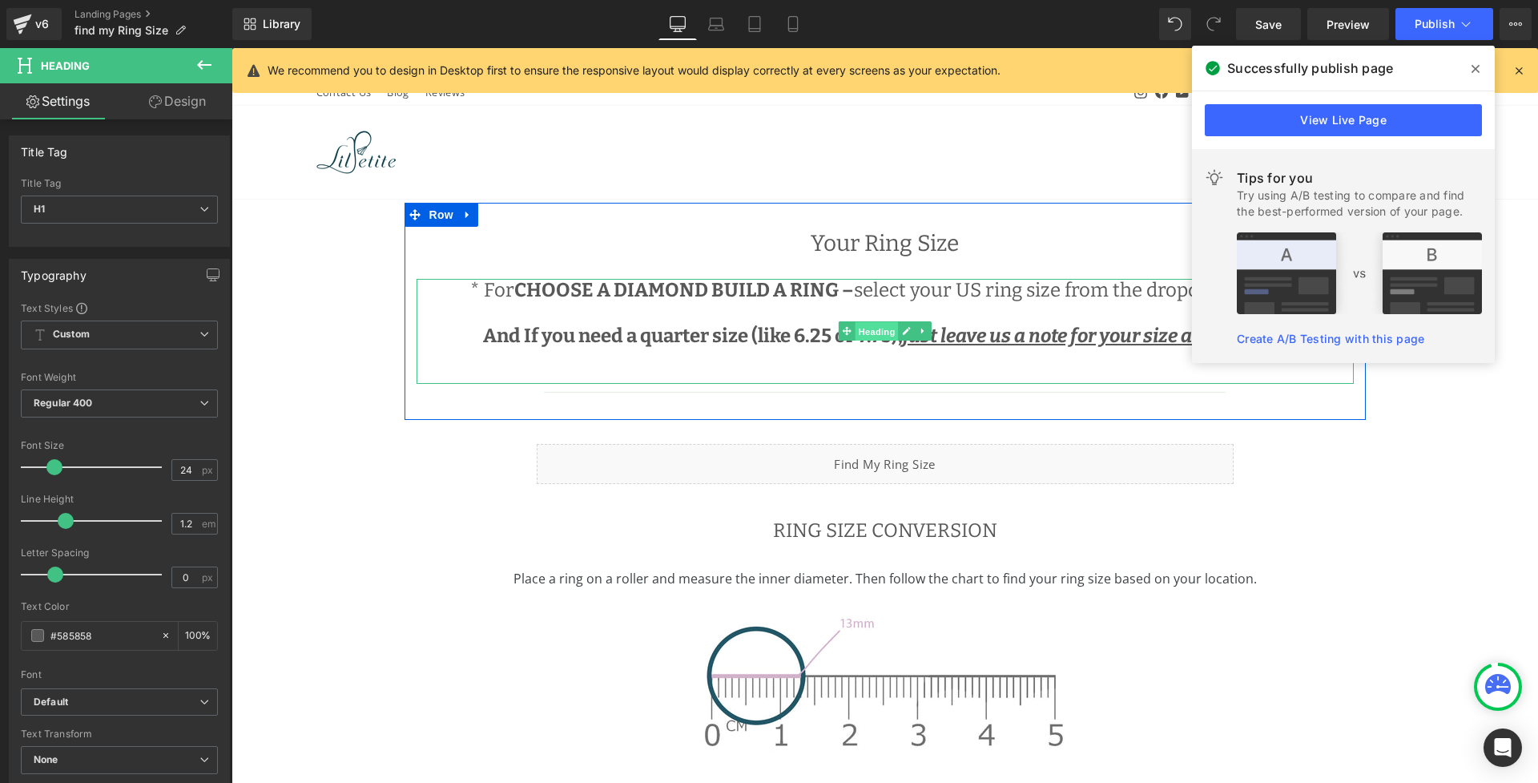
click at [876, 328] on span "Heading" at bounding box center [876, 331] width 43 height 19
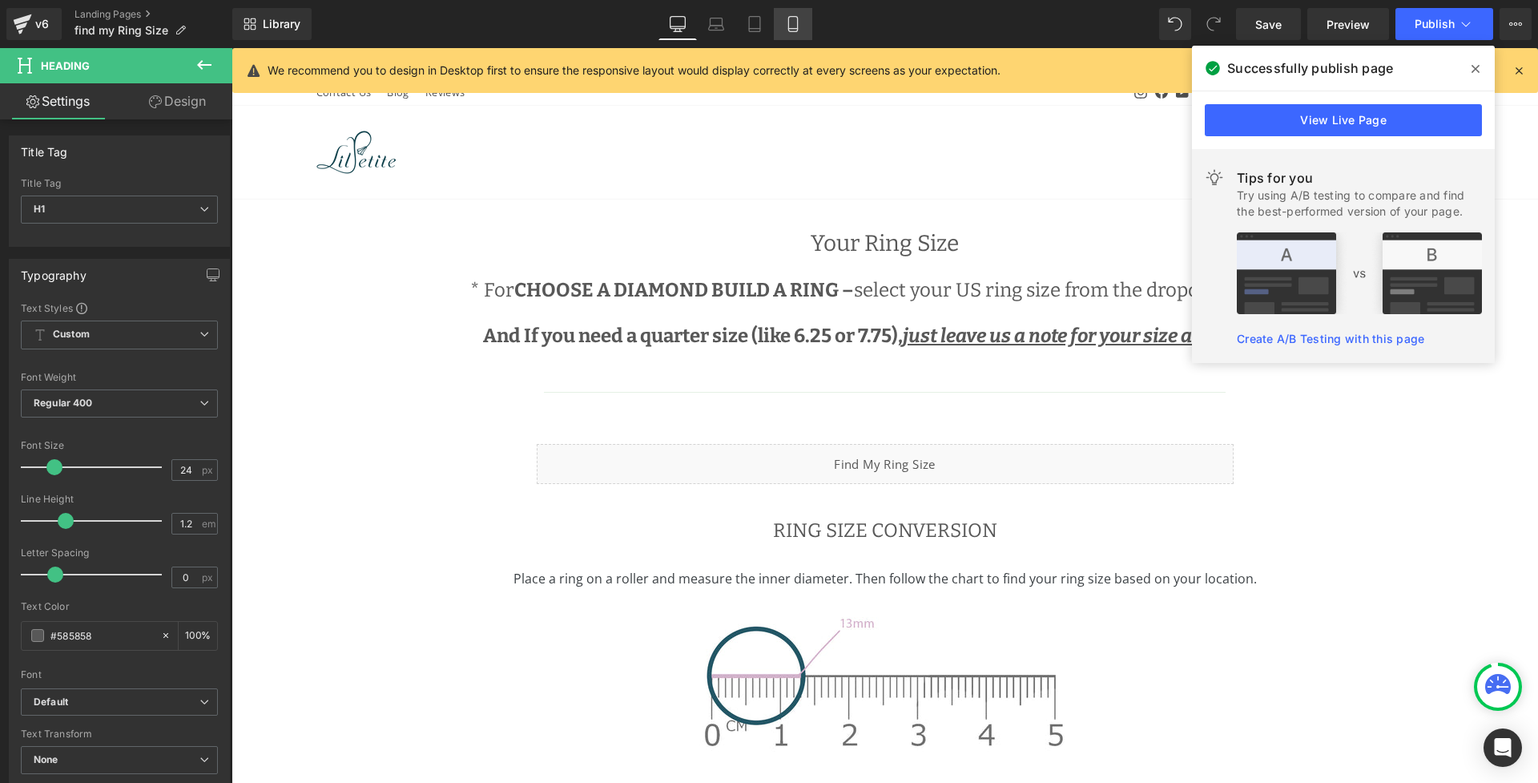
click at [786, 18] on icon at bounding box center [793, 24] width 16 height 16
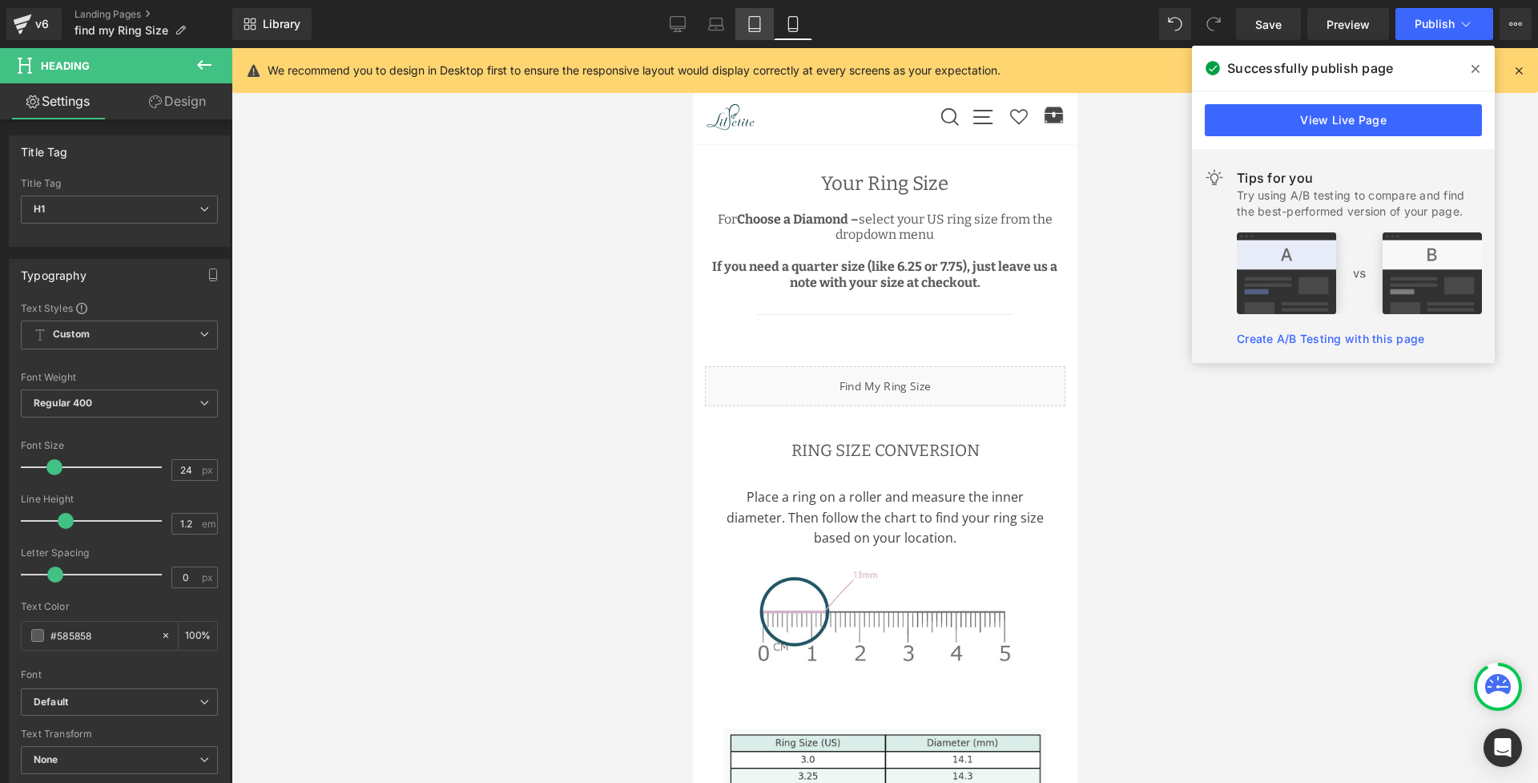
click at [751, 27] on icon at bounding box center [754, 24] width 16 height 16
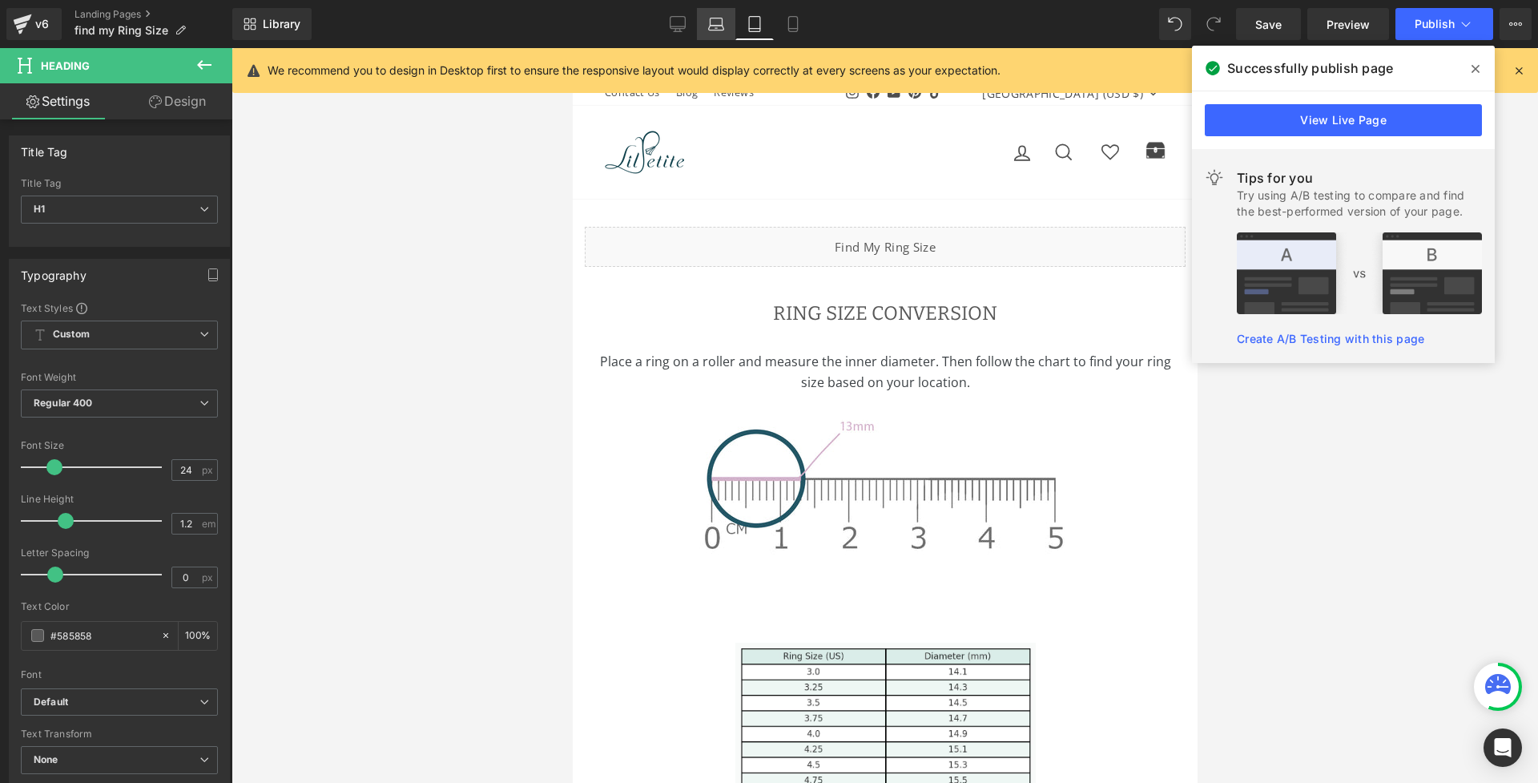
click at [706, 29] on link "Laptop" at bounding box center [716, 24] width 38 height 32
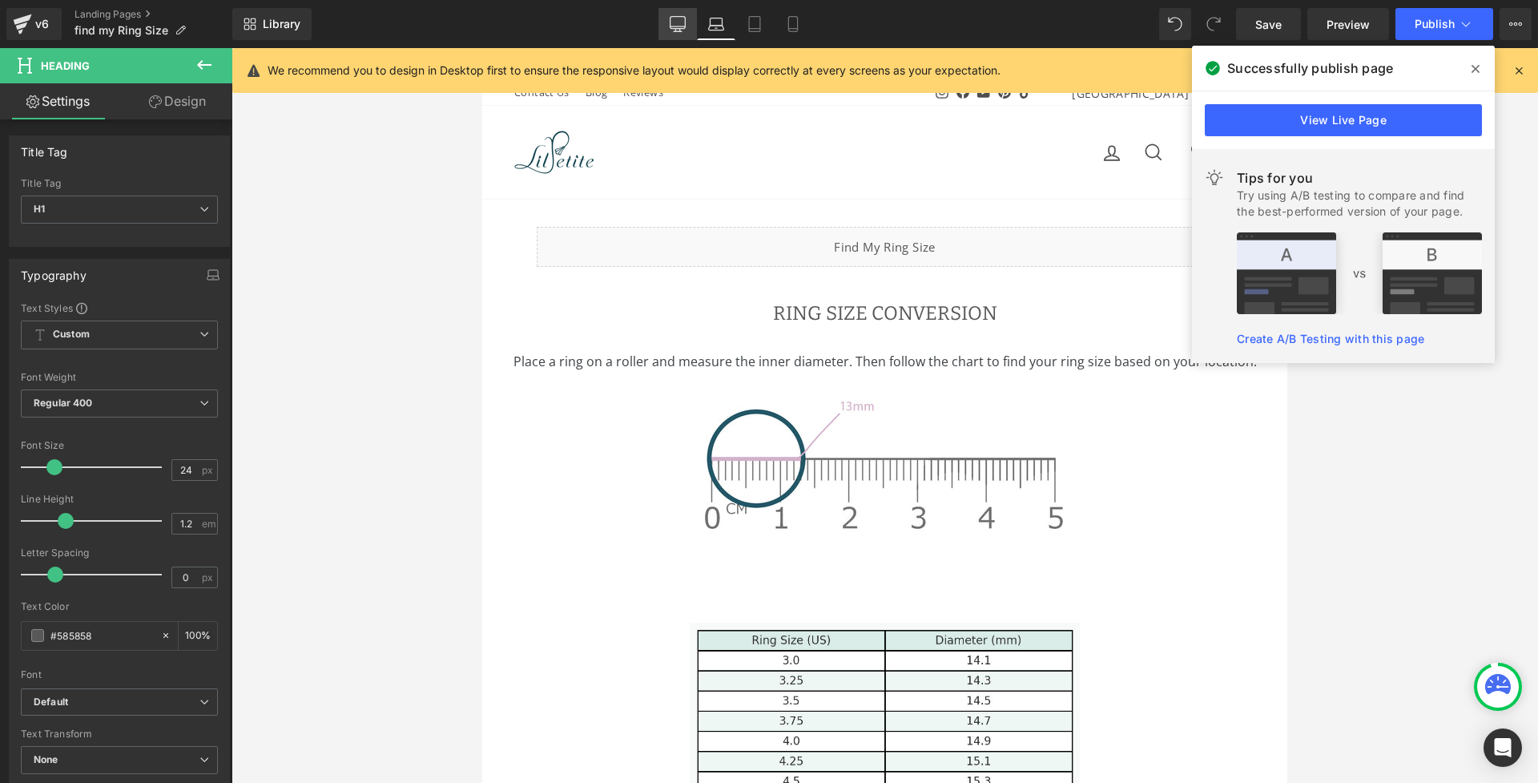
click at [664, 26] on link "Desktop" at bounding box center [677, 24] width 38 height 32
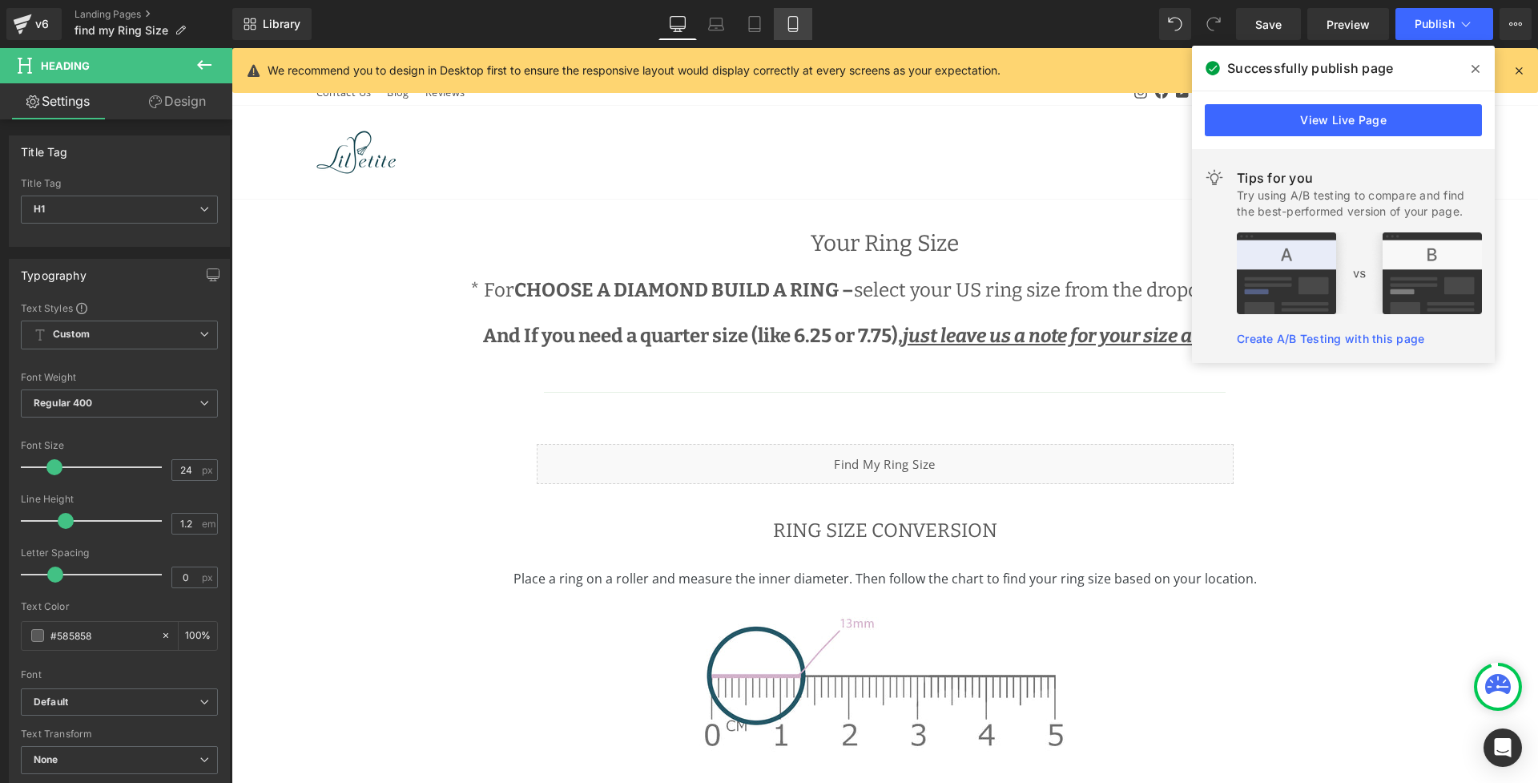
click at [799, 26] on icon at bounding box center [793, 24] width 16 height 16
type input "100"
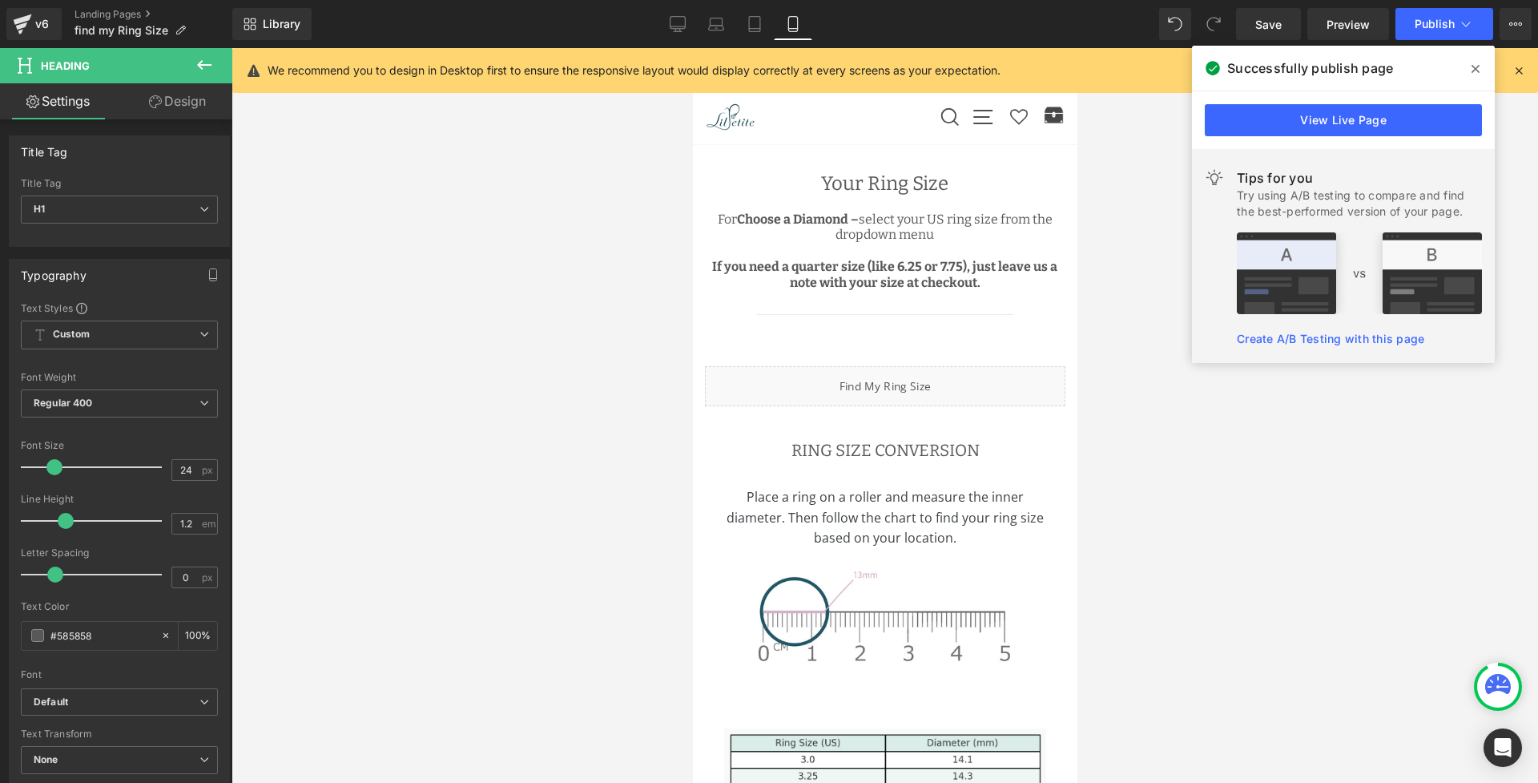
click at [183, 106] on link "Design" at bounding box center [177, 101] width 116 height 36
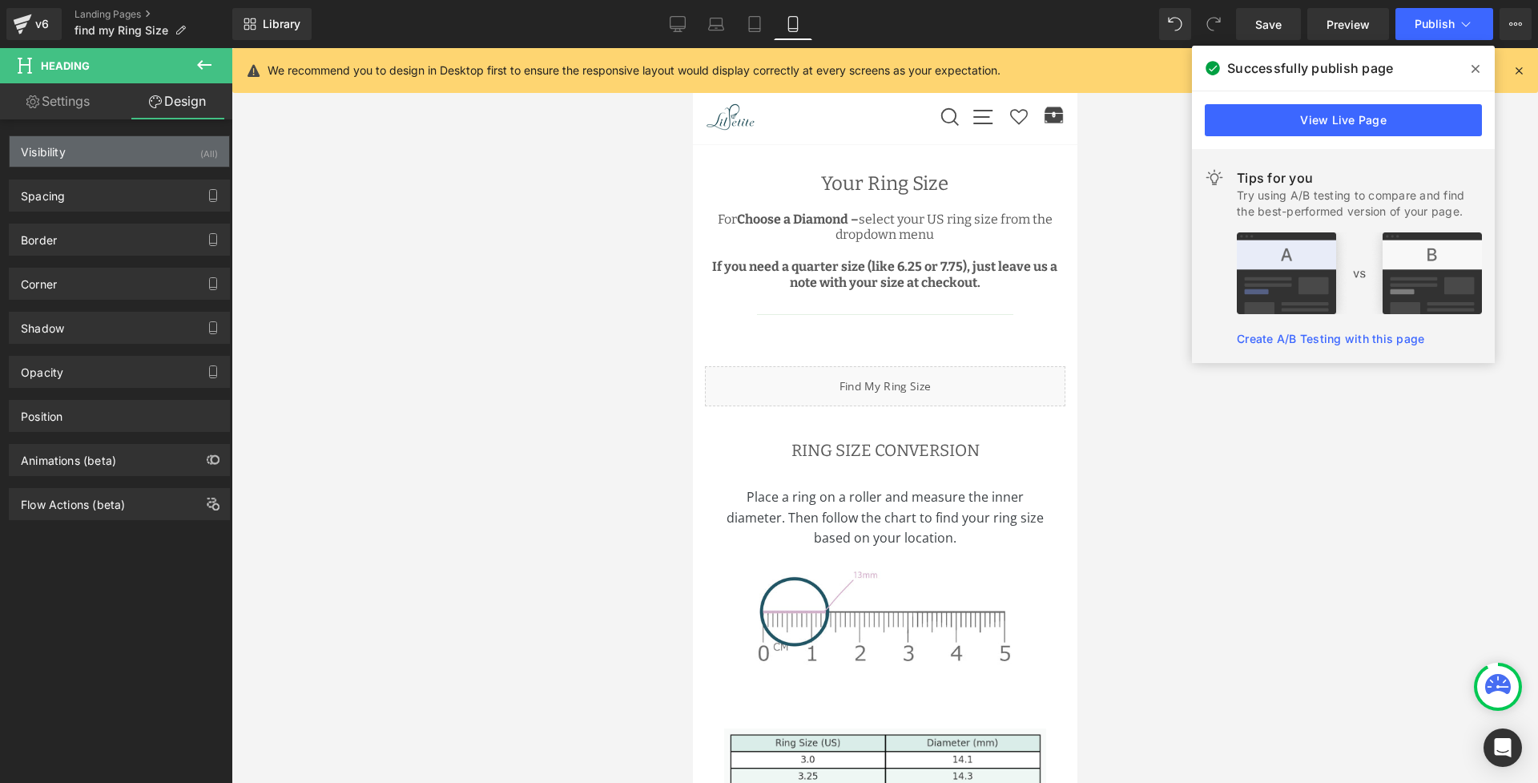
click at [158, 166] on div "Visibility (All)" at bounding box center [119, 151] width 219 height 30
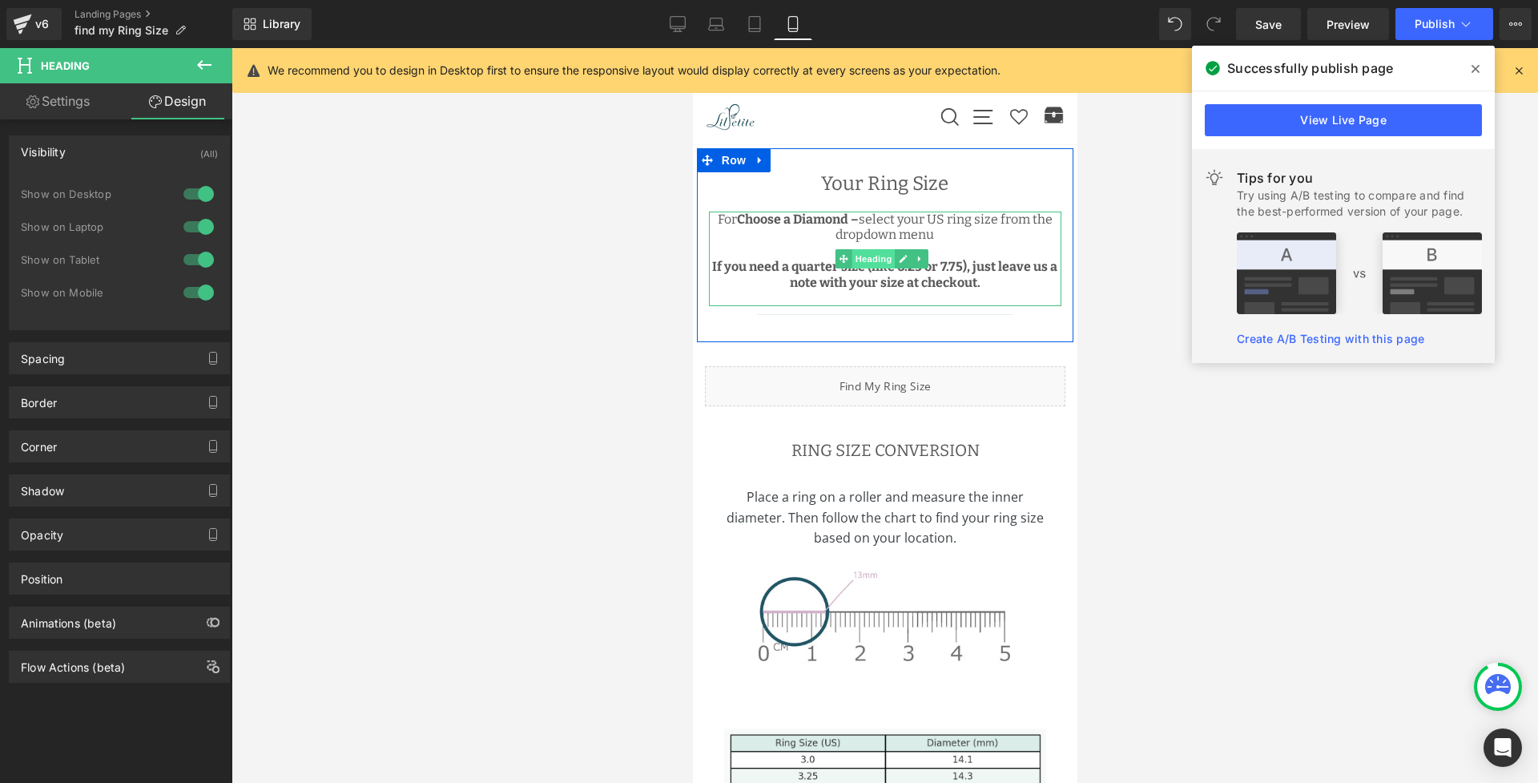
click at [871, 260] on span "Heading" at bounding box center [872, 258] width 43 height 19
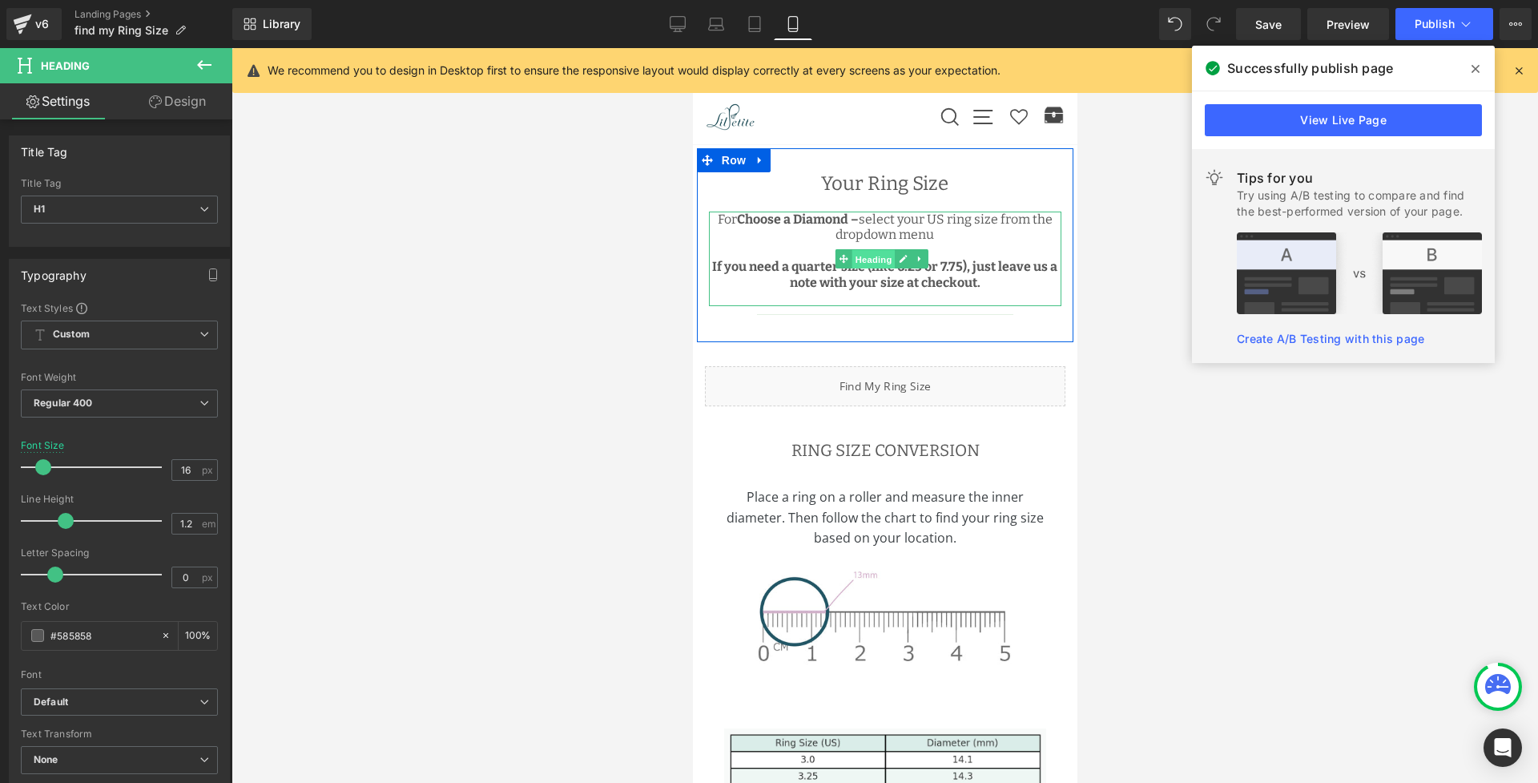
click at [871, 260] on span "Heading" at bounding box center [872, 259] width 43 height 19
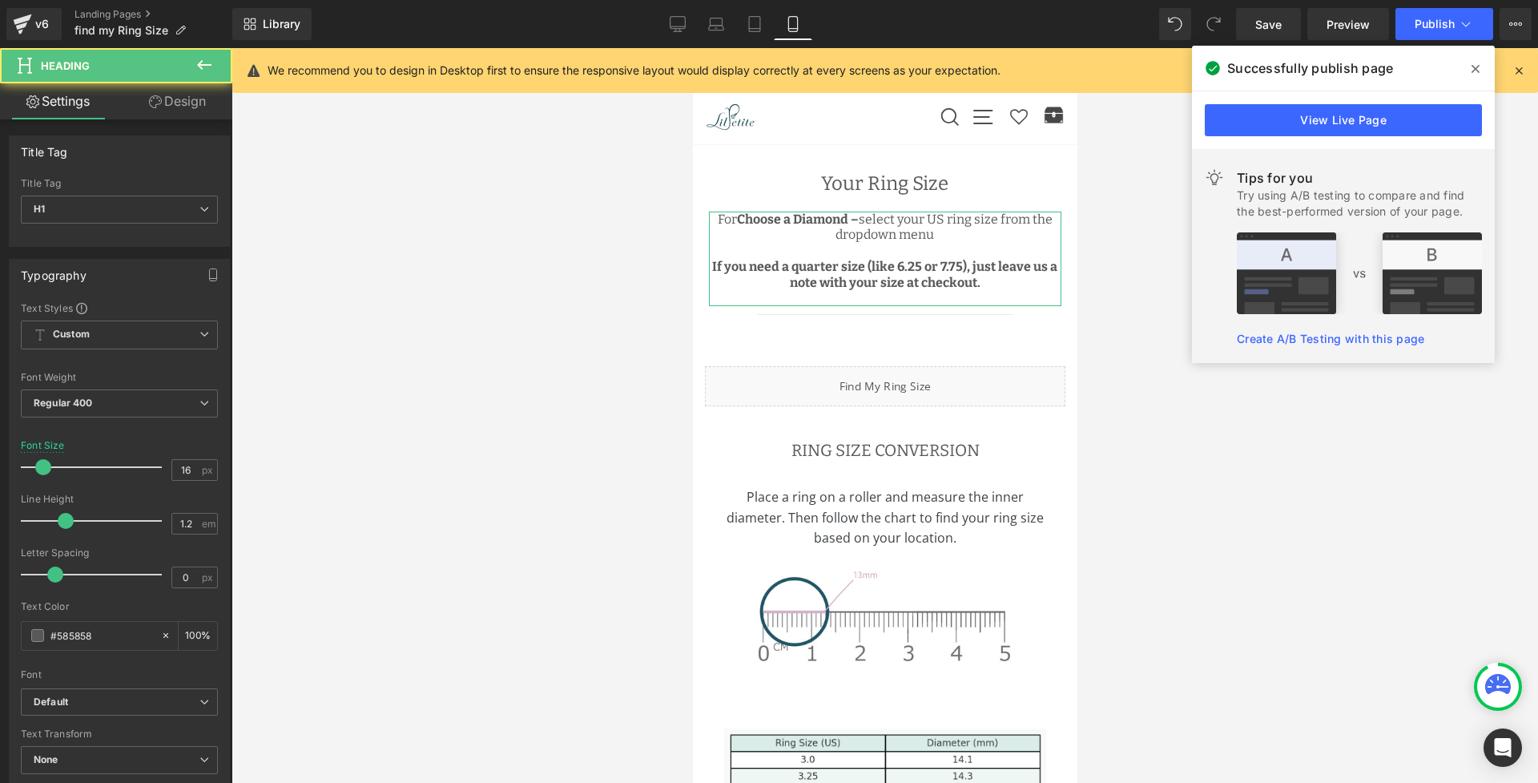
click at [200, 107] on link "Design" at bounding box center [177, 101] width 116 height 36
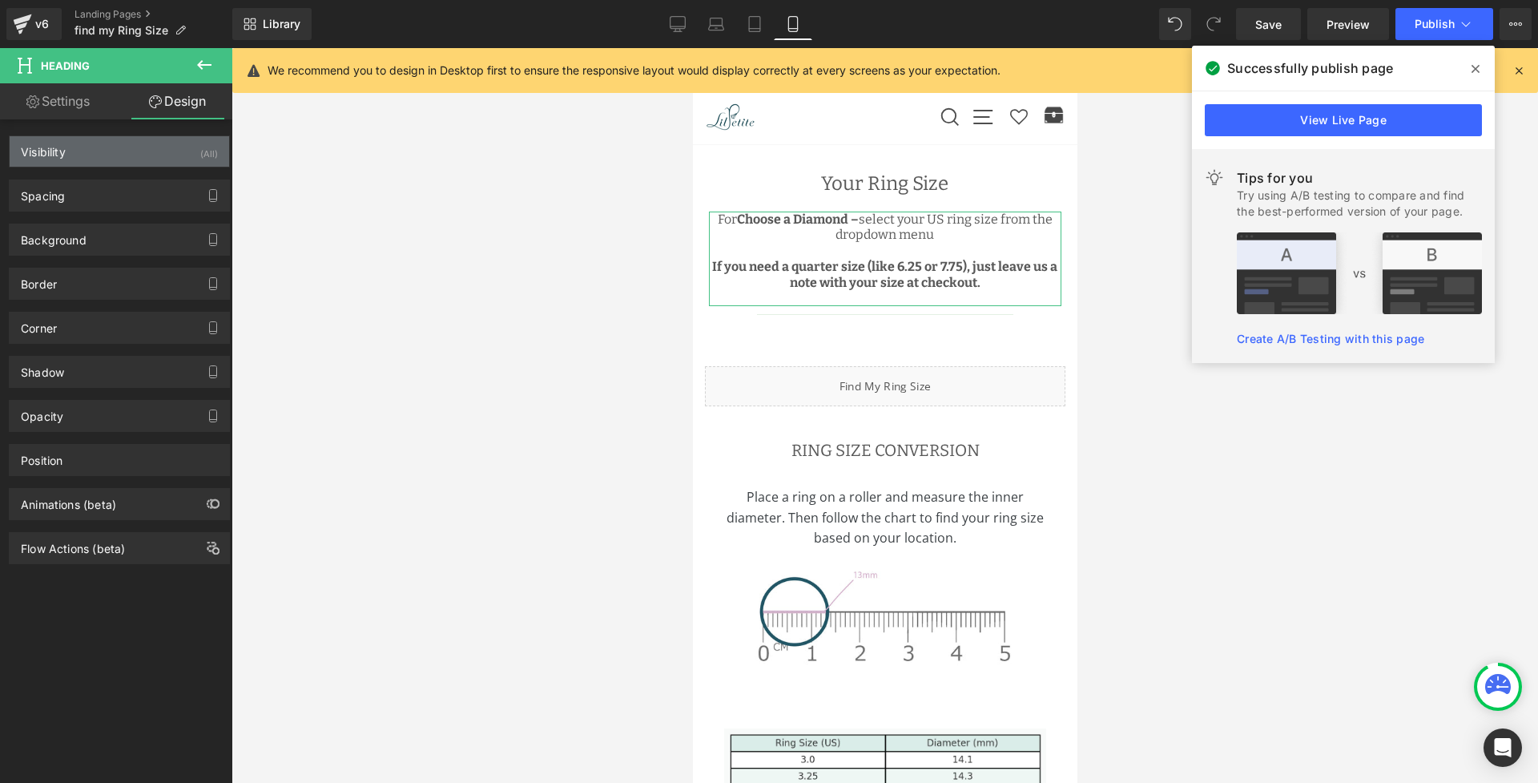
click at [147, 152] on div "Visibility (All)" at bounding box center [119, 151] width 219 height 30
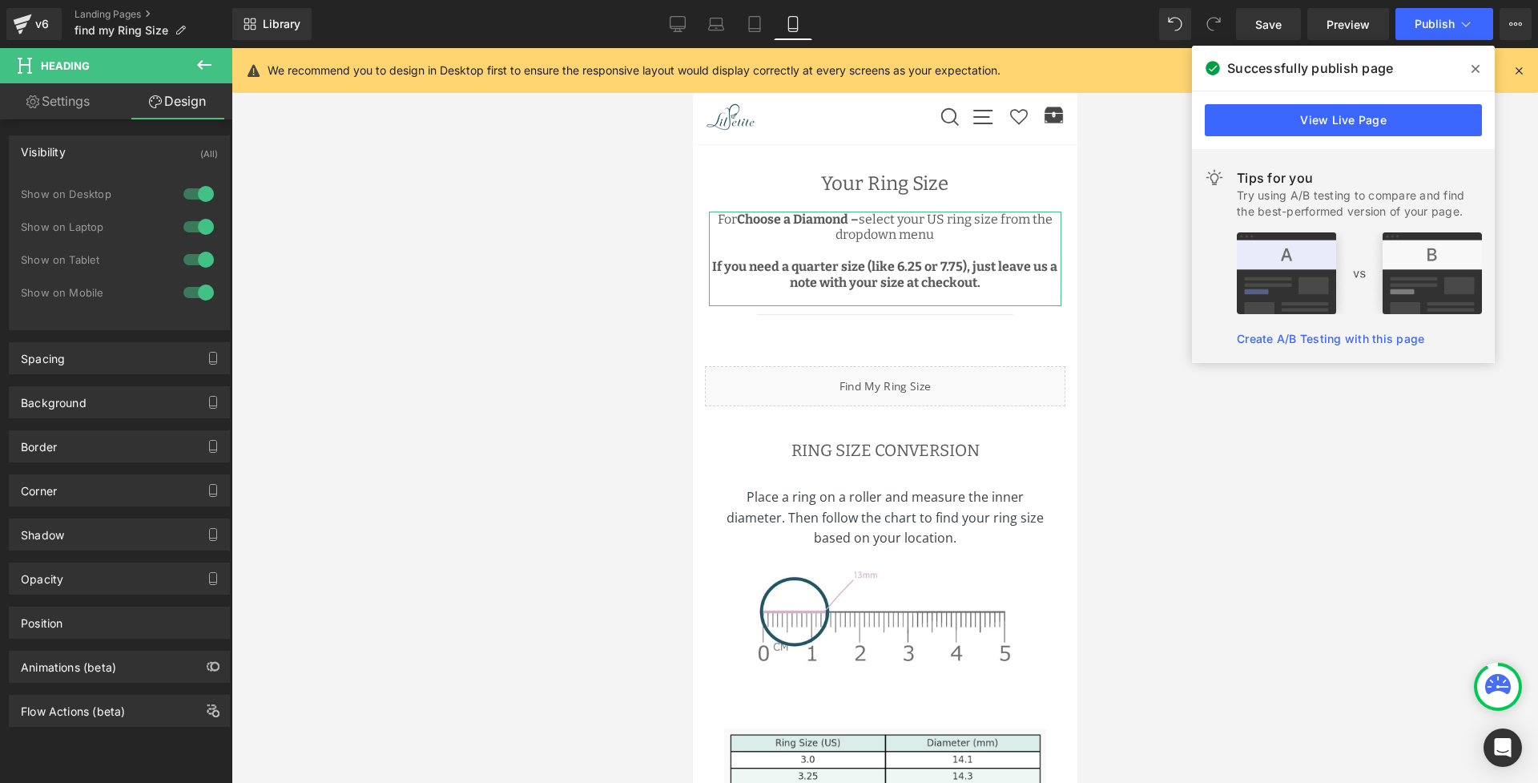
click at [200, 284] on div at bounding box center [198, 293] width 38 height 26
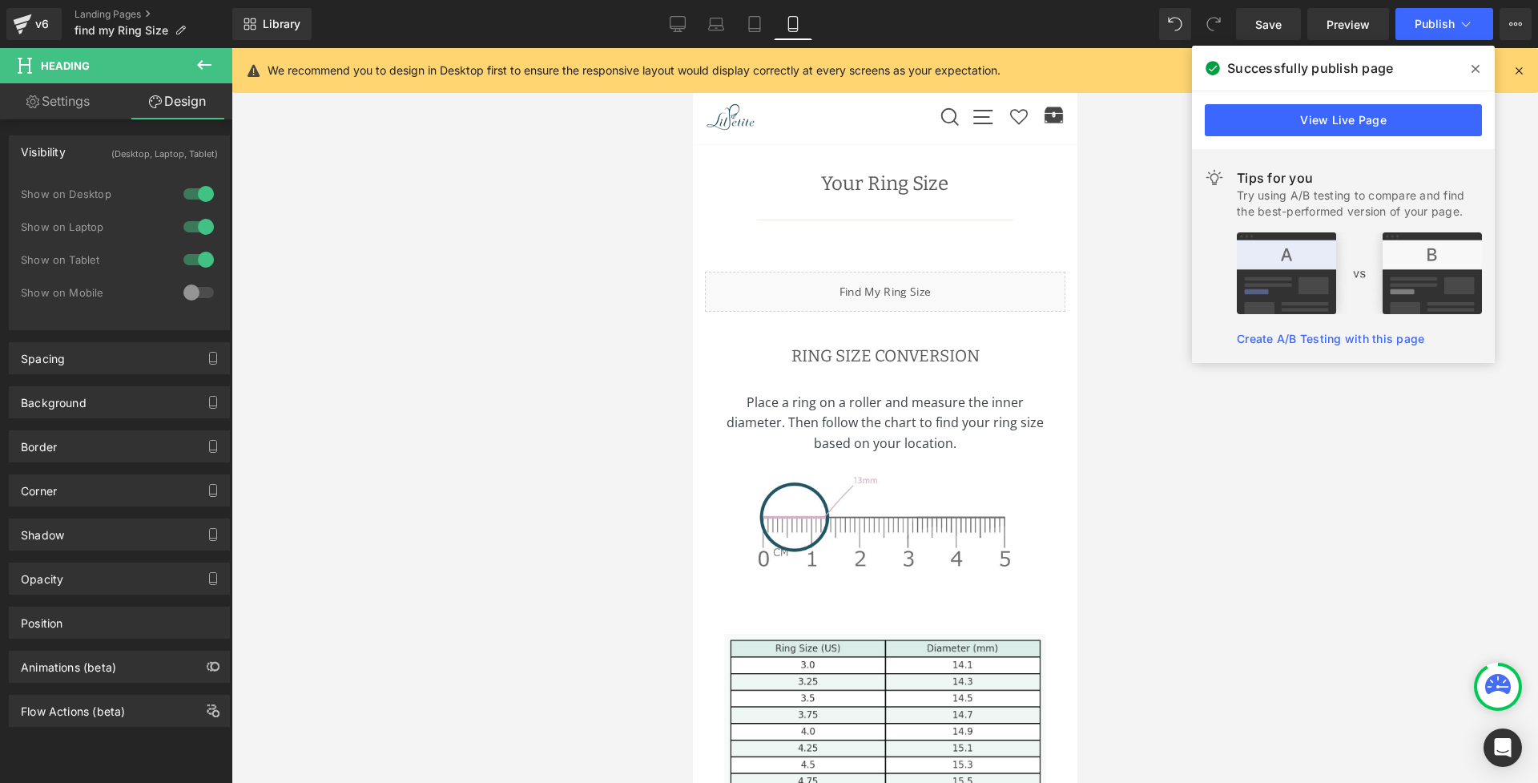
click at [198, 257] on div at bounding box center [198, 260] width 38 height 26
click at [203, 223] on div at bounding box center [198, 227] width 38 height 26
click at [199, 199] on div at bounding box center [198, 194] width 38 height 26
click at [1441, 28] on span "Publish" at bounding box center [1434, 24] width 40 height 13
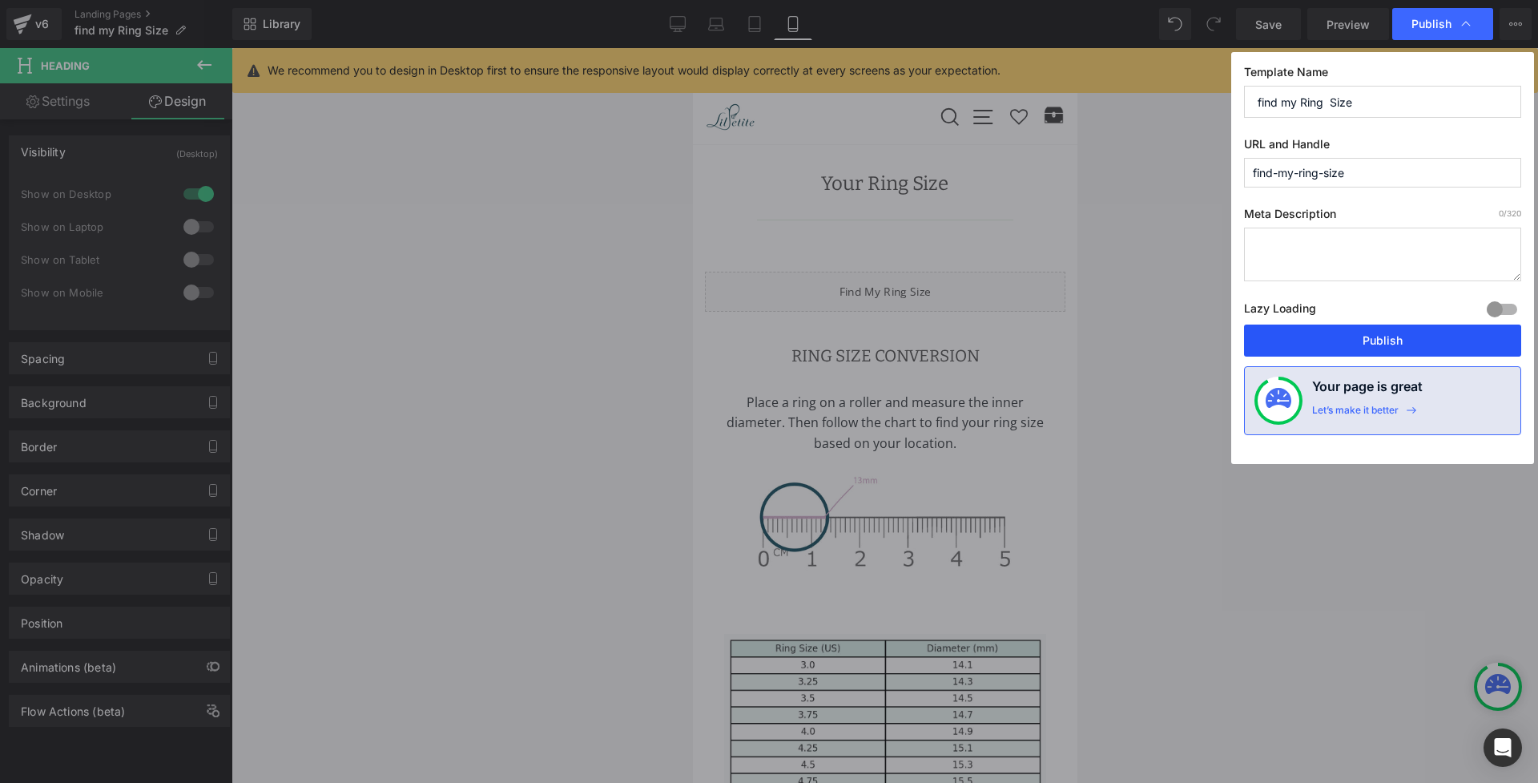
click at [1329, 336] on button "Publish" at bounding box center [1382, 340] width 277 height 32
